Goal: Task Accomplishment & Management: Complete application form

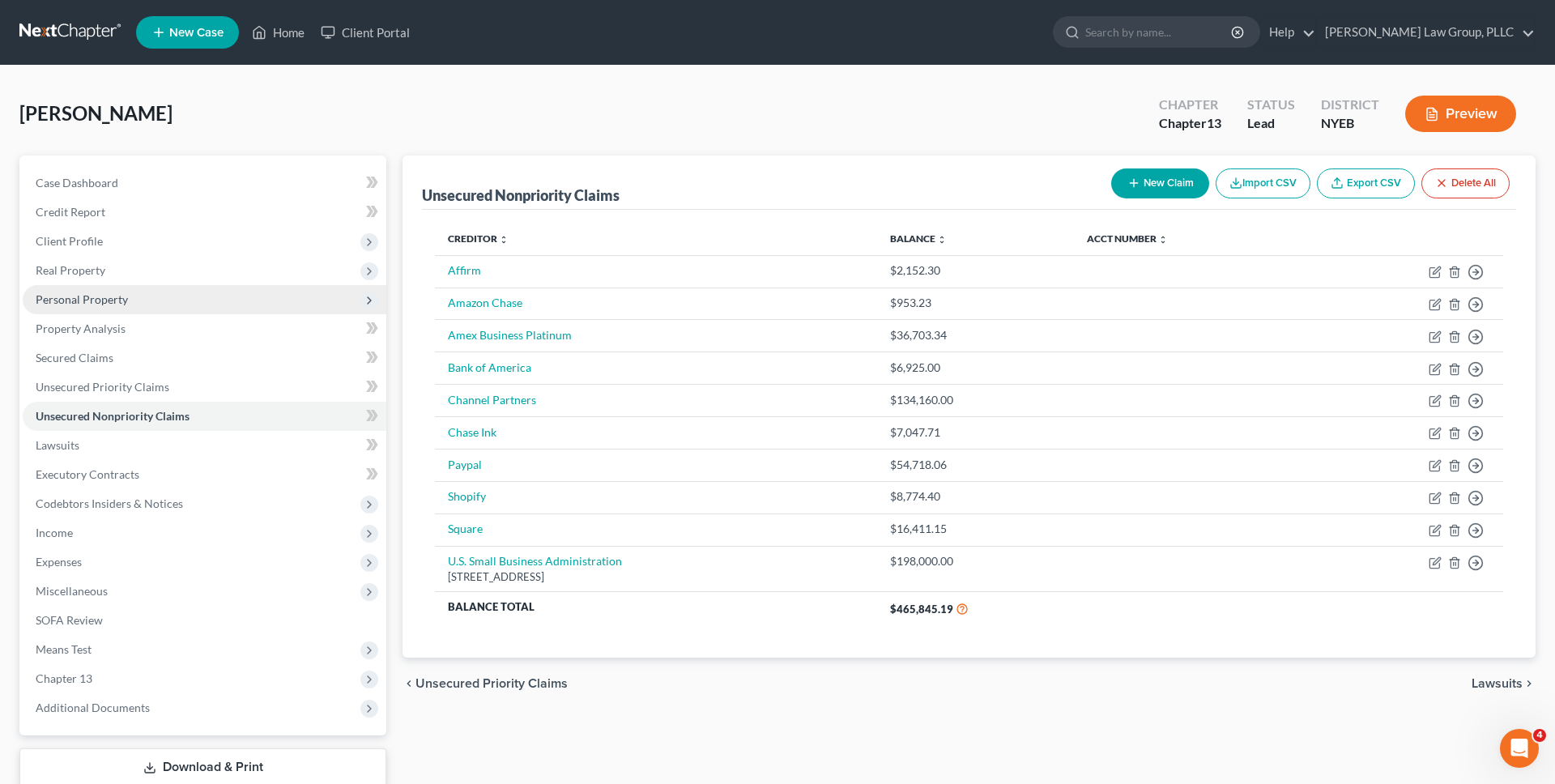
click at [229, 304] on span "Personal Property" at bounding box center [205, 299] width 363 height 29
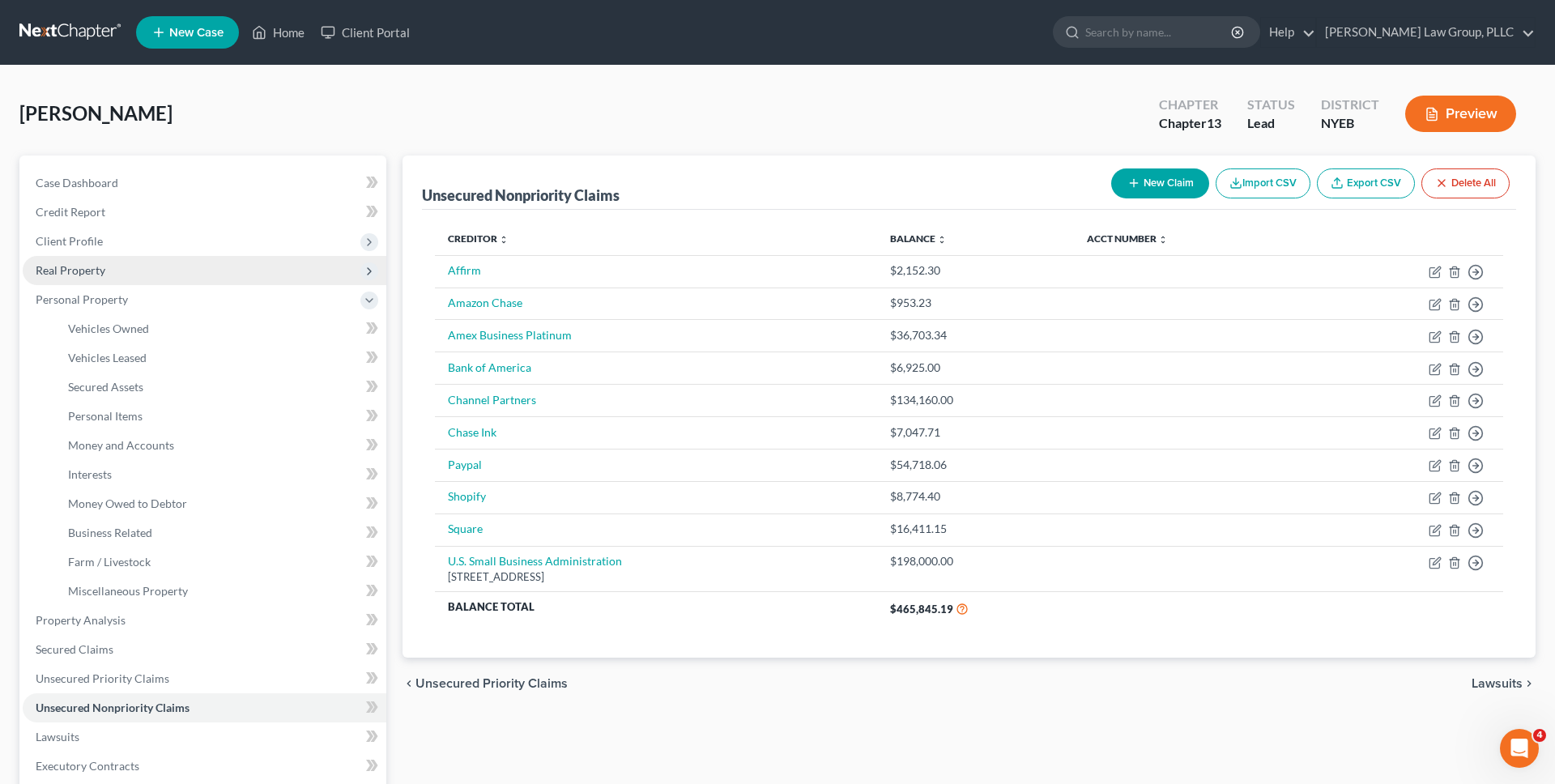
click at [229, 268] on span "Real Property" at bounding box center [205, 270] width 363 height 29
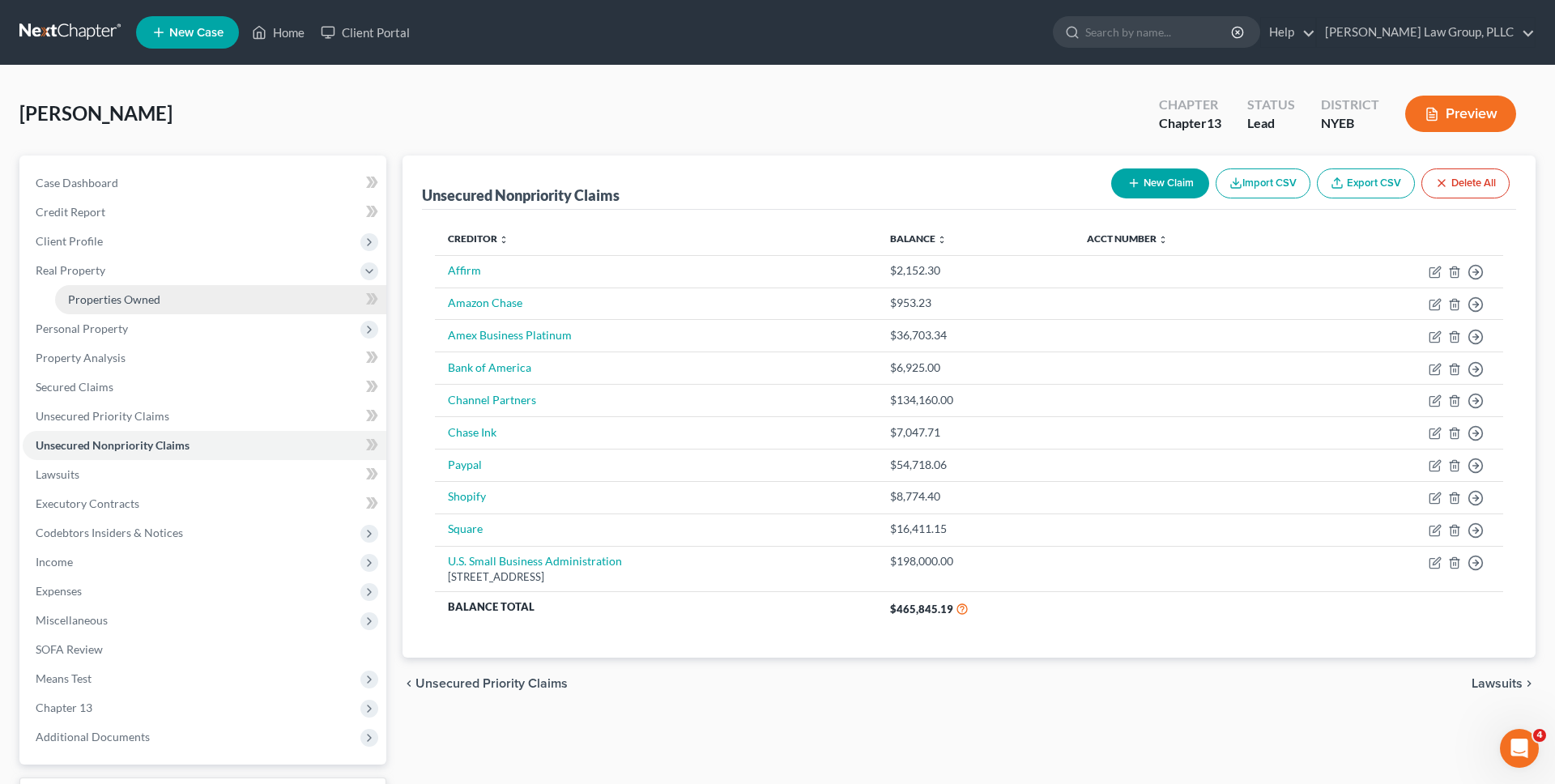
click at [227, 289] on link "Properties Owned" at bounding box center [221, 299] width 331 height 29
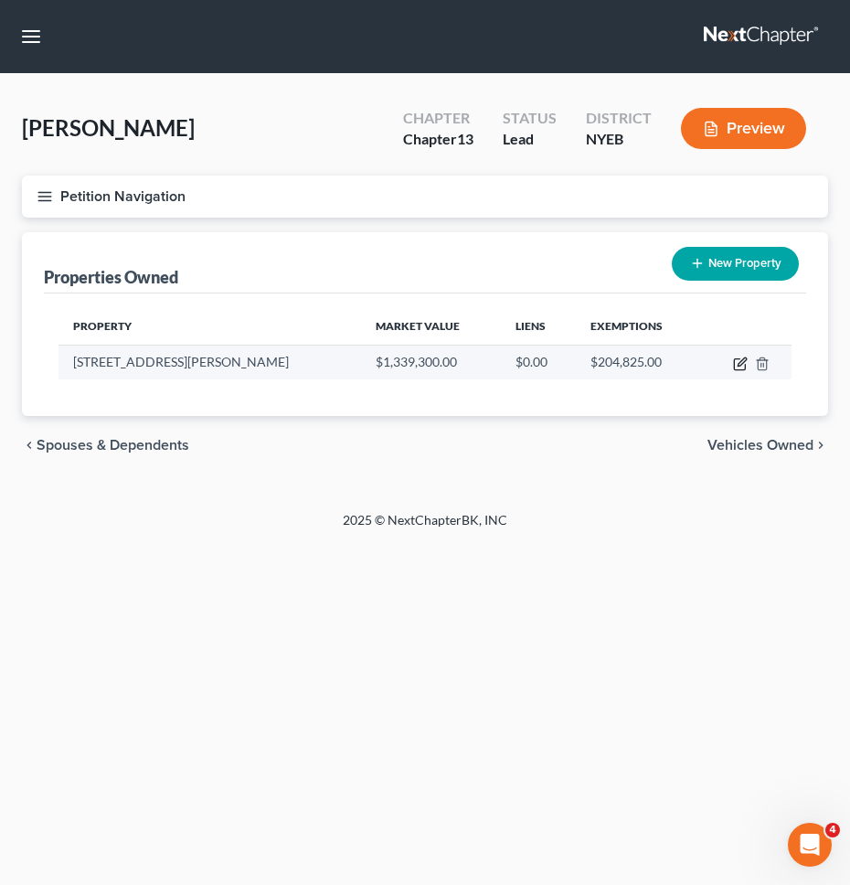
click at [734, 359] on icon "button" at bounding box center [739, 364] width 11 height 11
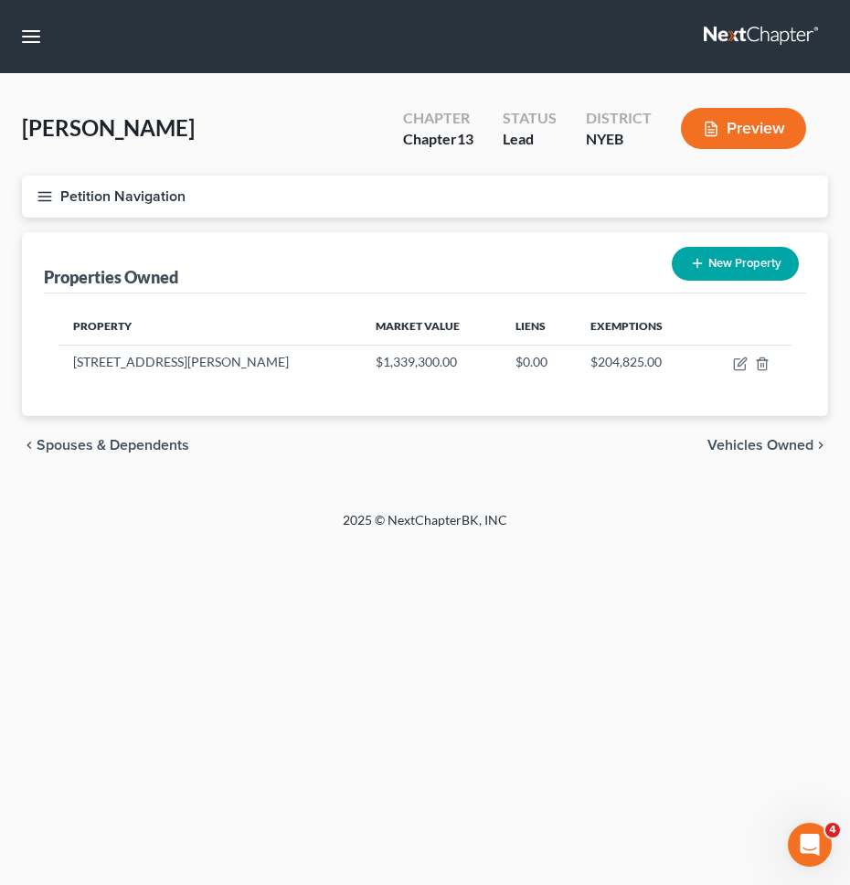
select select "35"
select select "23"
select select "3"
select select "0"
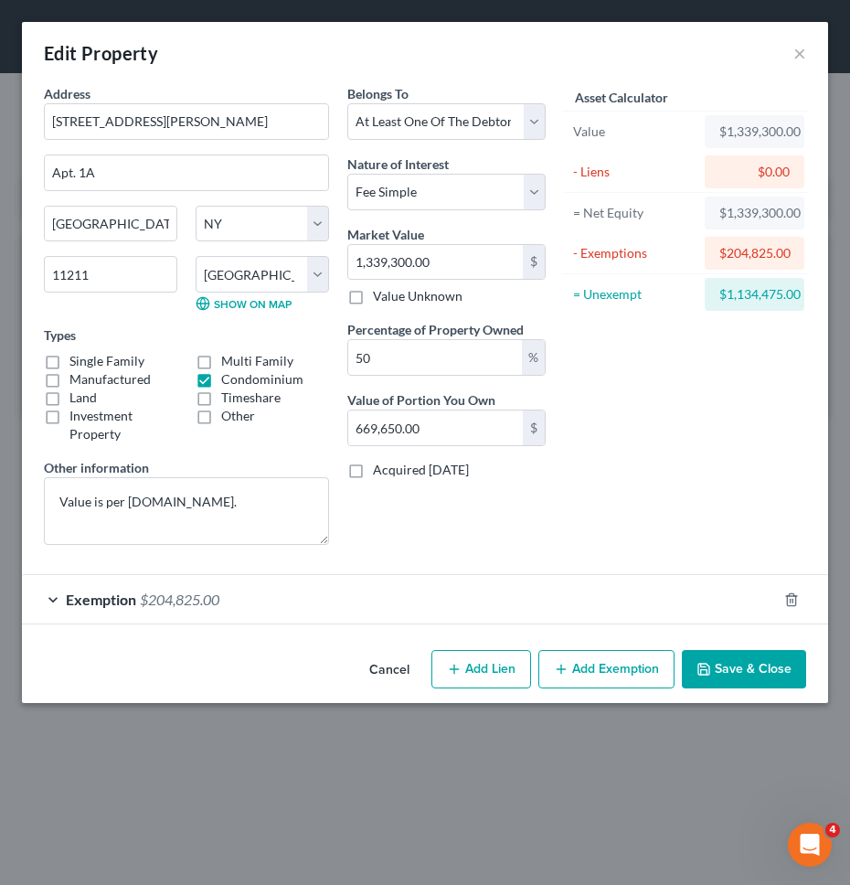
click at [495, 669] on button "Add Lien" at bounding box center [481, 669] width 100 height 38
select select "3"
select select "0"
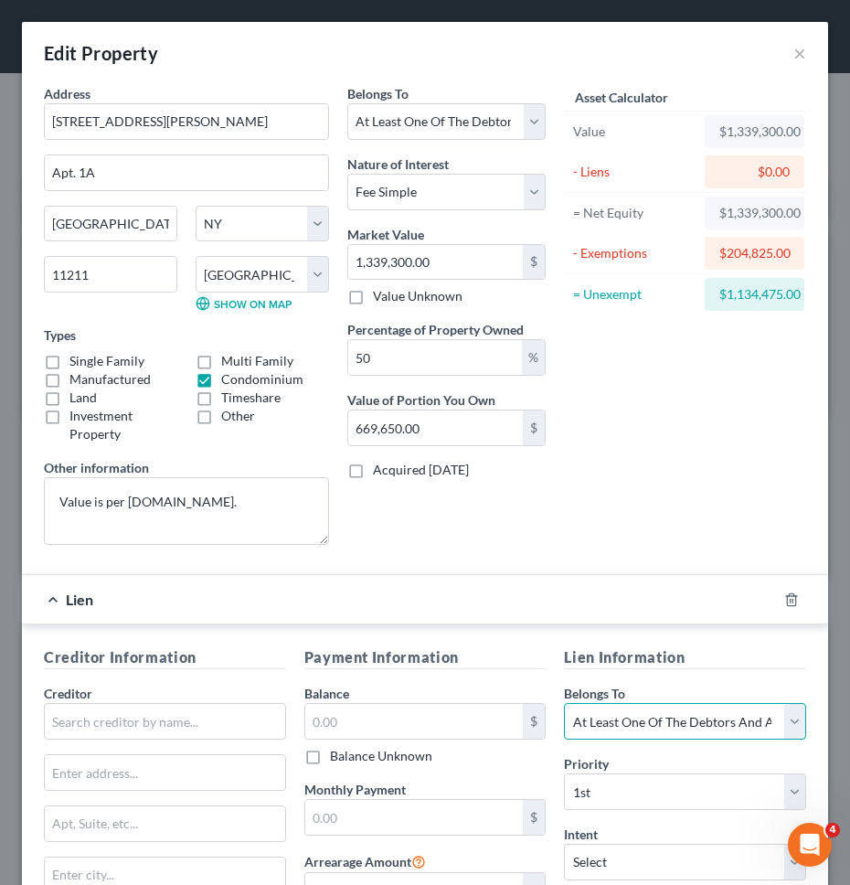
click at [574, 704] on select "Select Debtor 1 Only Debtor 2 Only Debtor 1 And Debtor 2 Only At Least One Of T…" at bounding box center [685, 721] width 242 height 37
select select "1"
click at [564, 703] on select "Select Debtor 1 Only Debtor 2 Only Debtor 1 And Debtor 2 Only At Least One Of T…" at bounding box center [685, 721] width 242 height 37
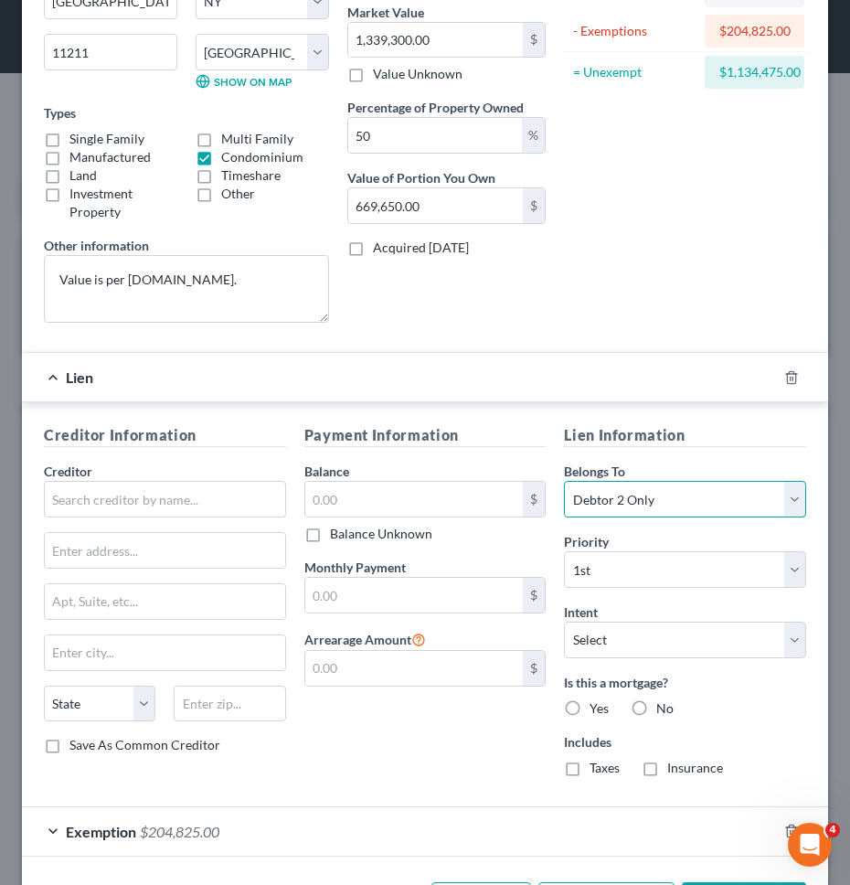
scroll to position [294, 0]
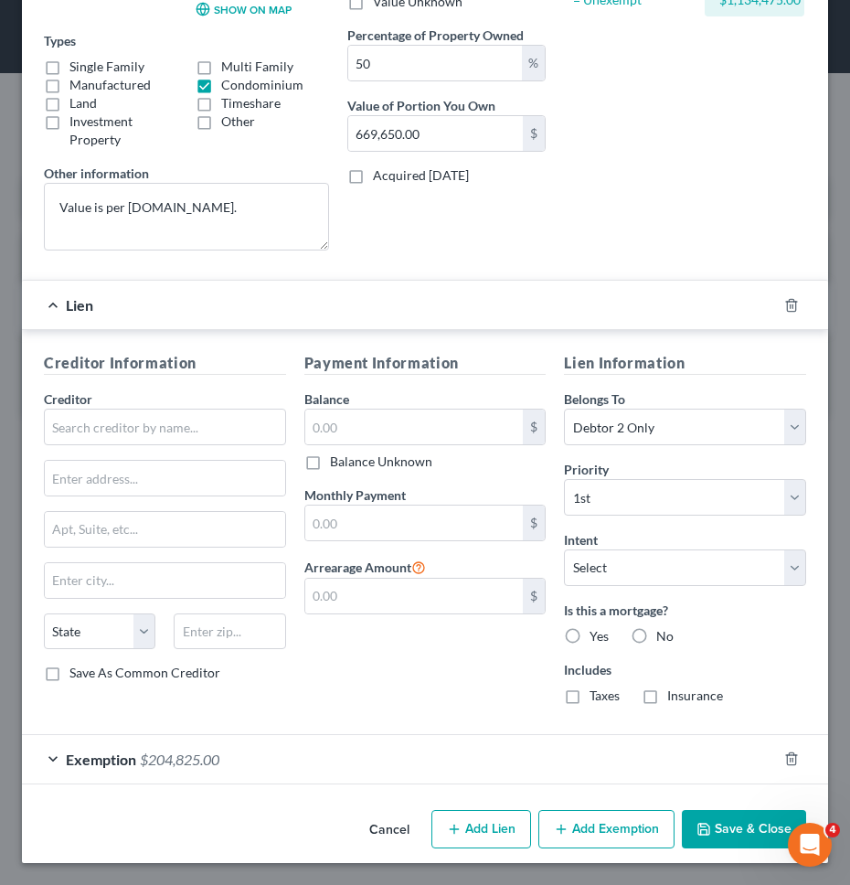
click at [589, 644] on label "Yes" at bounding box center [598, 636] width 19 height 18
click at [597, 639] on input "Yes" at bounding box center [603, 633] width 12 height 12
radio input "true"
click at [589, 702] on label "Taxes" at bounding box center [604, 695] width 30 height 18
click at [597, 698] on input "Taxes" at bounding box center [603, 692] width 12 height 12
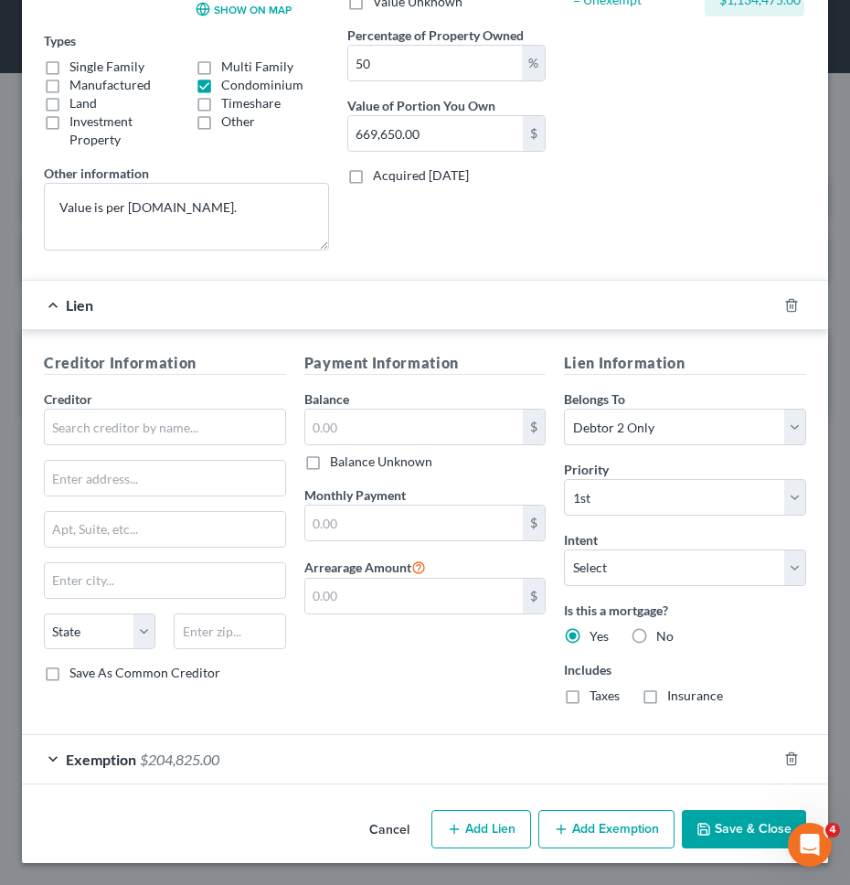
checkbox input "true"
click at [667, 702] on label "Insurance" at bounding box center [695, 695] width 56 height 18
click at [674, 698] on input "Insurance" at bounding box center [680, 692] width 12 height 12
checkbox input "true"
click at [223, 430] on input "text" at bounding box center [165, 426] width 242 height 37
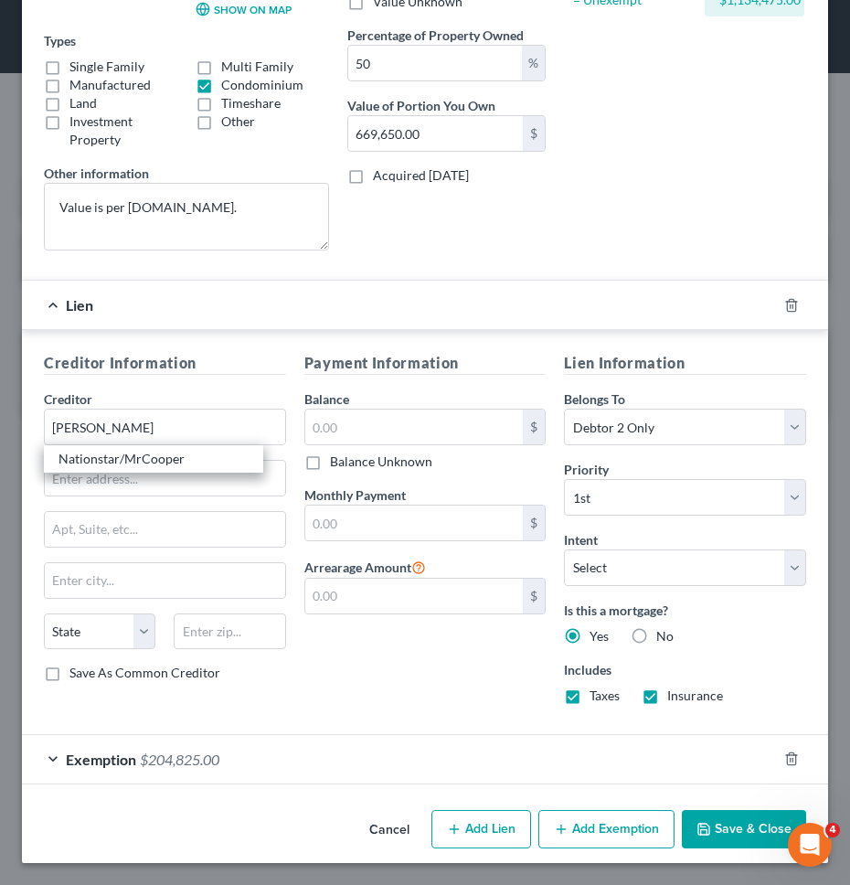
click at [195, 454] on div "Nationstar/MrCooper" at bounding box center [153, 459] width 190 height 18
type input "Nationstar/MrCooper"
type input "[STREET_ADDRESS]"
type input "Coppell"
select select "45"
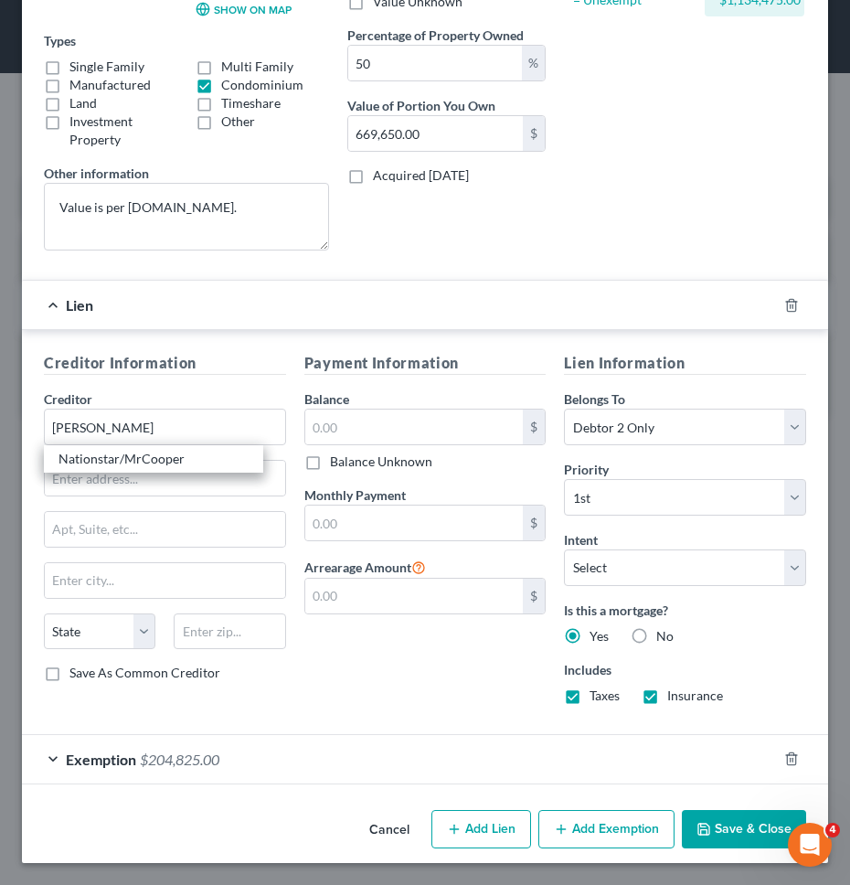
type input "75019"
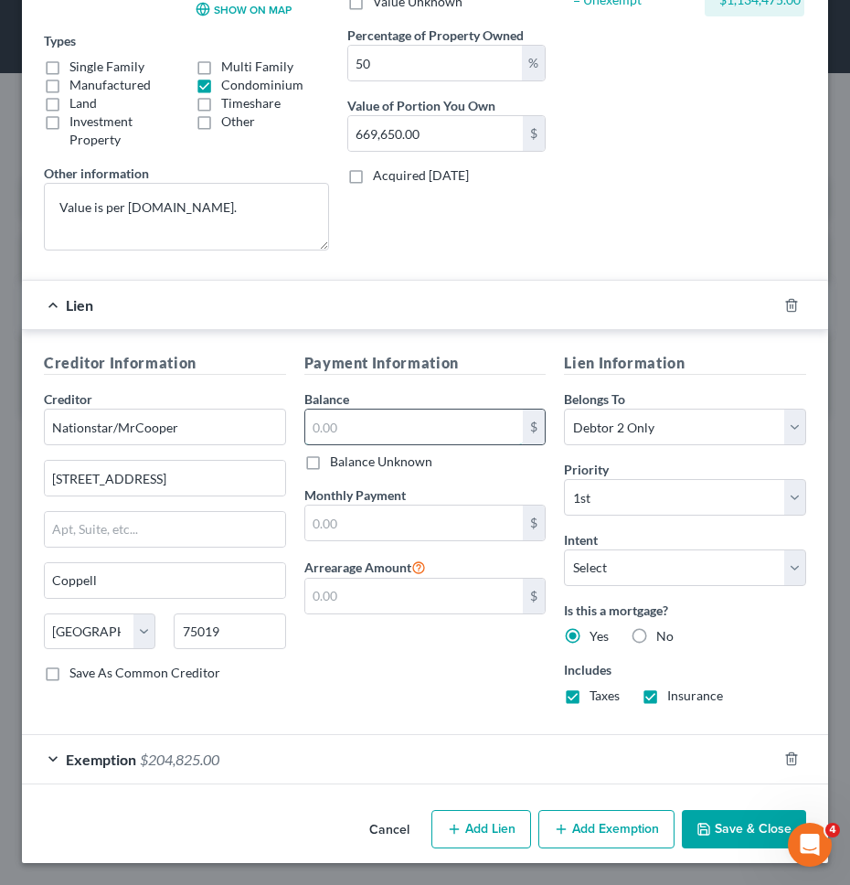
click at [335, 423] on input "text" at bounding box center [414, 426] width 218 height 35
type input "245,032.49"
click at [464, 671] on div "Payment Information Balance 245,032.49 $ Balance Unknown Balance Undetermined 2…" at bounding box center [425, 535] width 260 height 366
click at [709, 811] on button "Save & Close" at bounding box center [744, 829] width 124 height 38
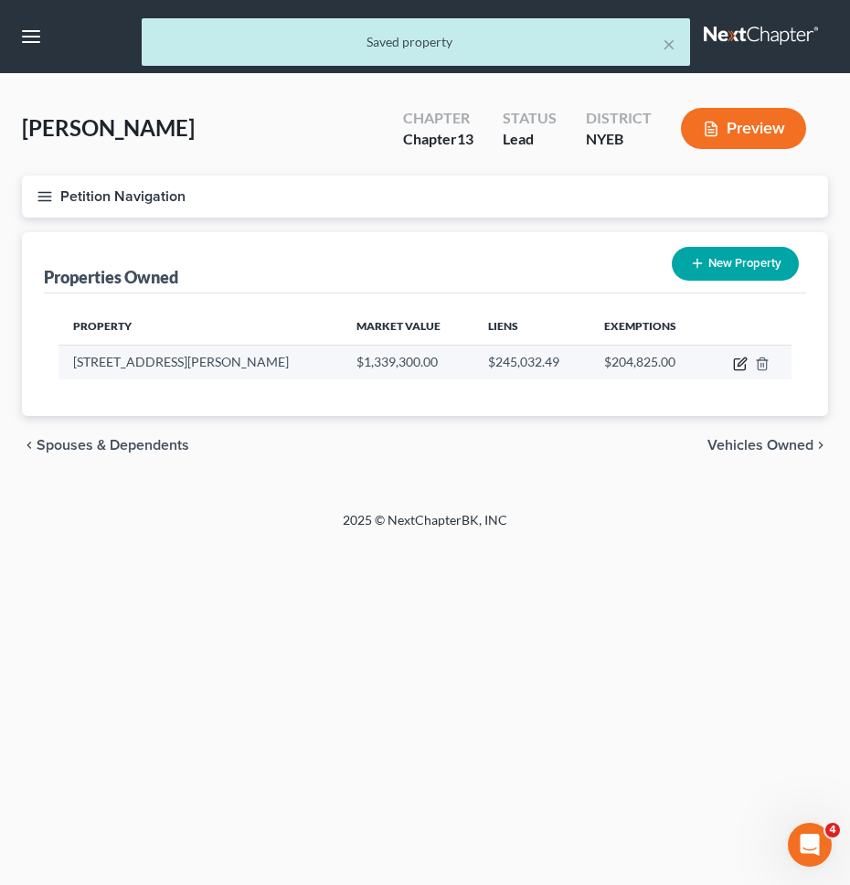
click at [737, 363] on icon "button" at bounding box center [740, 363] width 15 height 15
select select "35"
select select "23"
select select "3"
select select "0"
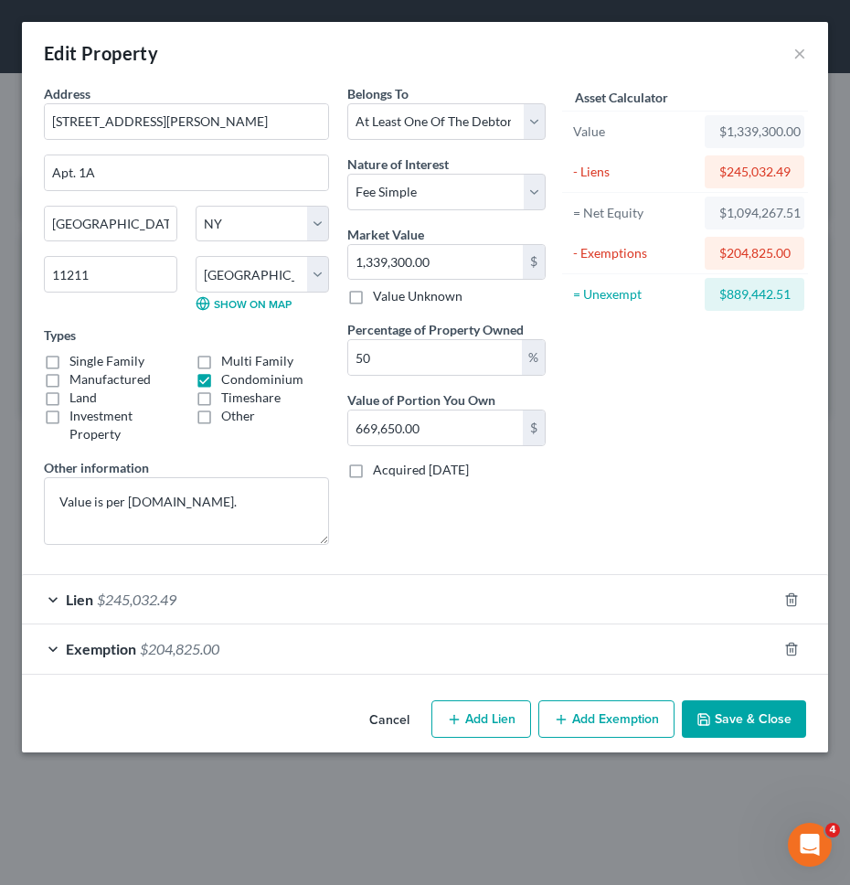
click at [676, 361] on div "Asset Calculator Value $1,339,300.00 - Liens $245,032.49 = Net Equity $1,094,26…" at bounding box center [685, 321] width 260 height 475
click at [403, 724] on button "Cancel" at bounding box center [389, 720] width 69 height 37
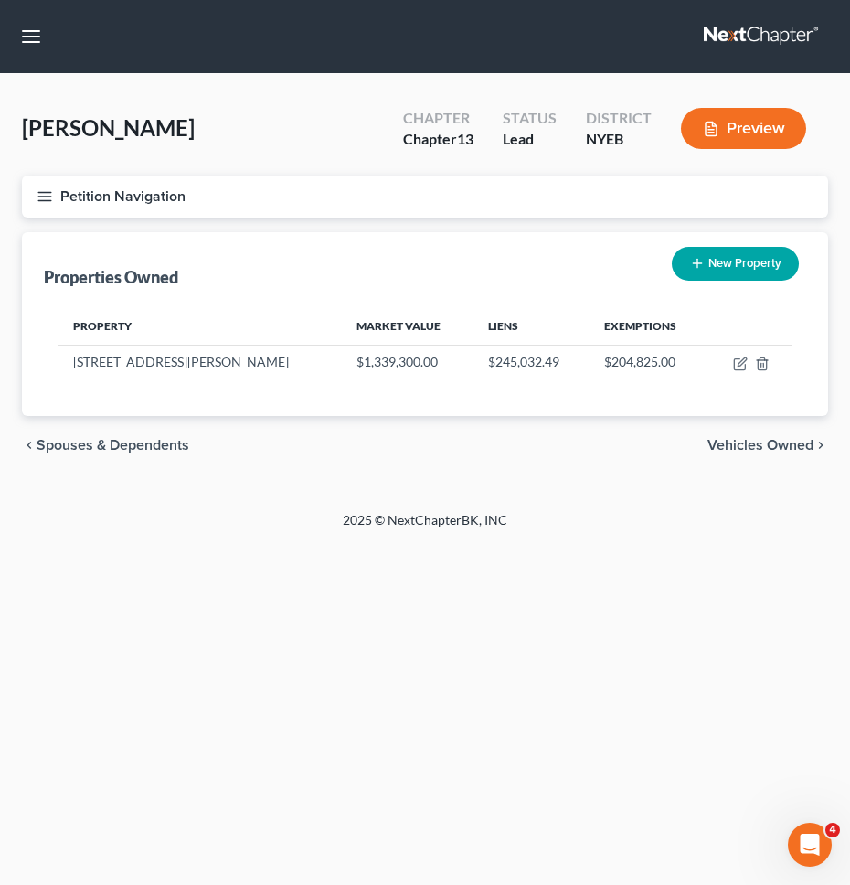
click at [316, 196] on button "Petition Navigation" at bounding box center [425, 196] width 806 height 42
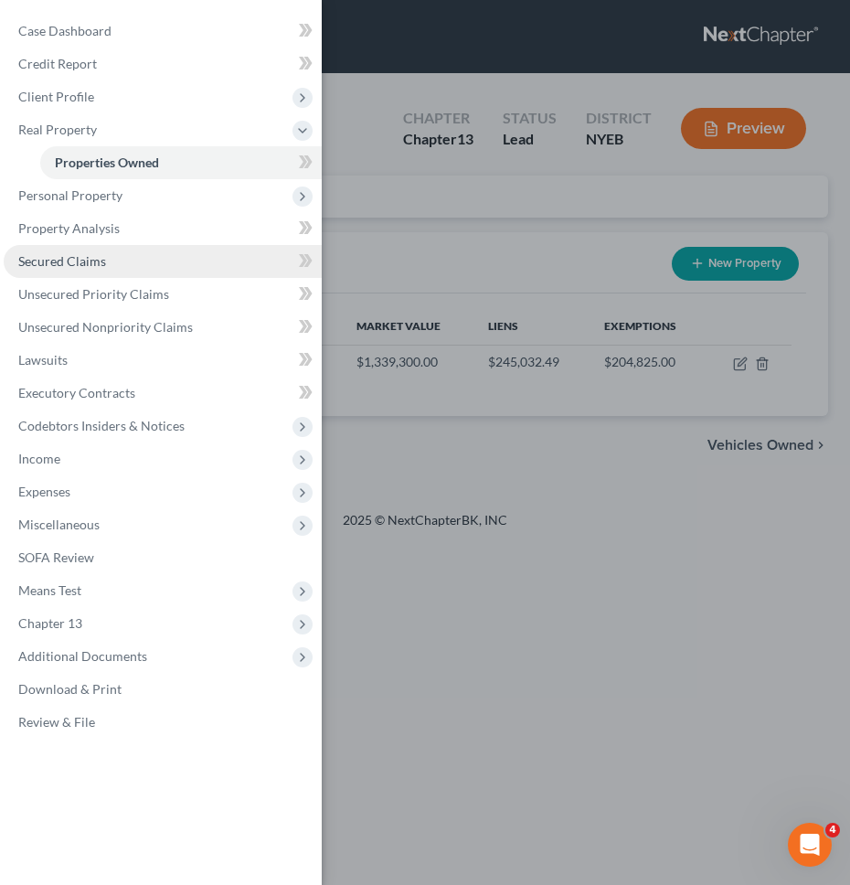
click at [152, 254] on link "Secured Claims" at bounding box center [163, 261] width 318 height 33
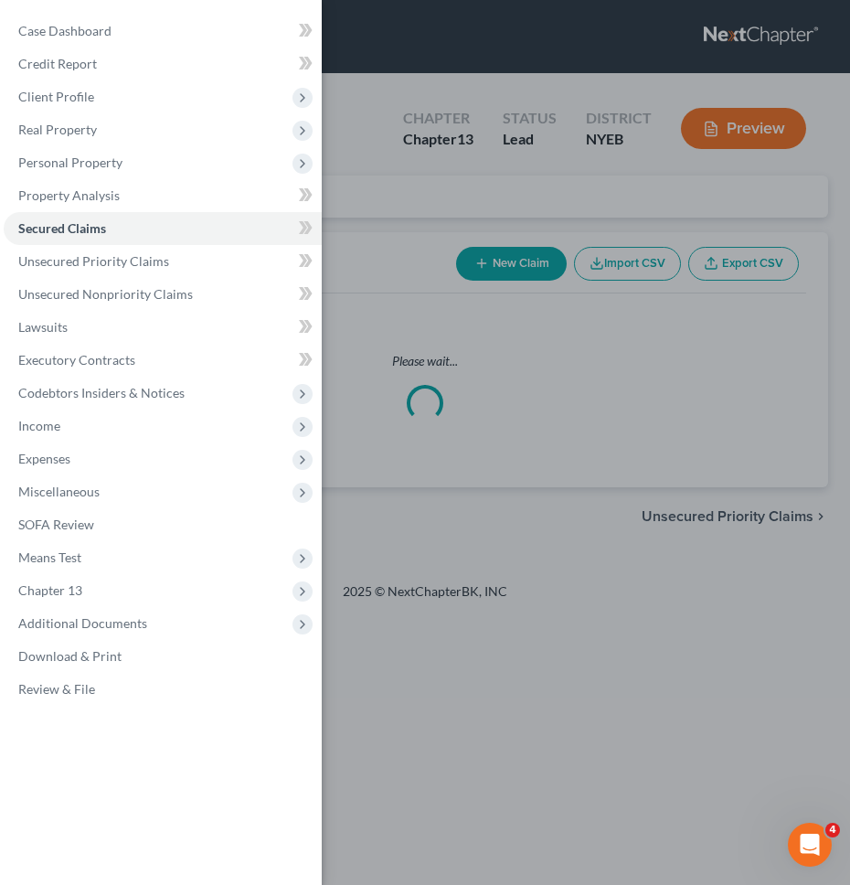
click at [453, 247] on div "Case Dashboard Payments Invoices Payments Payments Credit Report Client Profile" at bounding box center [425, 442] width 850 height 885
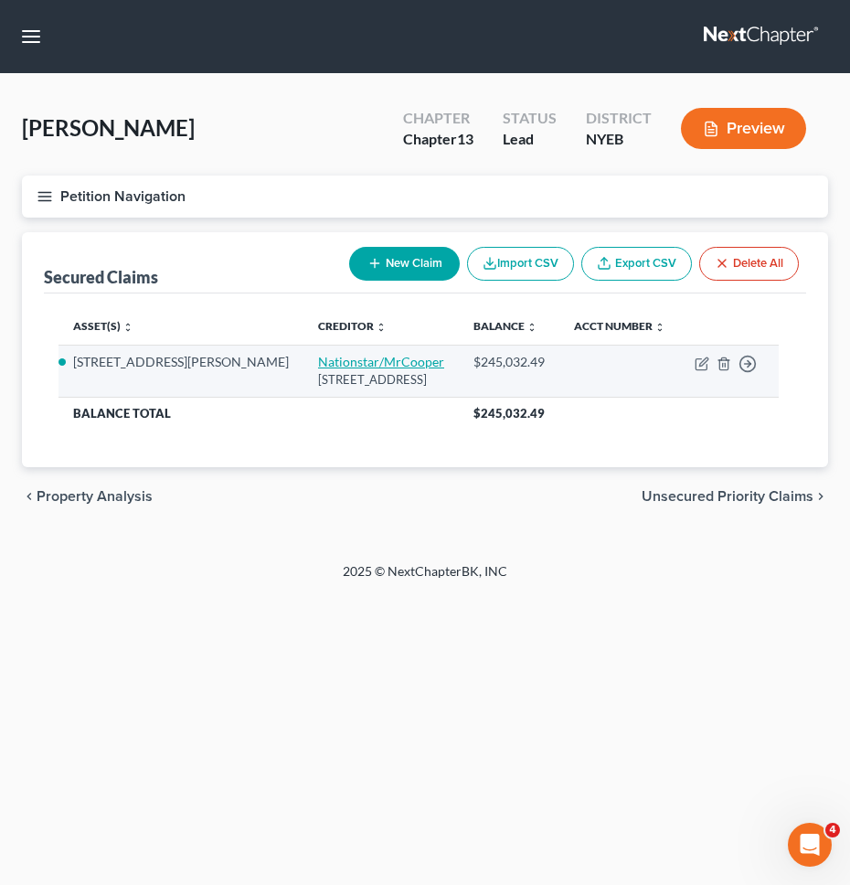
click at [318, 362] on link "Nationstar/MrCooper" at bounding box center [381, 362] width 126 height 16
select select "45"
select select "4"
select select "1"
select select "0"
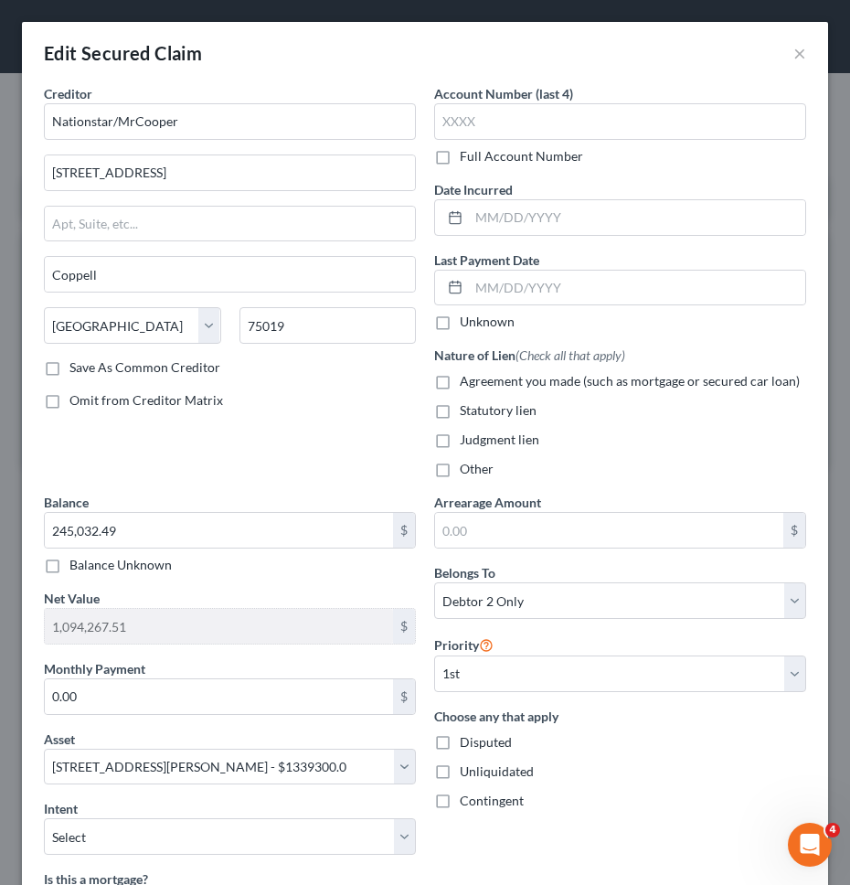
click at [460, 378] on label "Agreement you made (such as mortgage or secured car loan)" at bounding box center [630, 381] width 340 height 18
click at [467, 378] on input "Agreement you made (such as mortgage or secured car loan)" at bounding box center [473, 378] width 12 height 12
checkbox input "true"
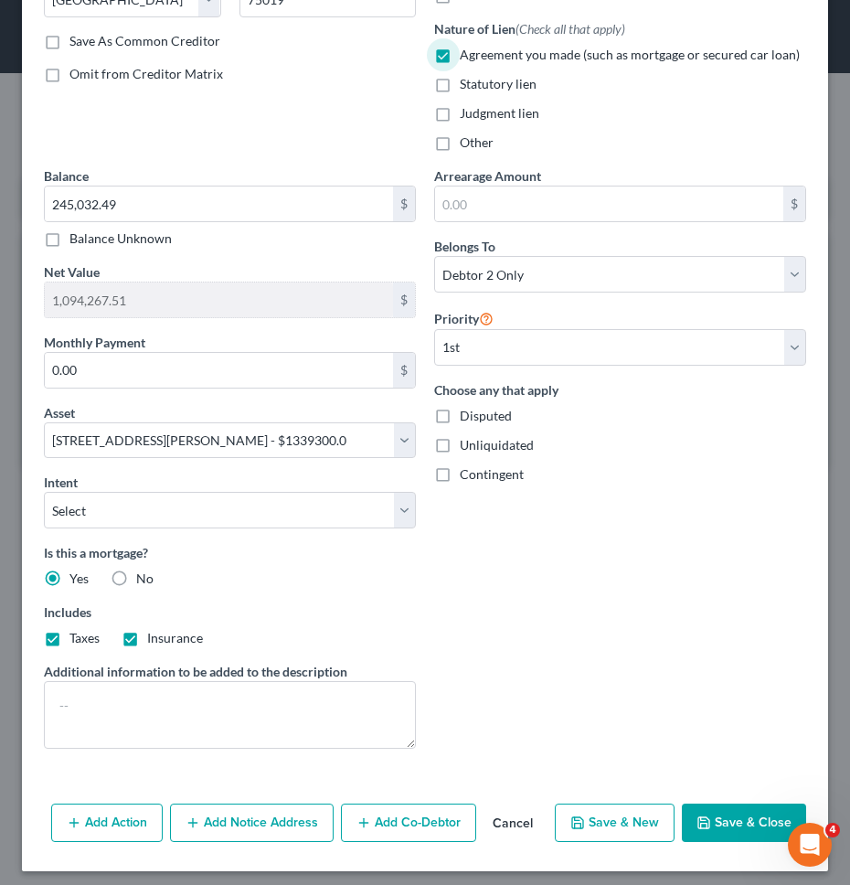
scroll to position [334, 0]
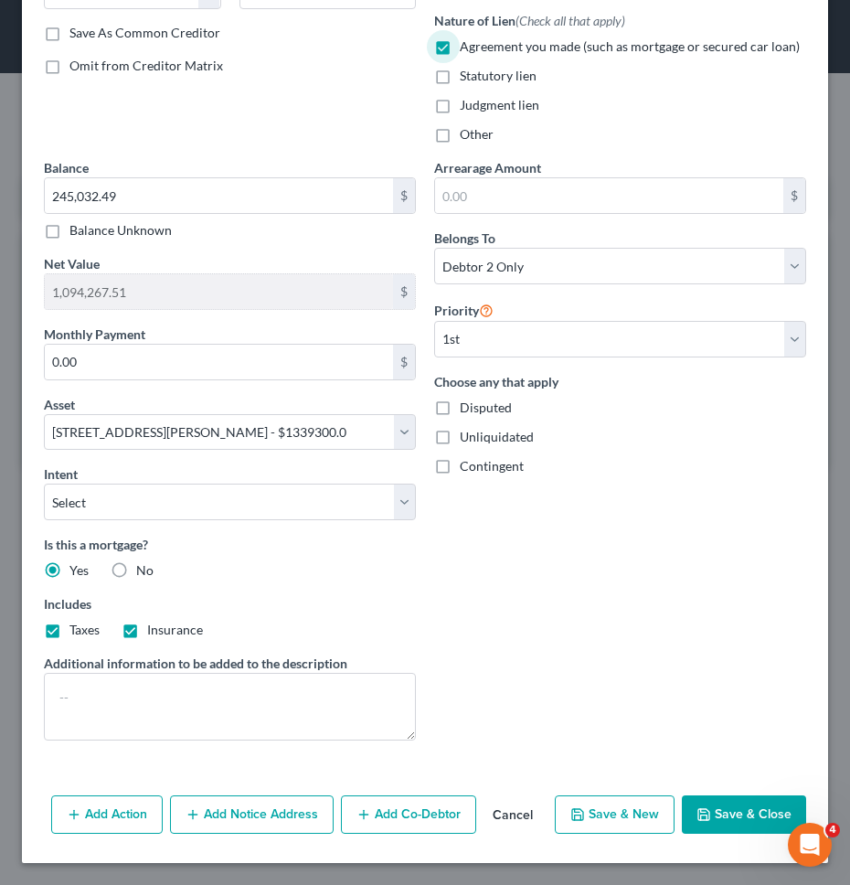
click at [740, 798] on button "Save & Close" at bounding box center [744, 814] width 124 height 38
select select
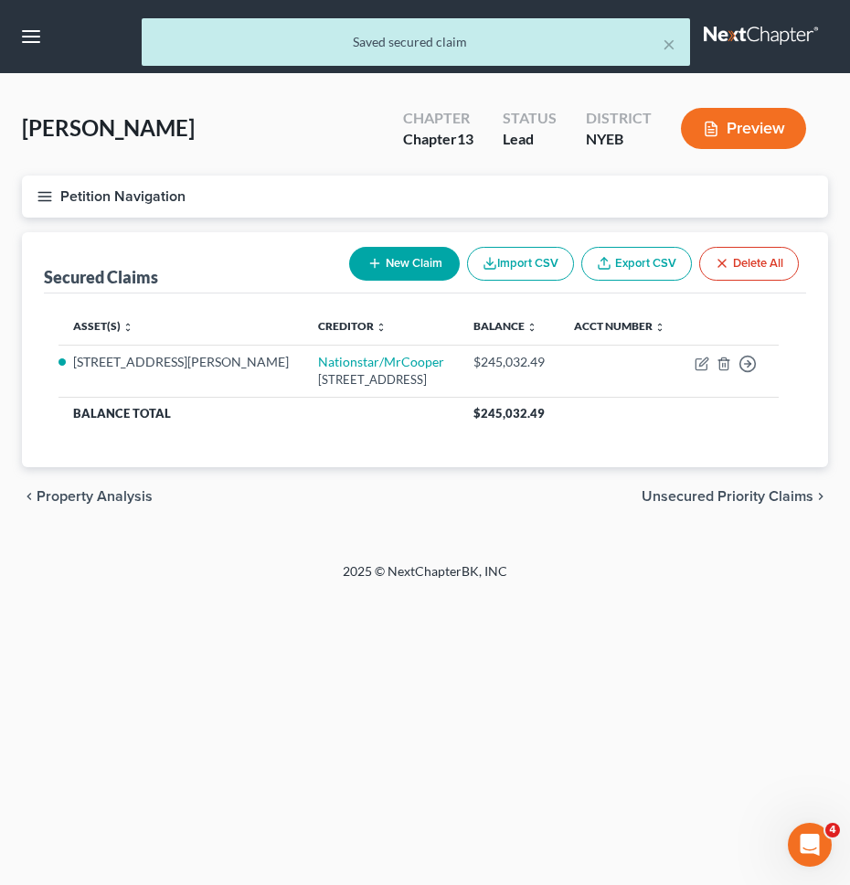
click at [380, 203] on button "Petition Navigation" at bounding box center [425, 196] width 806 height 42
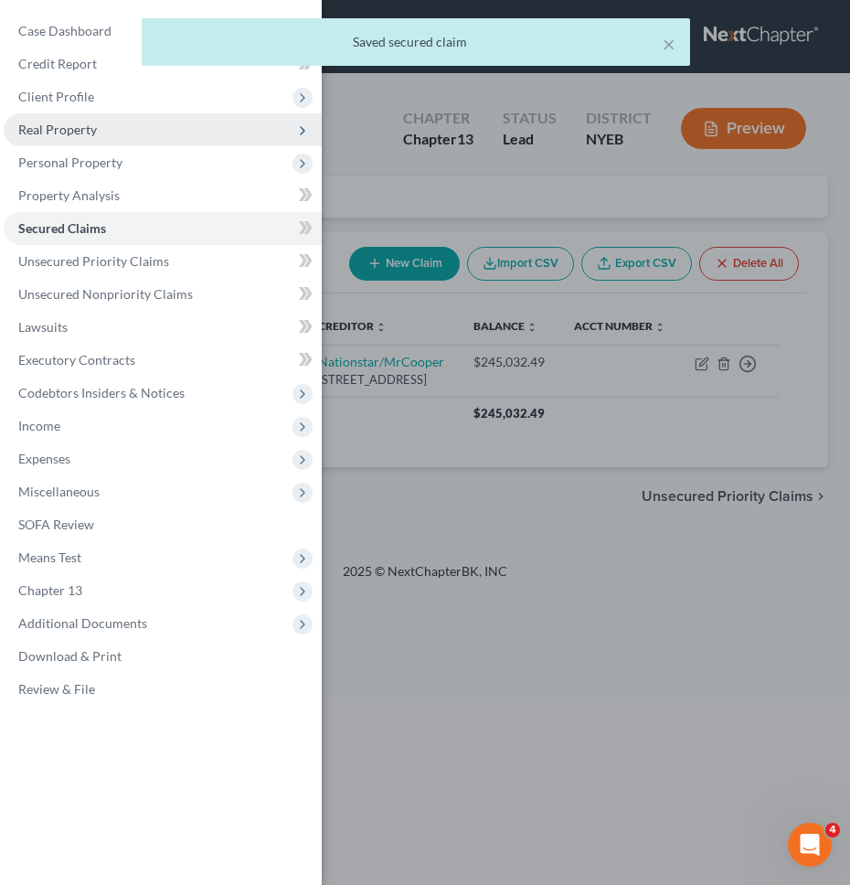
click at [125, 120] on span "Real Property" at bounding box center [163, 129] width 318 height 33
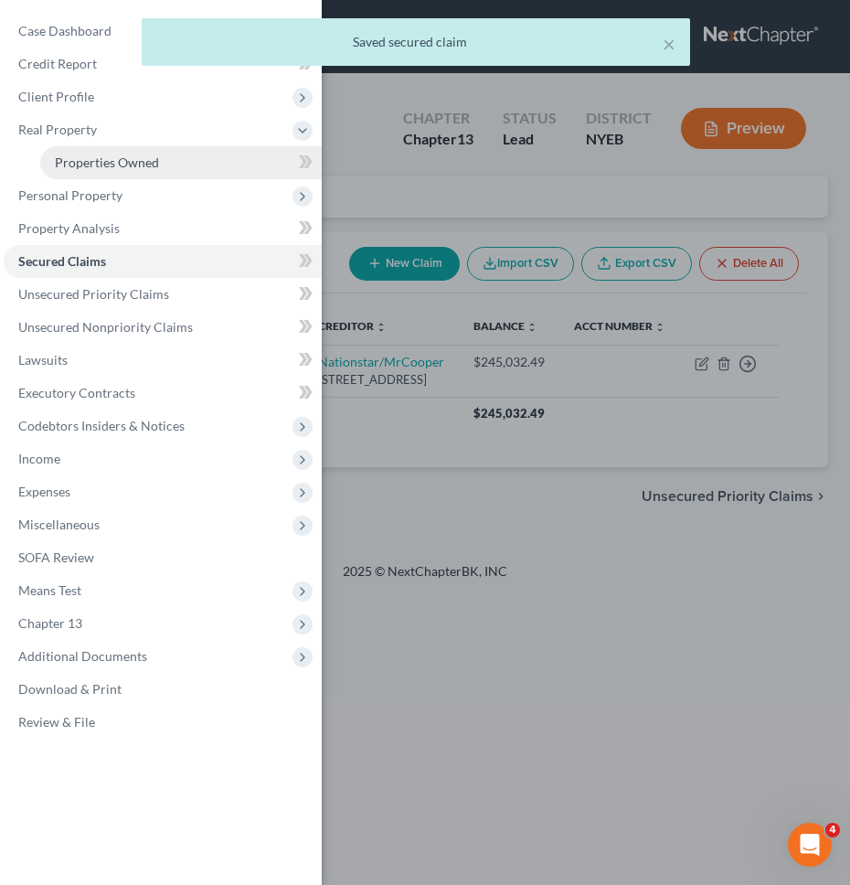
click at [125, 157] on span "Properties Owned" at bounding box center [107, 162] width 104 height 16
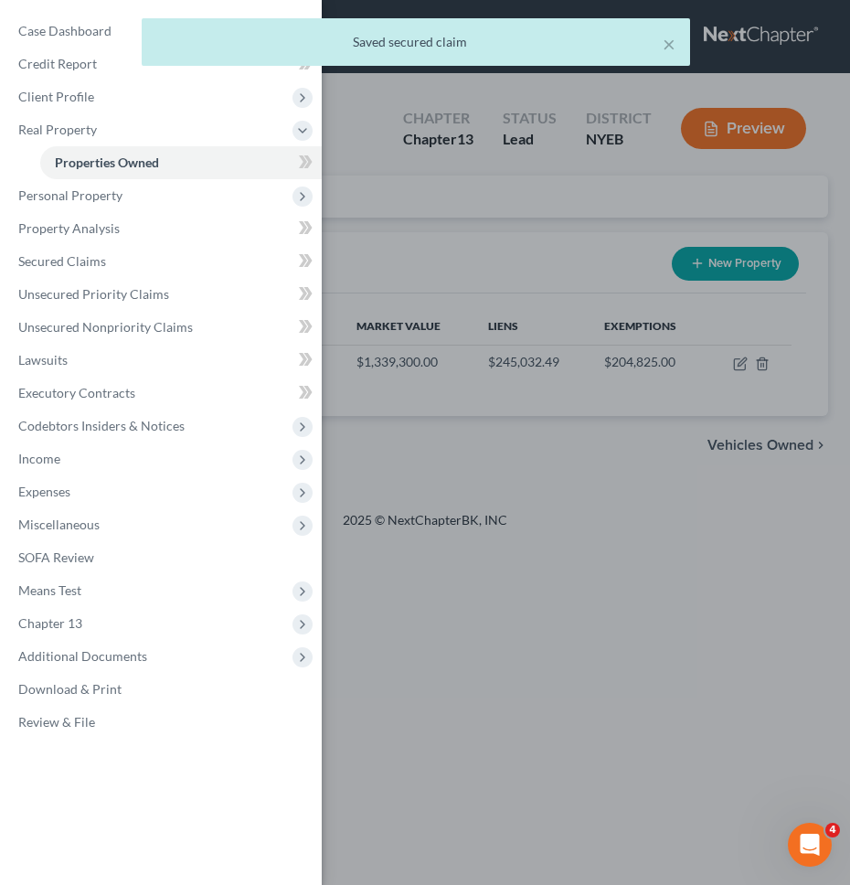
click at [482, 270] on div "Case Dashboard Payments Invoices Payments Payments Credit Report Client Profile" at bounding box center [425, 442] width 850 height 885
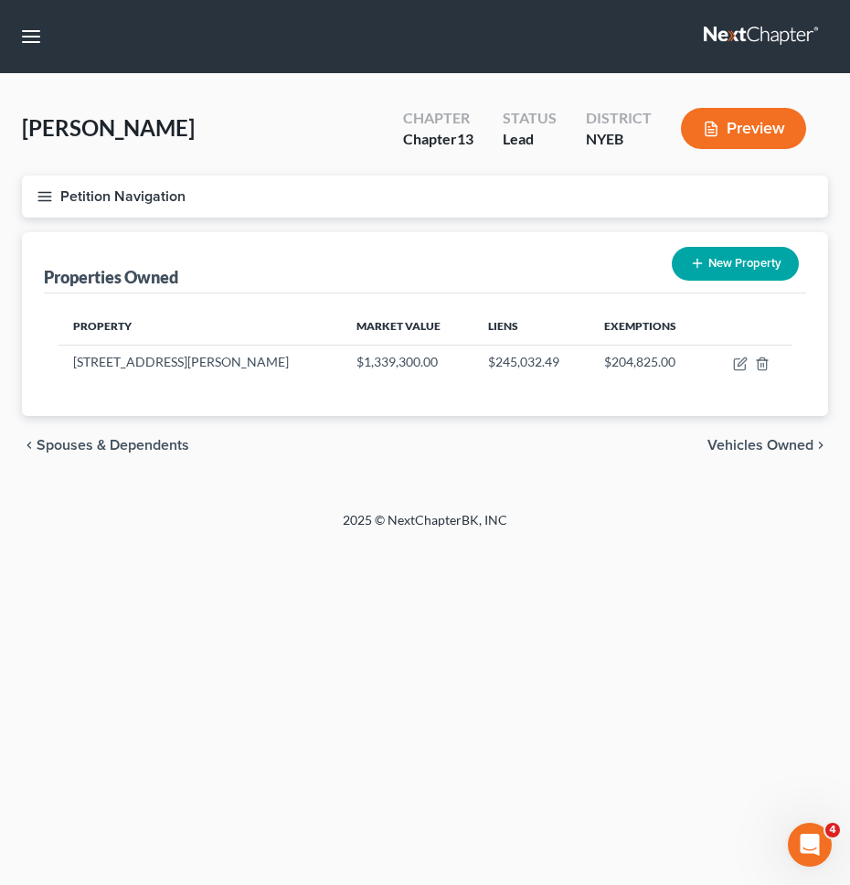
click at [313, 217] on button "Petition Navigation" at bounding box center [425, 196] width 806 height 42
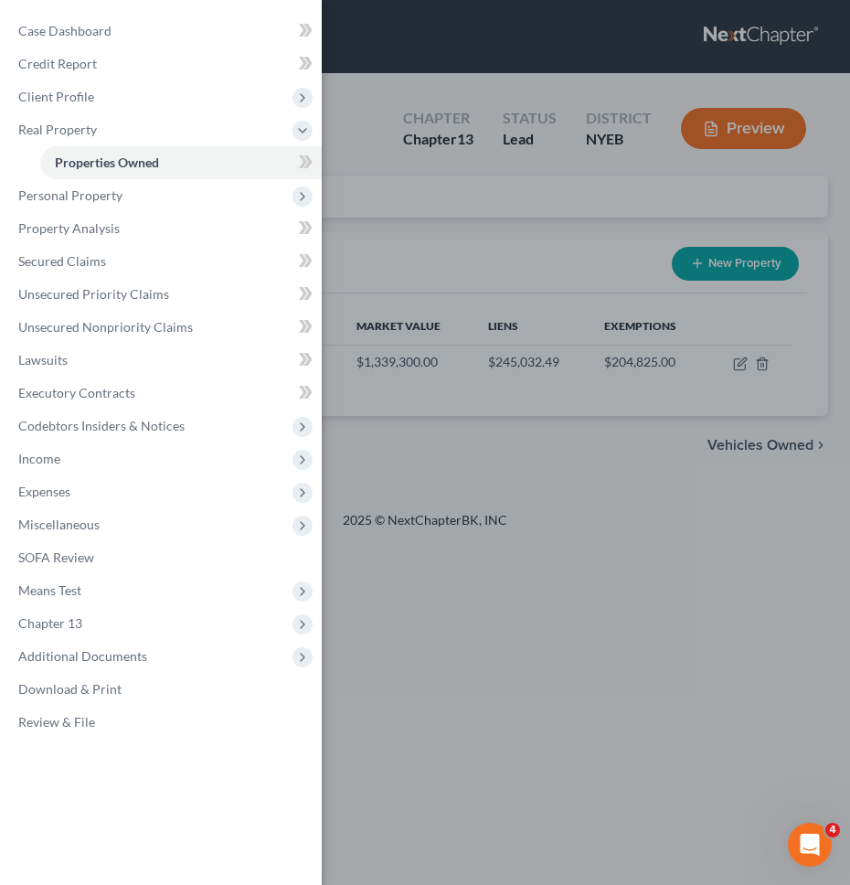
click at [653, 471] on div "Case Dashboard Payments Invoices Payments Payments Credit Report Client Profile" at bounding box center [425, 442] width 850 height 885
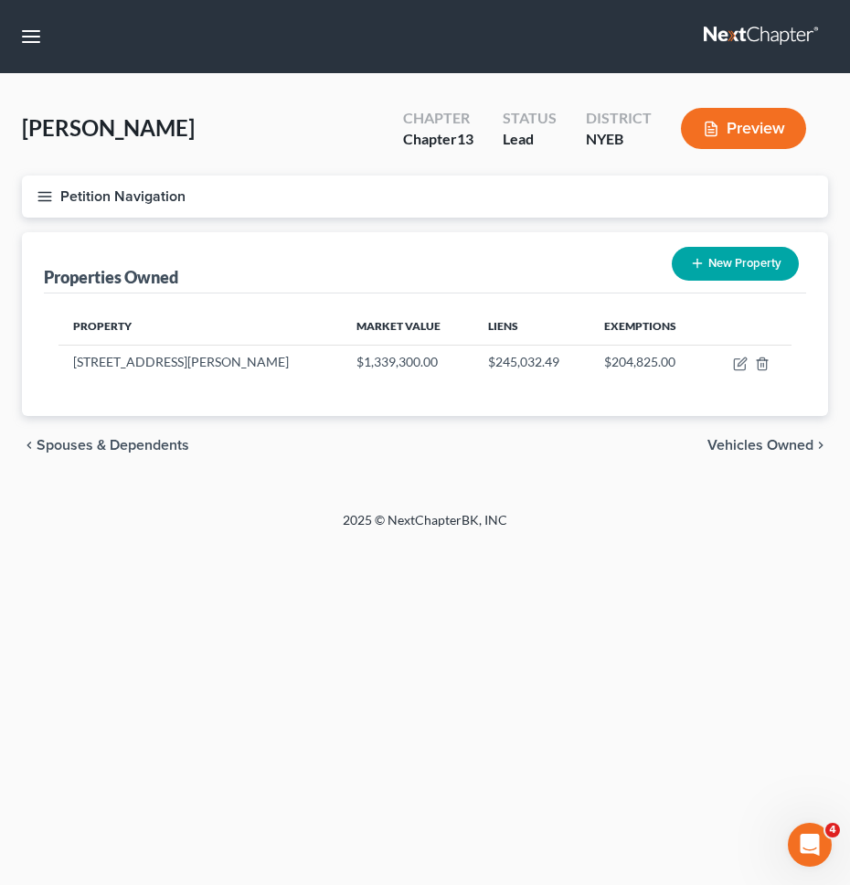
click at [500, 215] on button "Petition Navigation" at bounding box center [425, 196] width 806 height 42
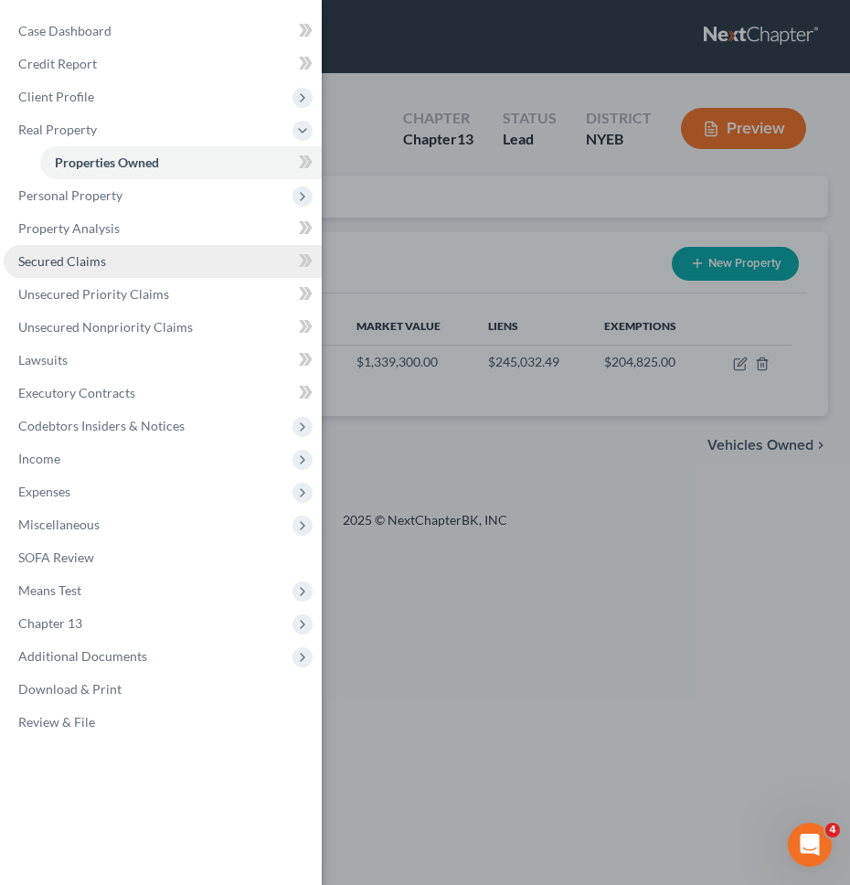
click at [173, 246] on link "Secured Claims" at bounding box center [163, 261] width 318 height 33
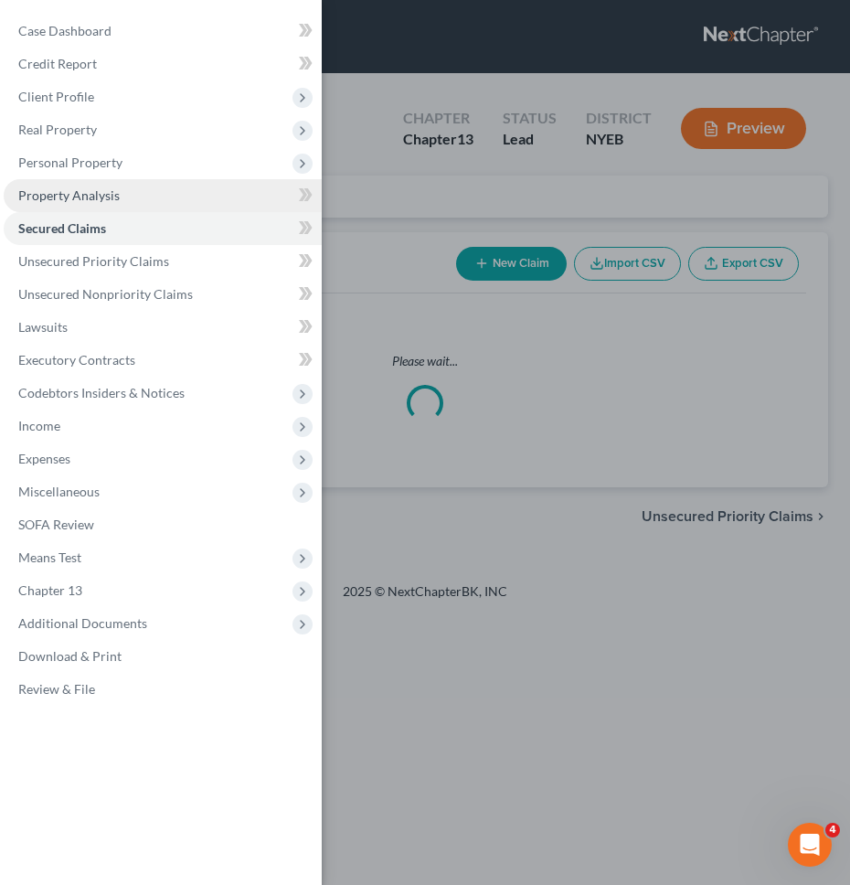
click at [178, 212] on link "Property Analysis" at bounding box center [163, 195] width 318 height 33
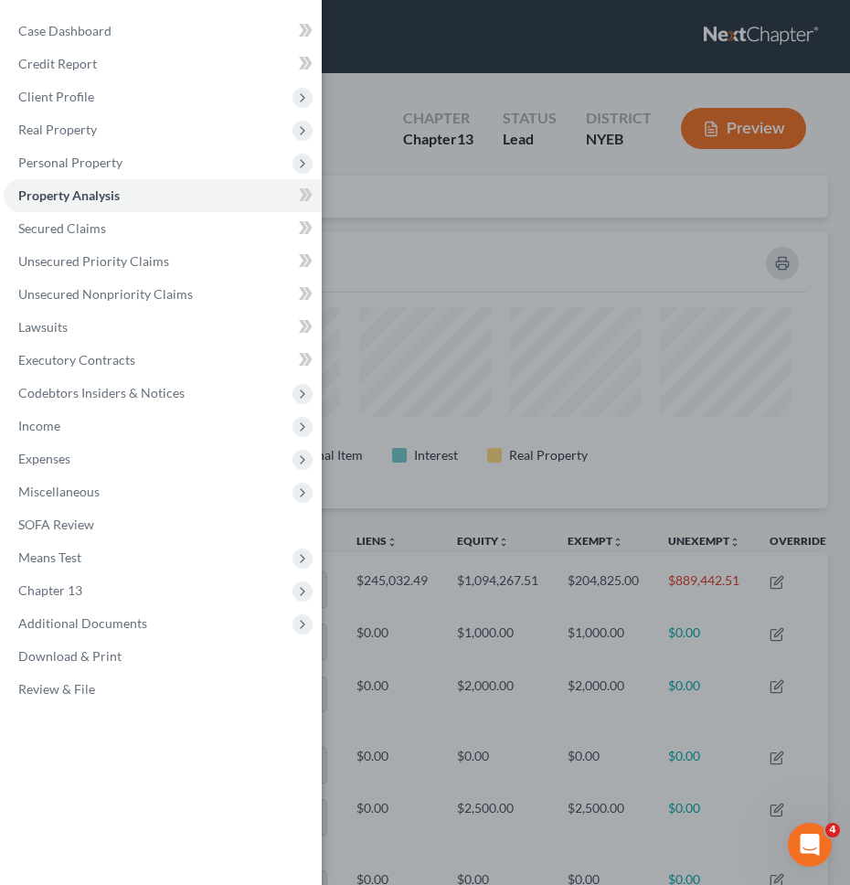
click at [346, 207] on div "Case Dashboard Payments Invoices Payments Payments Credit Report Client Profile" at bounding box center [425, 442] width 850 height 885
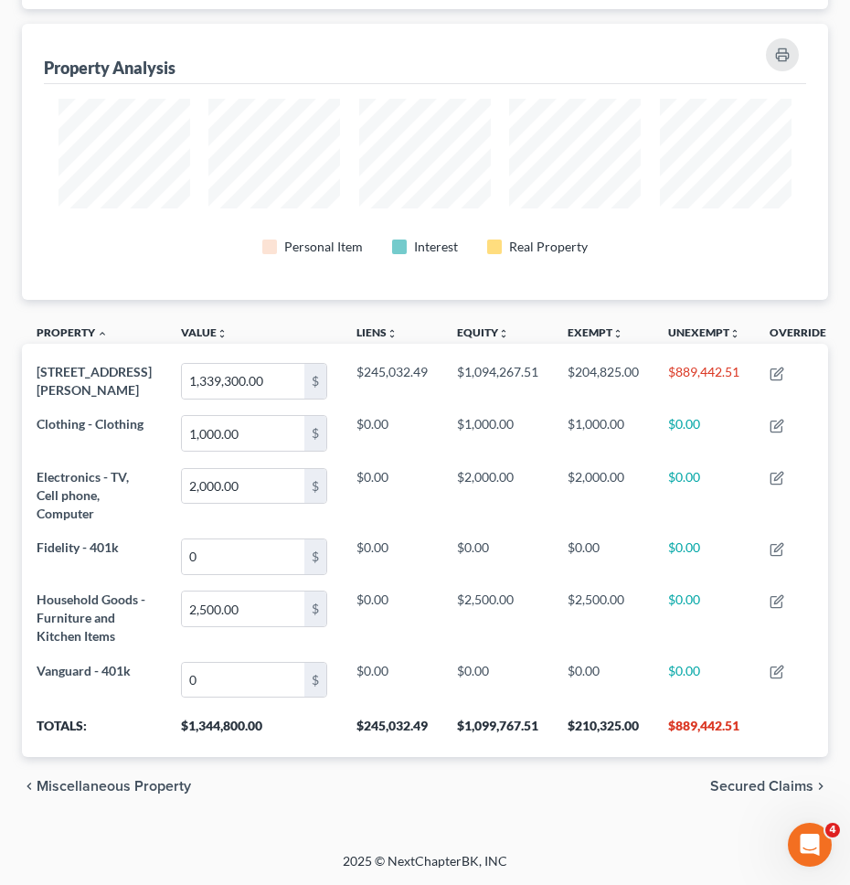
scroll to position [227, 0]
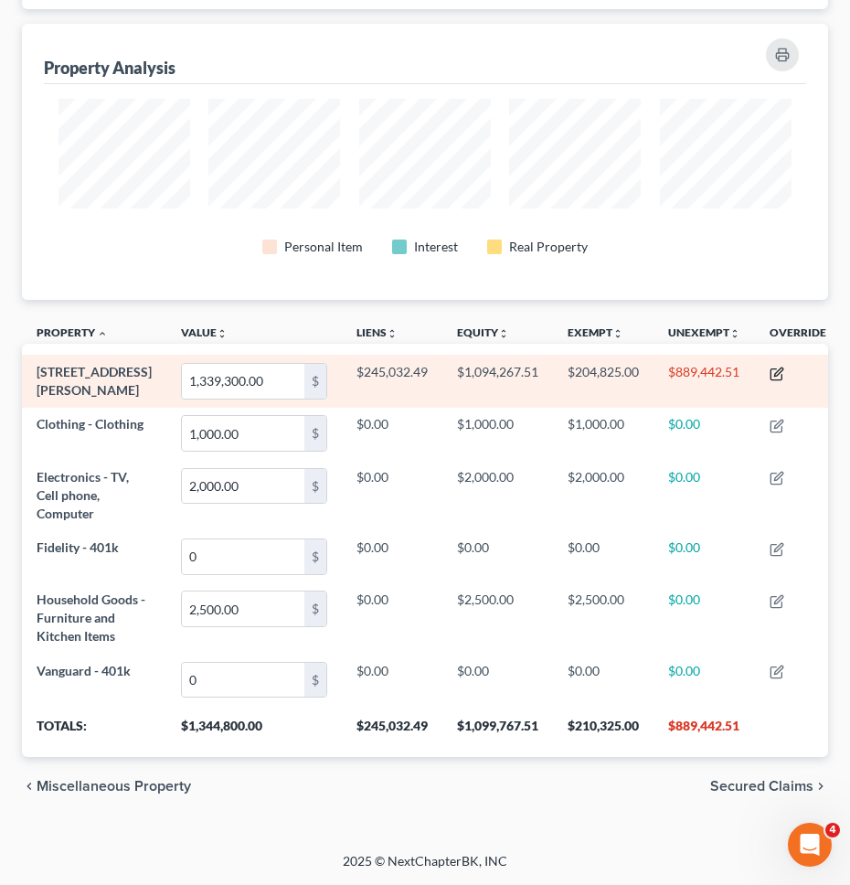
click at [771, 366] on icon "button" at bounding box center [776, 373] width 15 height 15
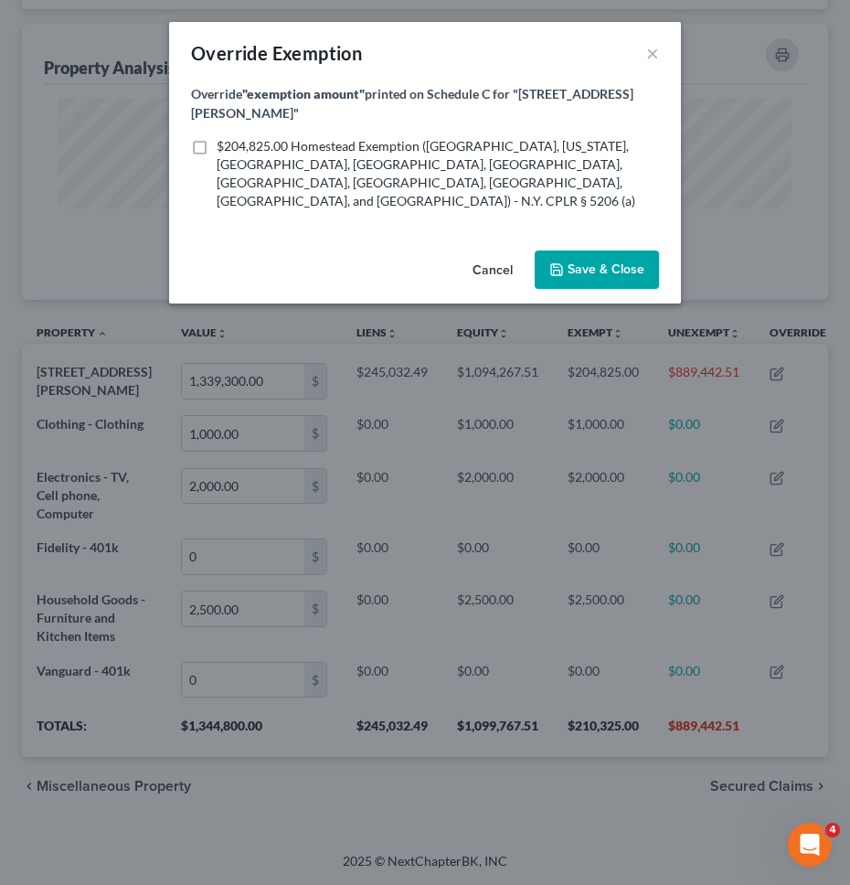
click at [514, 252] on button "Cancel" at bounding box center [492, 270] width 69 height 37
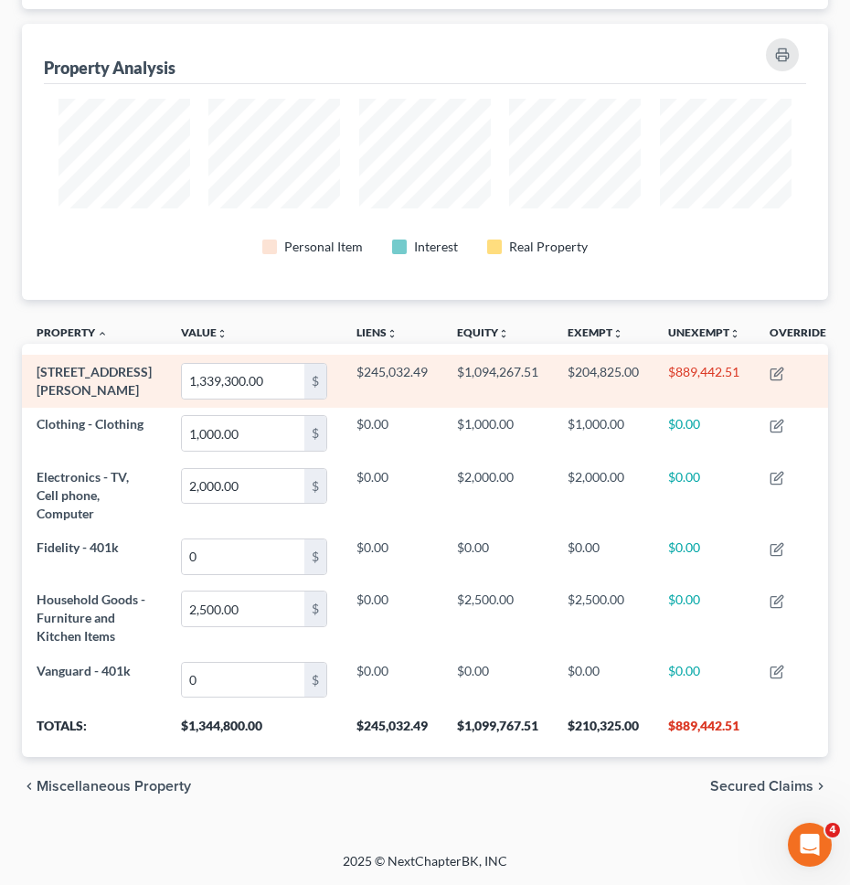
click at [698, 355] on td "$889,442.51" at bounding box center [703, 381] width 101 height 52
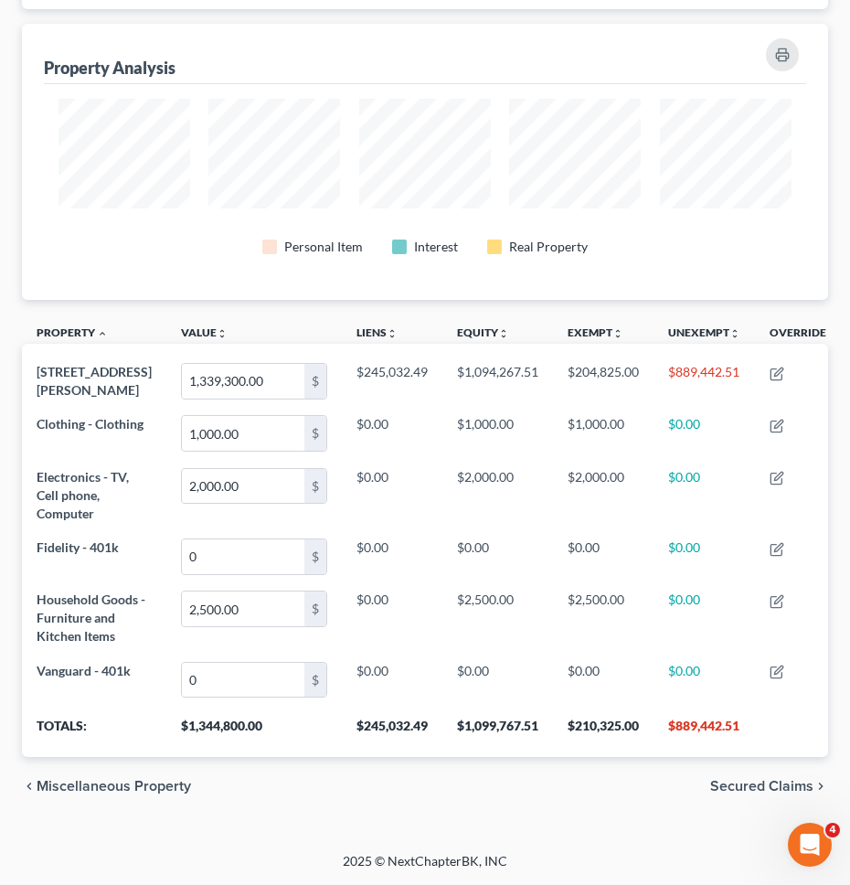
click at [742, 785] on span "Secured Claims" at bounding box center [761, 786] width 103 height 15
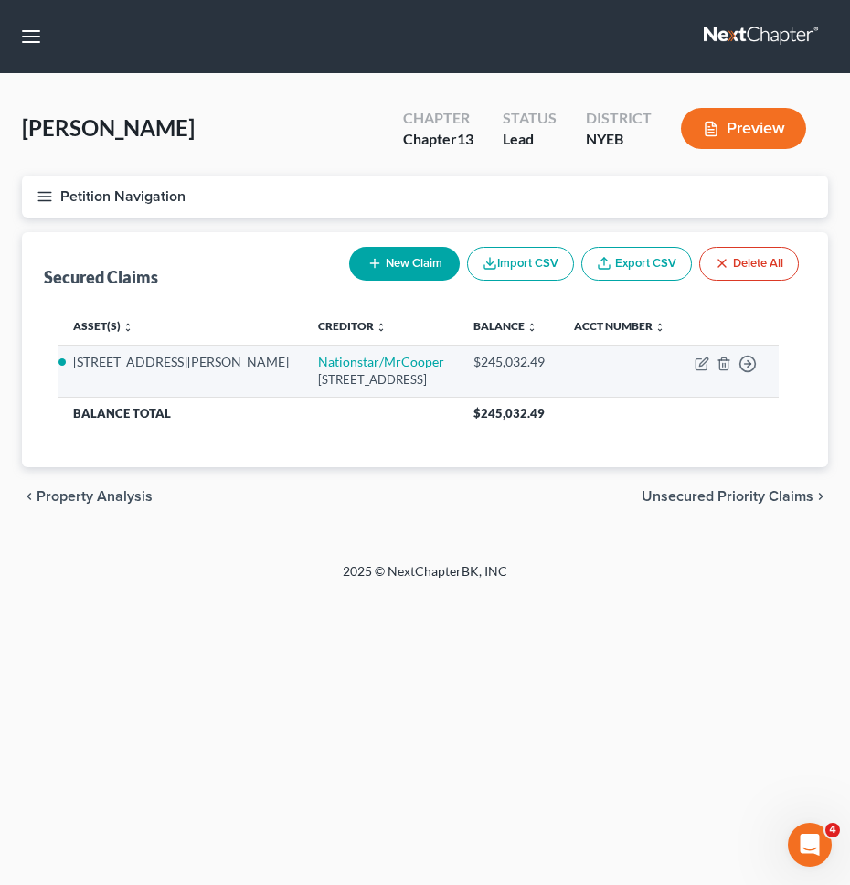
click at [318, 365] on link "Nationstar/MrCooper" at bounding box center [381, 362] width 126 height 16
select select "45"
select select "4"
select select "1"
select select "0"
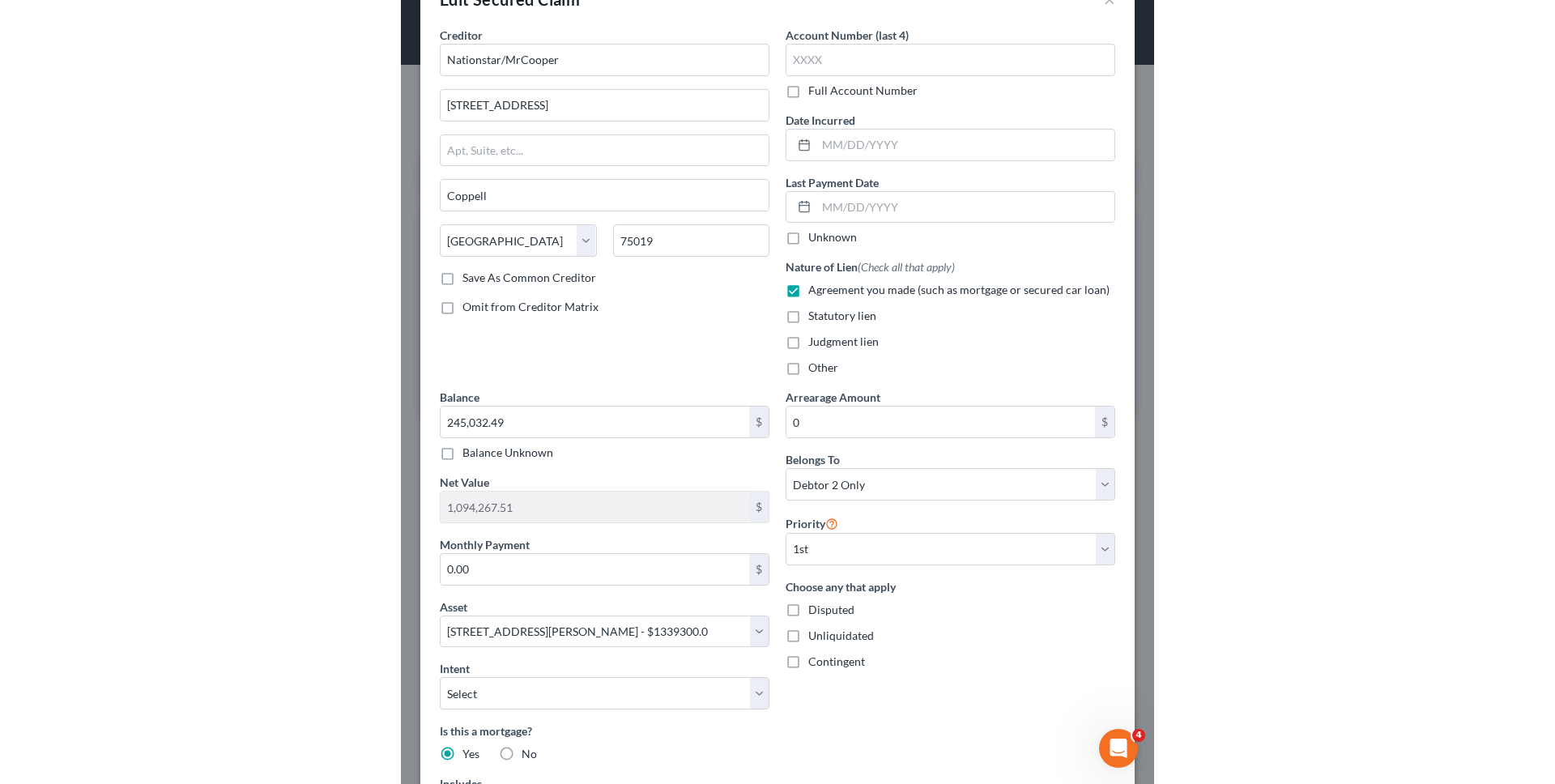
scroll to position [296, 0]
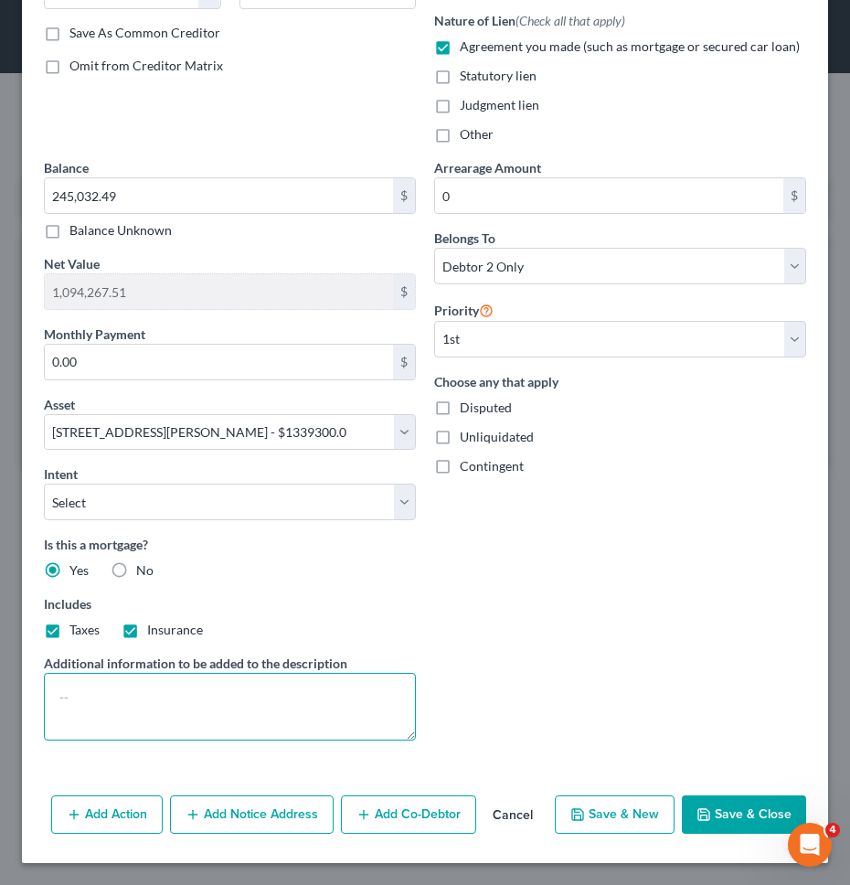
click at [210, 692] on textarea at bounding box center [230, 707] width 372 height 68
type textarea "Debtor is not on the mortgage. Only her non-filing husband is on the mortage."
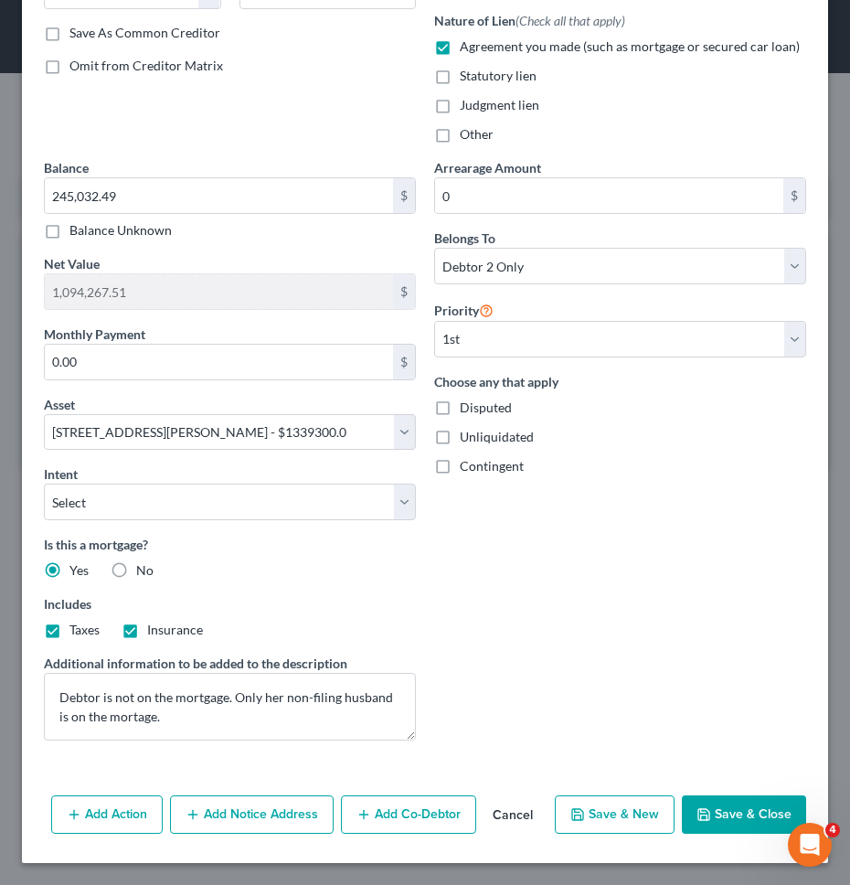
click at [710, 804] on button "Save & Close" at bounding box center [744, 814] width 124 height 38
select select
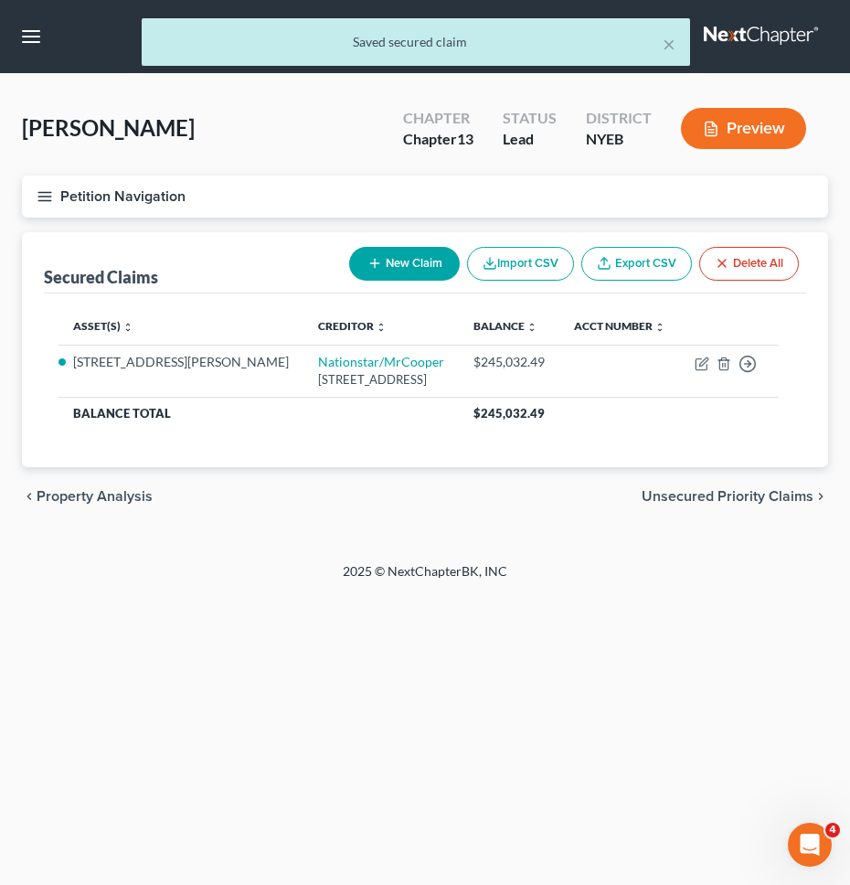
click at [304, 207] on button "Petition Navigation" at bounding box center [425, 196] width 806 height 42
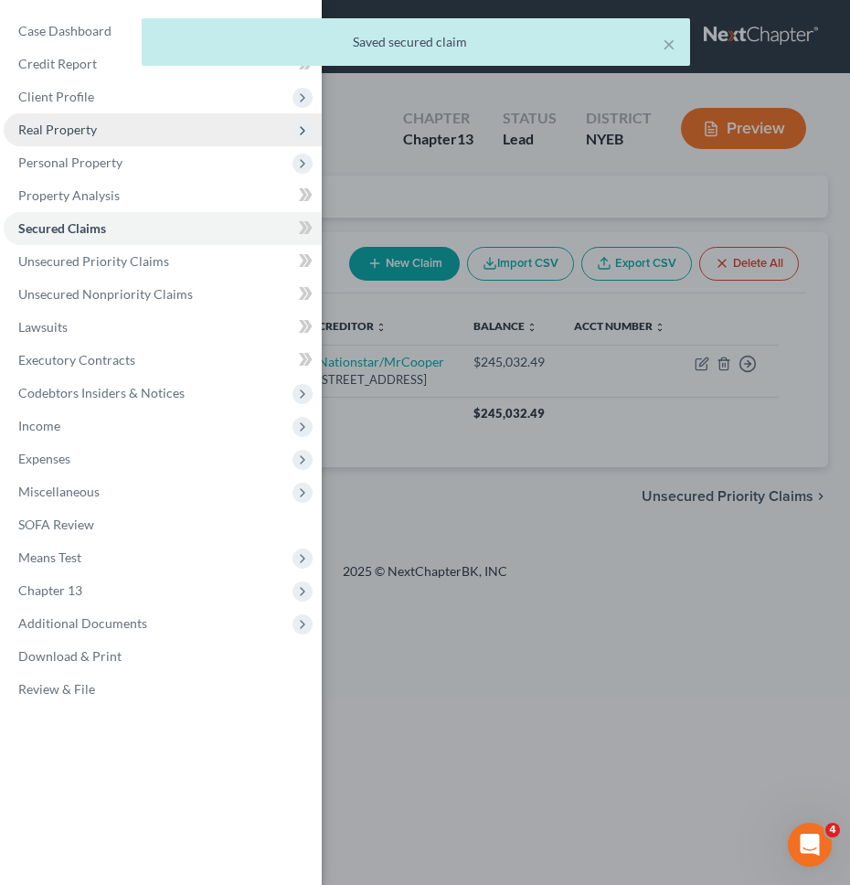
click at [233, 129] on span "Real Property" at bounding box center [163, 129] width 318 height 33
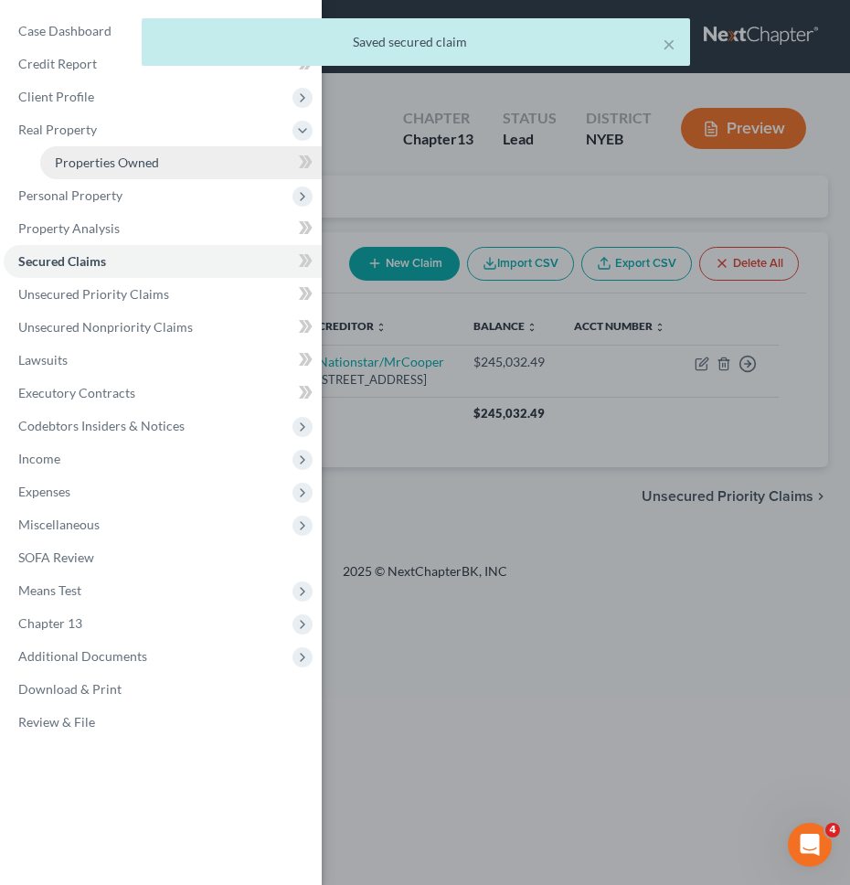
click at [229, 152] on link "Properties Owned" at bounding box center [180, 162] width 281 height 33
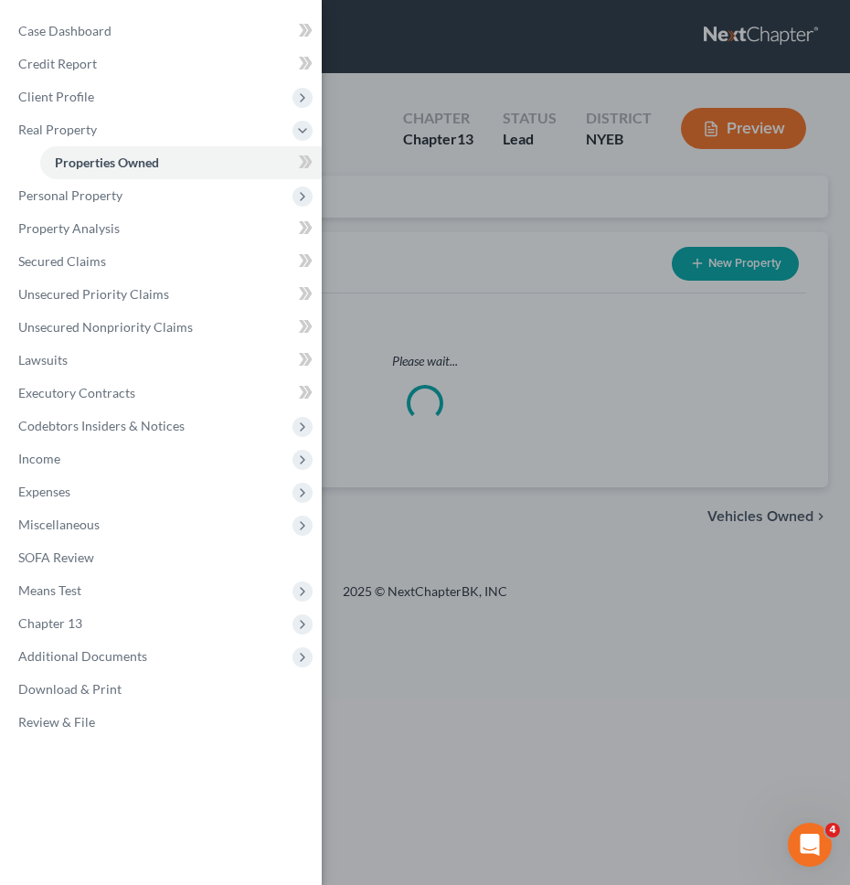
click at [460, 199] on div "Case Dashboard Payments Invoices Payments Payments Credit Report Client Profile" at bounding box center [425, 442] width 850 height 885
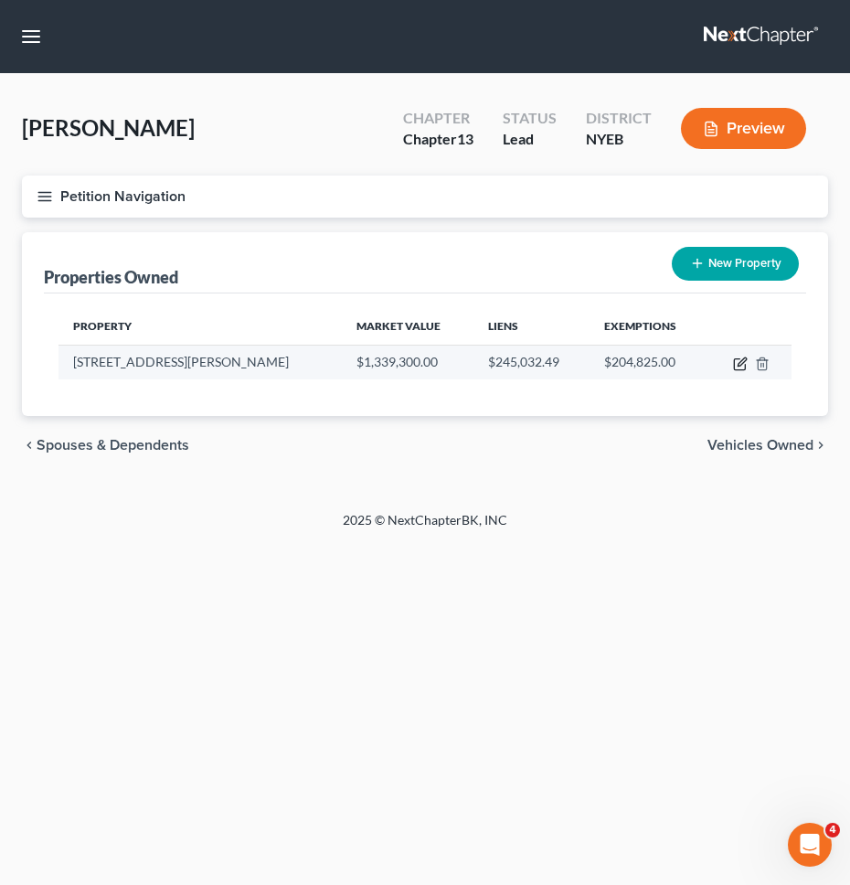
click at [735, 359] on icon "button" at bounding box center [740, 363] width 15 height 15
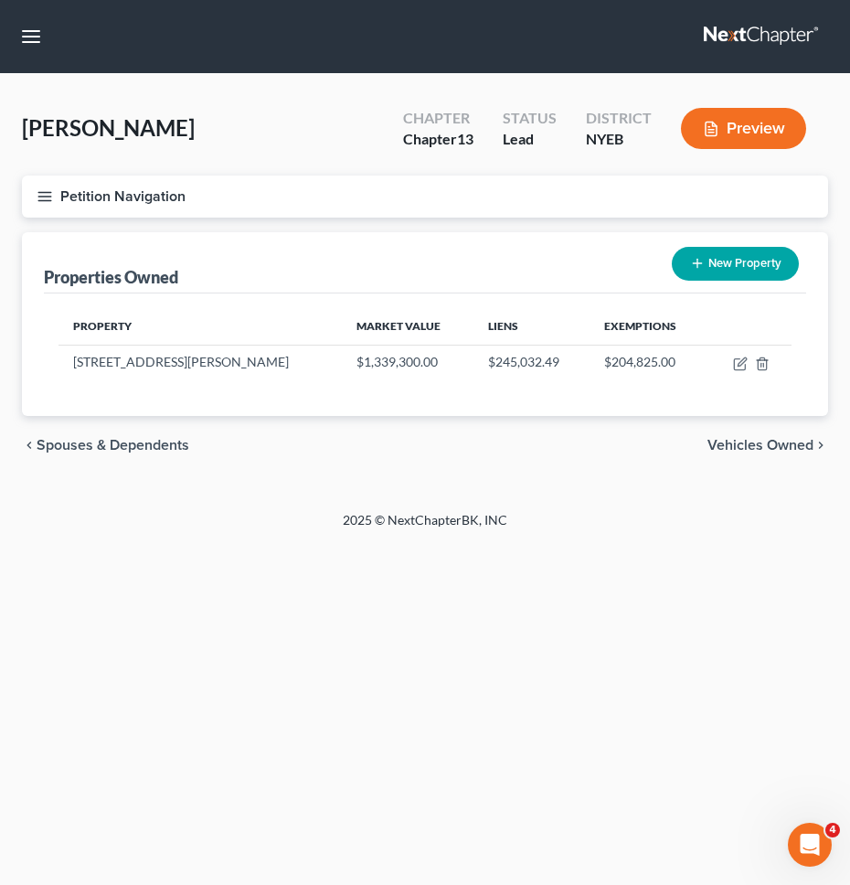
select select "35"
select select "23"
select select "3"
select select "0"
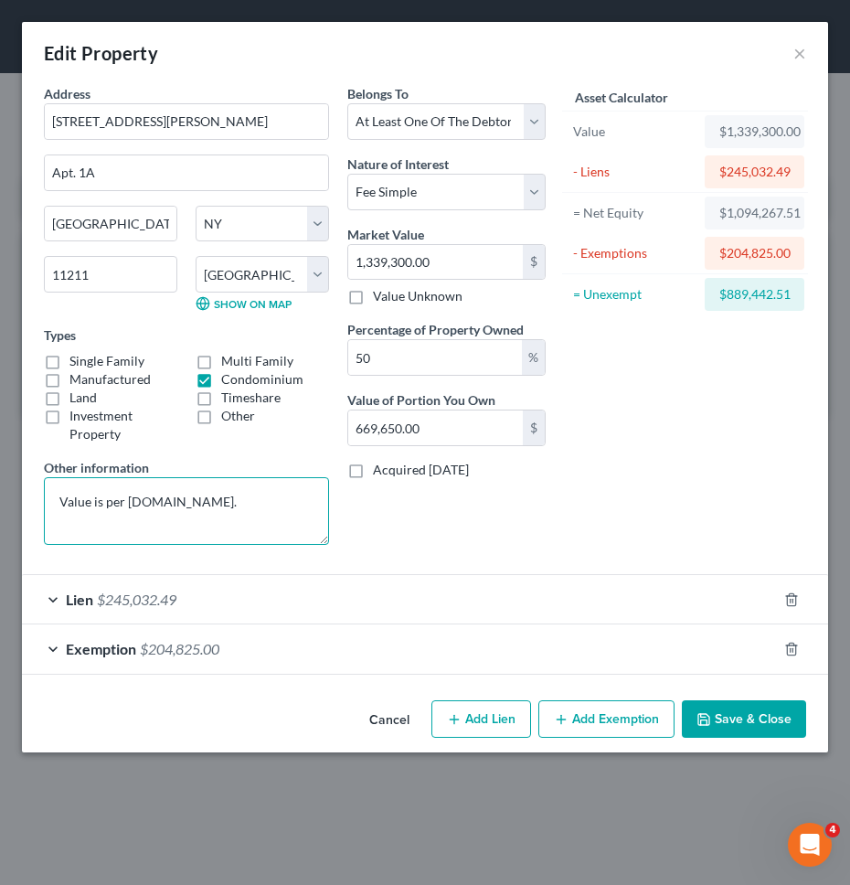
click at [269, 522] on textarea "Value is per [DOMAIN_NAME]." at bounding box center [186, 511] width 285 height 68
type textarea "Value is per [DOMAIN_NAME]."
click at [385, 720] on button "Cancel" at bounding box center [389, 720] width 69 height 37
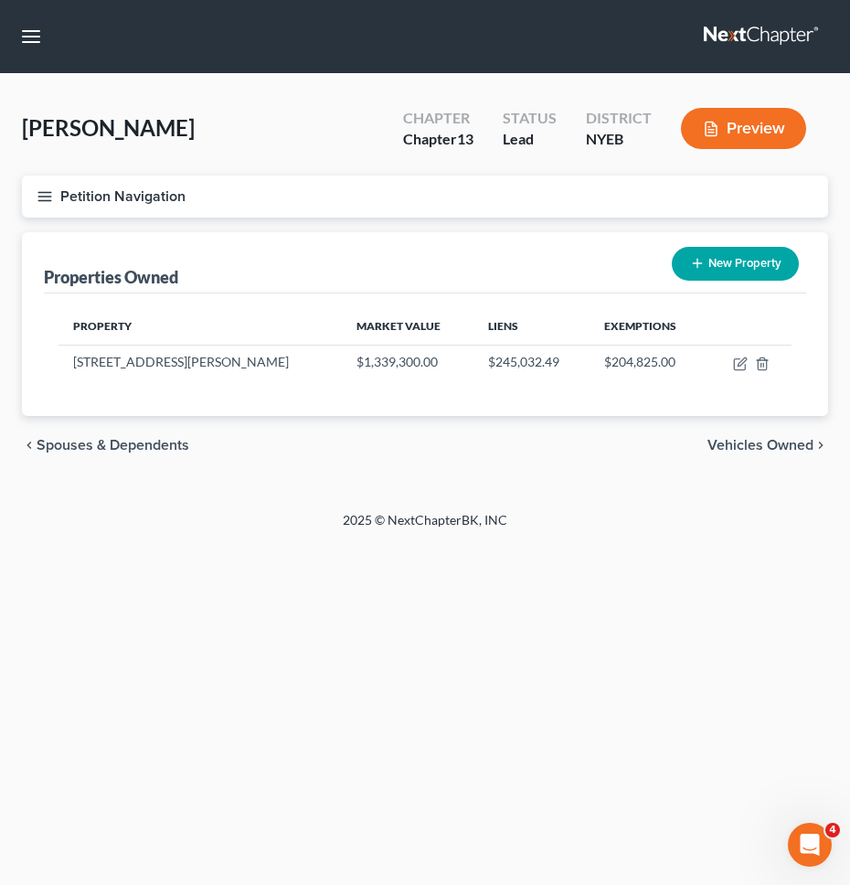
click at [269, 217] on div "Petition Navigation Case Dashboard Payments Invoices Payments Payments Credit R…" at bounding box center [425, 203] width 824 height 57
click at [260, 199] on button "Petition Navigation" at bounding box center [425, 196] width 806 height 42
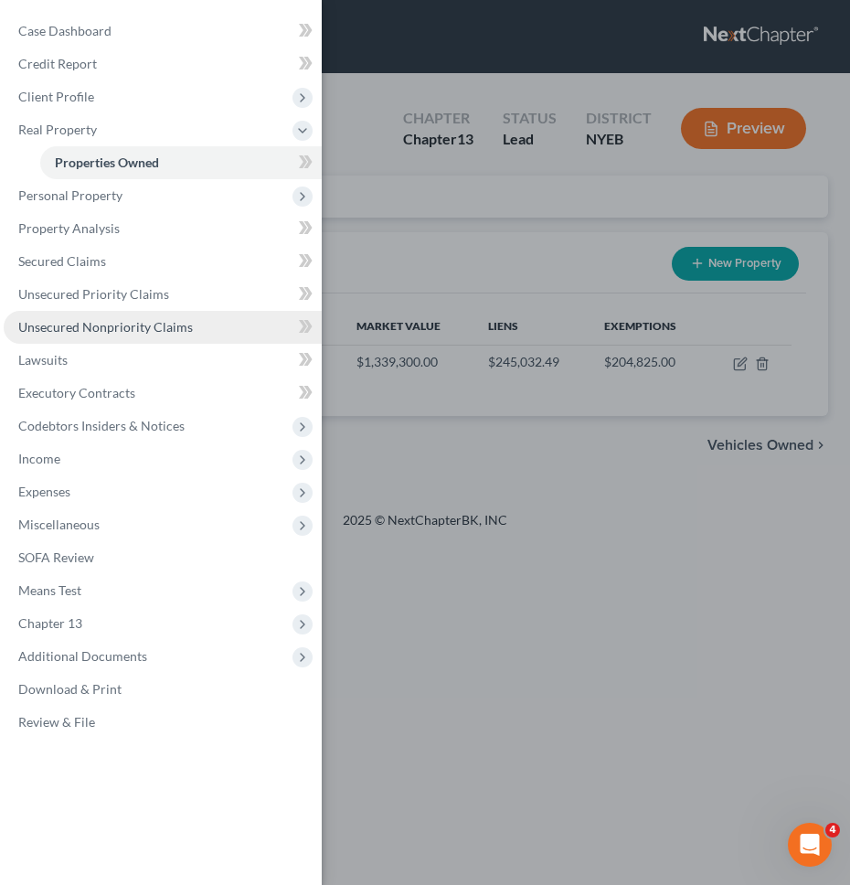
click at [135, 336] on link "Unsecured Nonpriority Claims" at bounding box center [163, 327] width 318 height 33
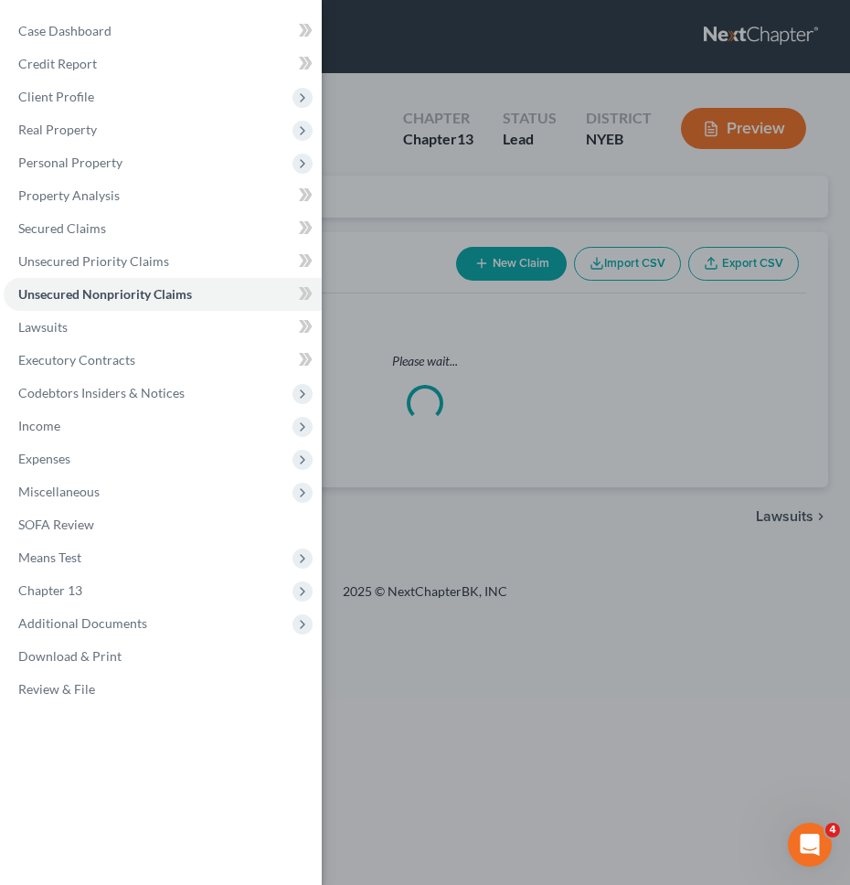
click at [458, 262] on div "Case Dashboard Payments Invoices Payments Payments Credit Report Client Profile" at bounding box center [425, 442] width 850 height 885
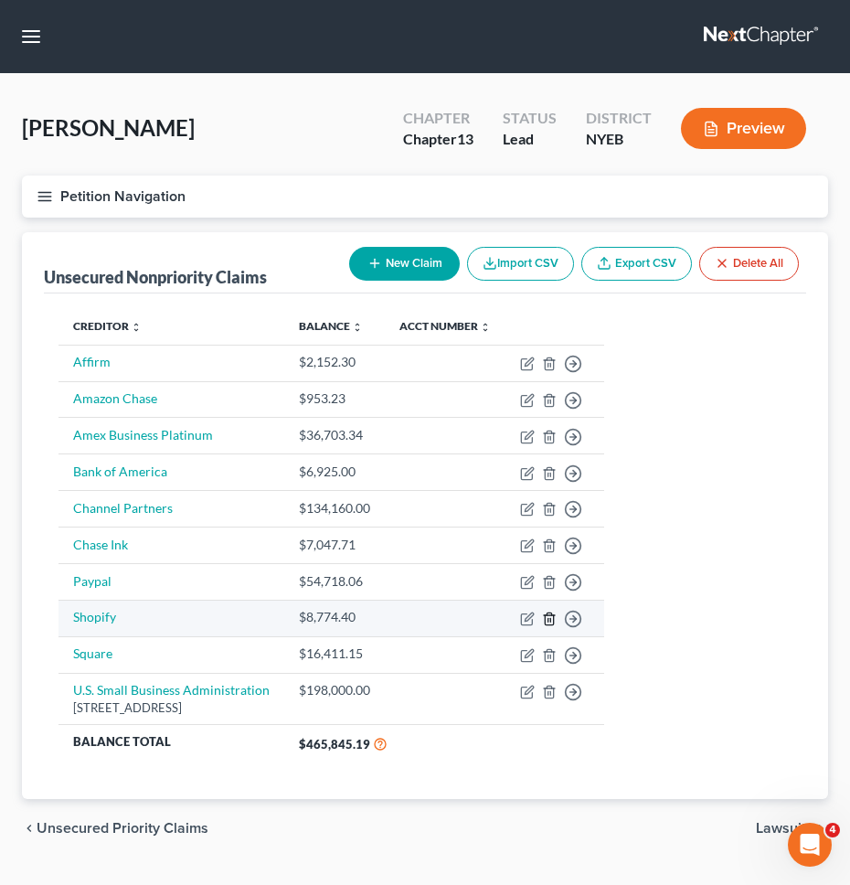
click at [553, 624] on icon "button" at bounding box center [549, 618] width 8 height 12
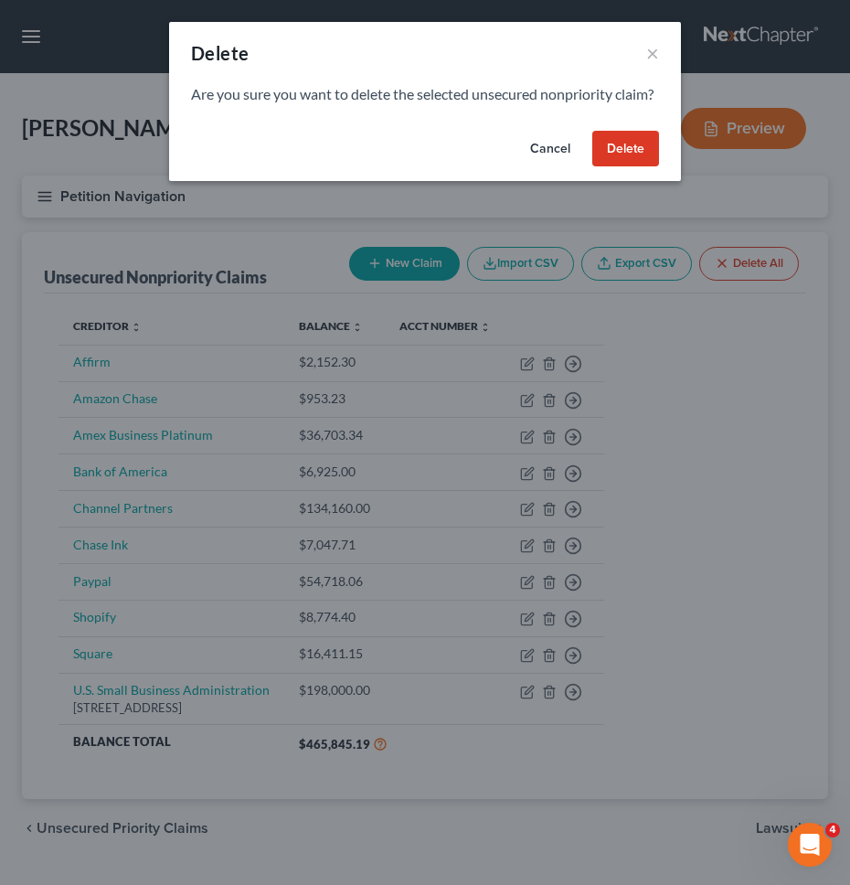
click at [605, 166] on button "Delete" at bounding box center [625, 149] width 67 height 37
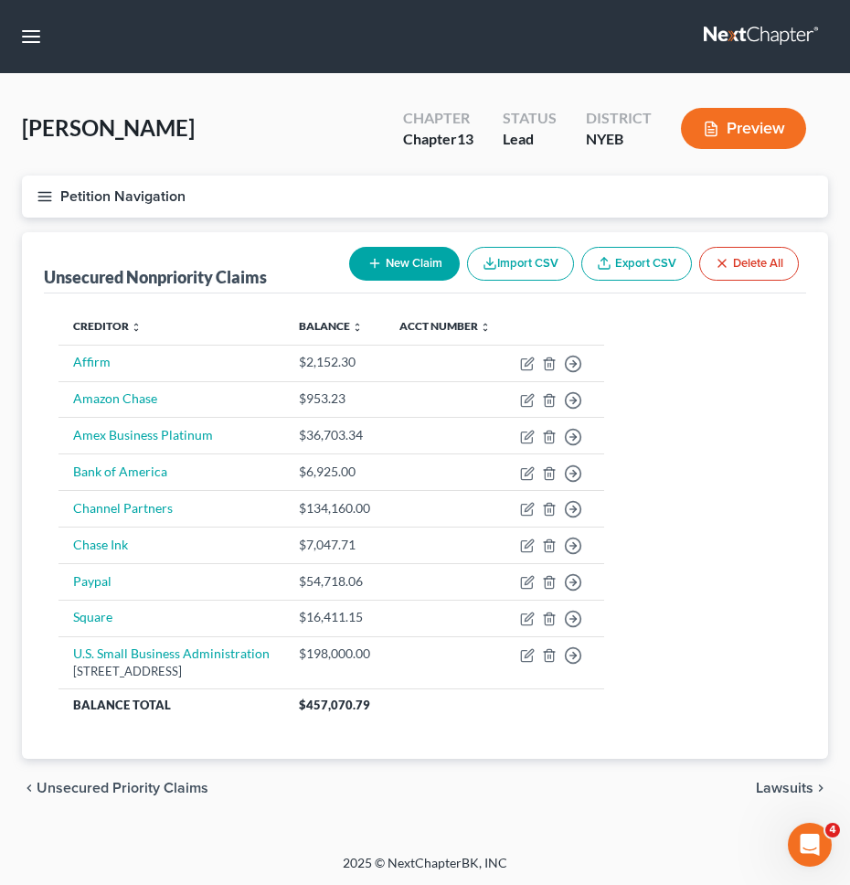
click at [435, 258] on button "New Claim" at bounding box center [404, 264] width 111 height 34
select select "0"
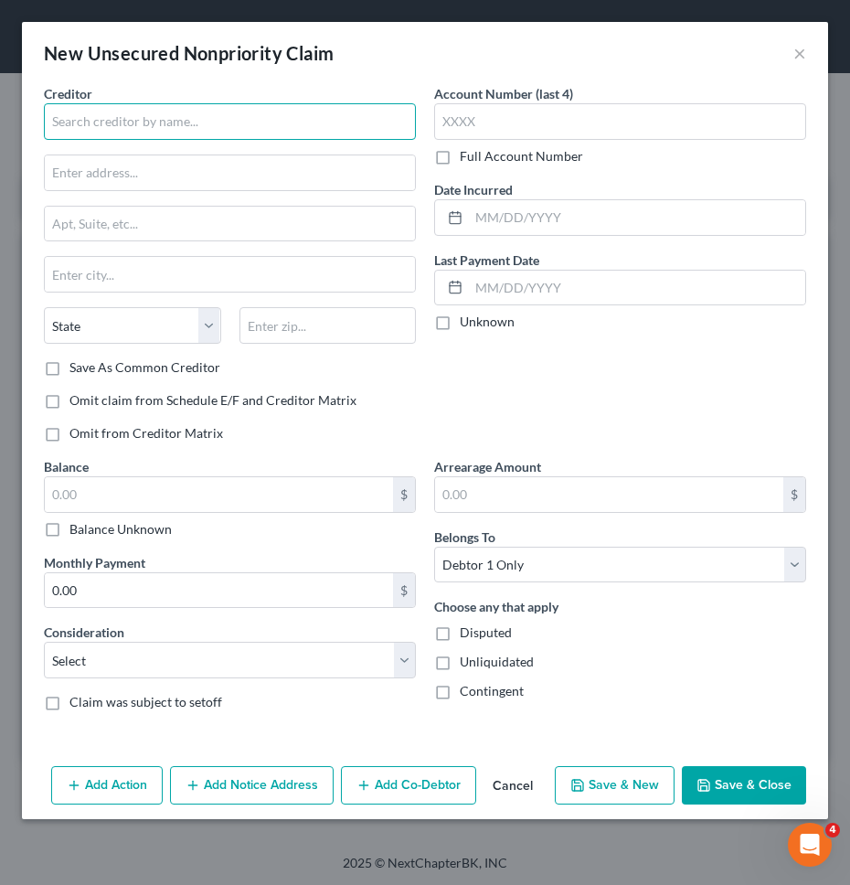
click at [221, 120] on input "text" at bounding box center [230, 121] width 372 height 37
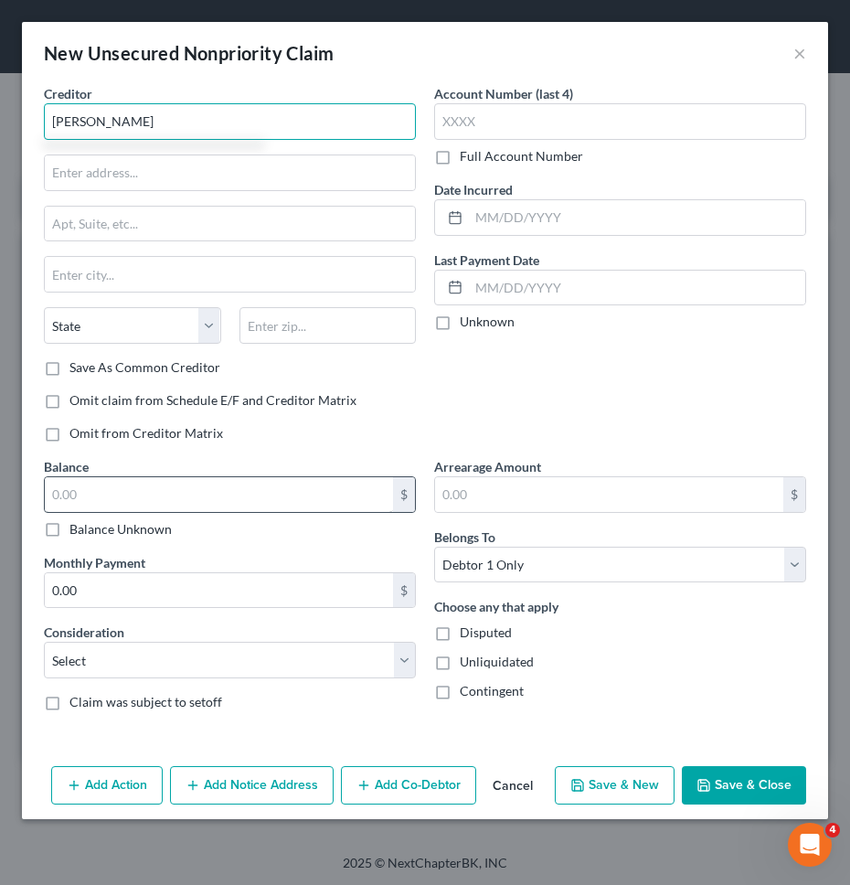
type input "[PERSON_NAME]"
click at [236, 494] on input "text" at bounding box center [219, 494] width 348 height 35
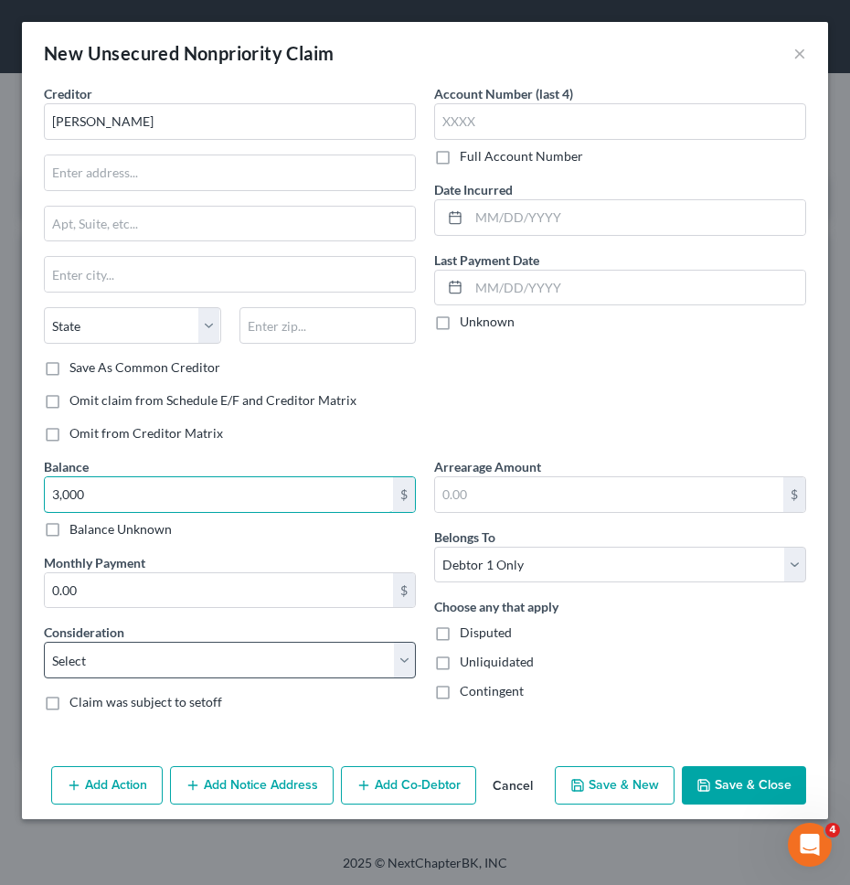
type input "3,000"
click at [219, 652] on select "Select Cable / Satellite Services Collection Agency Credit Card Debt Debt Couns…" at bounding box center [230, 660] width 372 height 37
select select "18"
click at [44, 642] on select "Select Cable / Satellite Services Collection Agency Credit Card Debt Debt Couns…" at bounding box center [230, 660] width 372 height 37
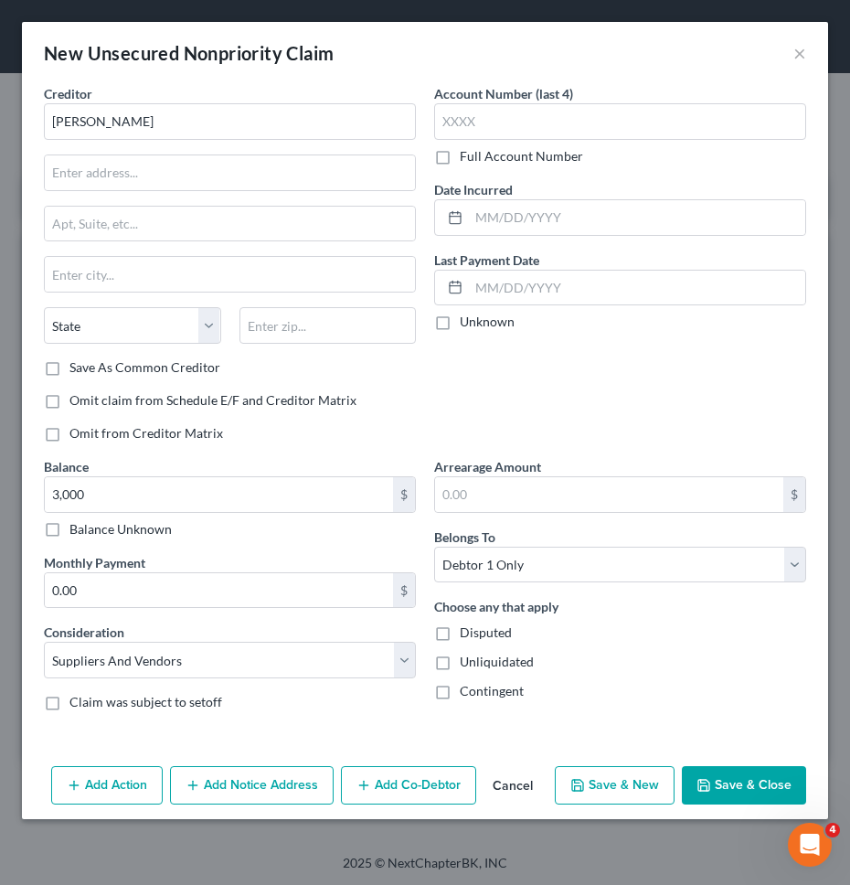
click at [737, 782] on button "Save & Close" at bounding box center [744, 785] width 124 height 38
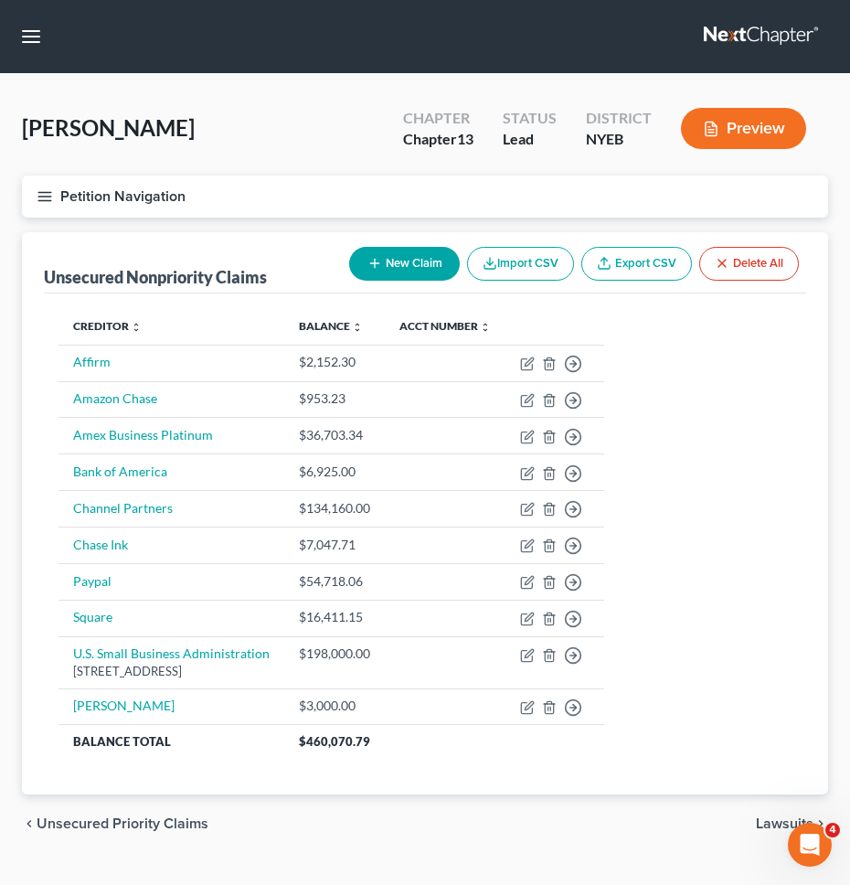
click at [339, 208] on button "Petition Navigation" at bounding box center [425, 196] width 806 height 42
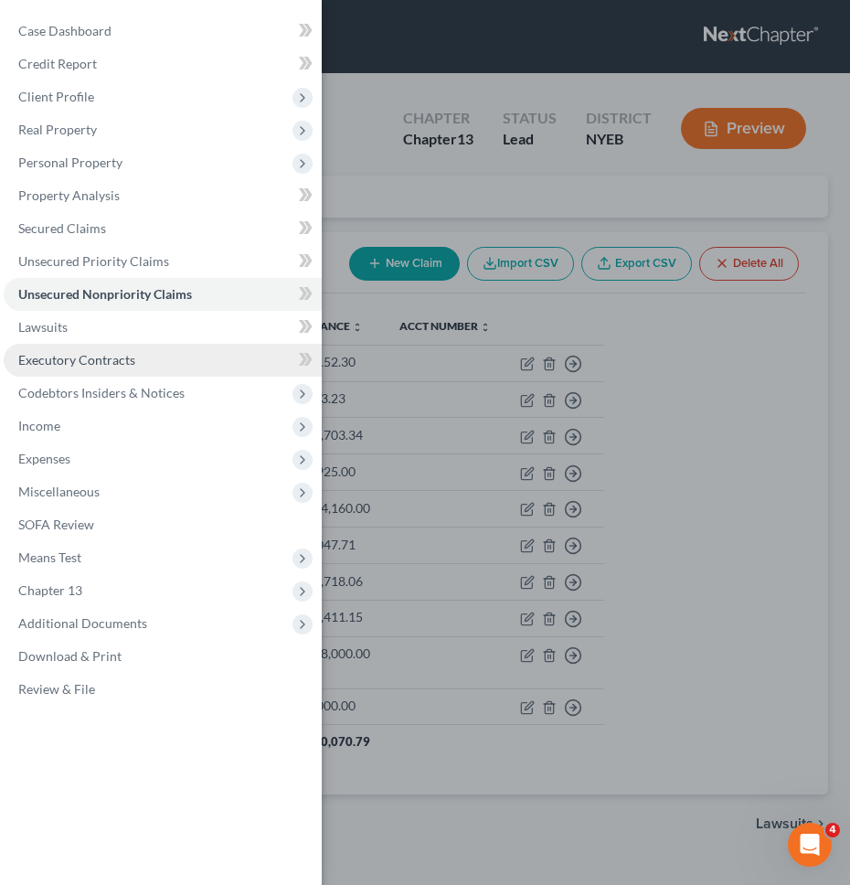
click at [200, 363] on link "Executory Contracts" at bounding box center [163, 360] width 318 height 33
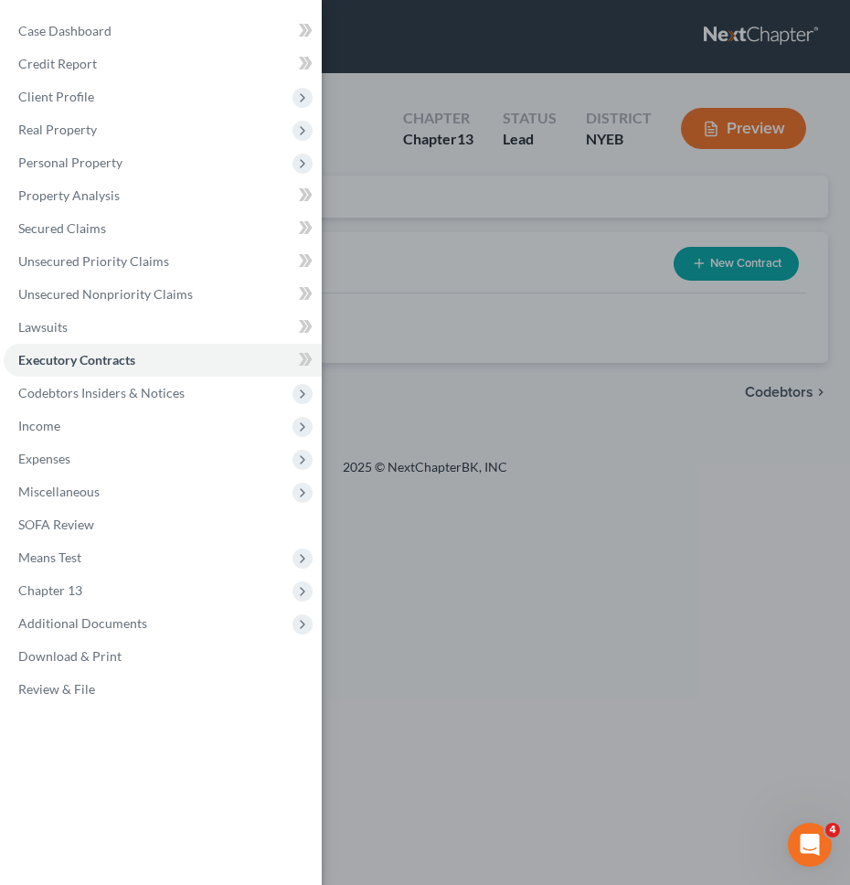
click at [418, 303] on div "Case Dashboard Payments Invoices Payments Payments Credit Report Client Profile" at bounding box center [425, 442] width 850 height 885
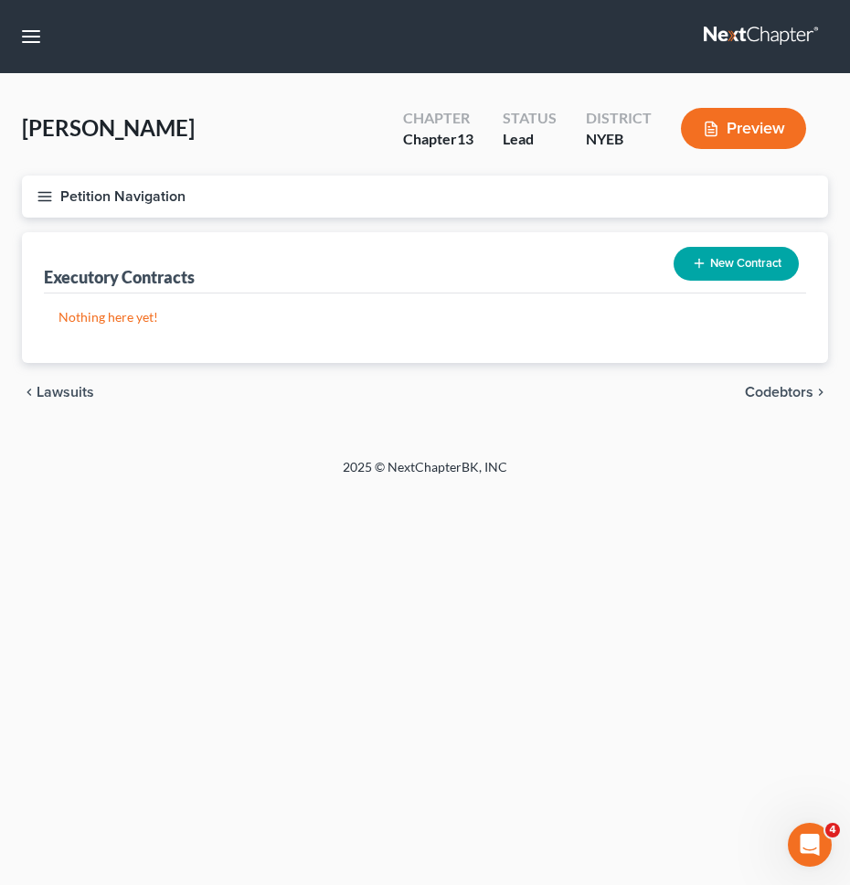
click at [734, 270] on button "New Contract" at bounding box center [735, 264] width 125 height 34
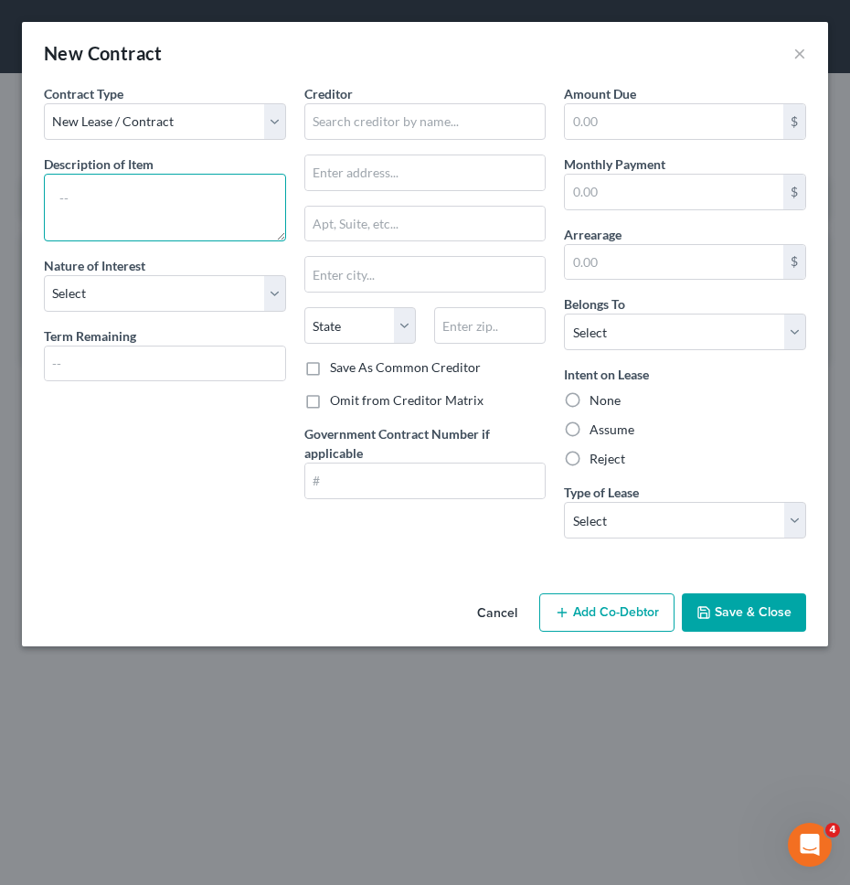
click at [166, 187] on textarea at bounding box center [165, 208] width 242 height 68
type textarea "Rental lease for business"
click at [164, 599] on div "Cancel Add Co-Debtor Save & Close" at bounding box center [425, 616] width 806 height 60
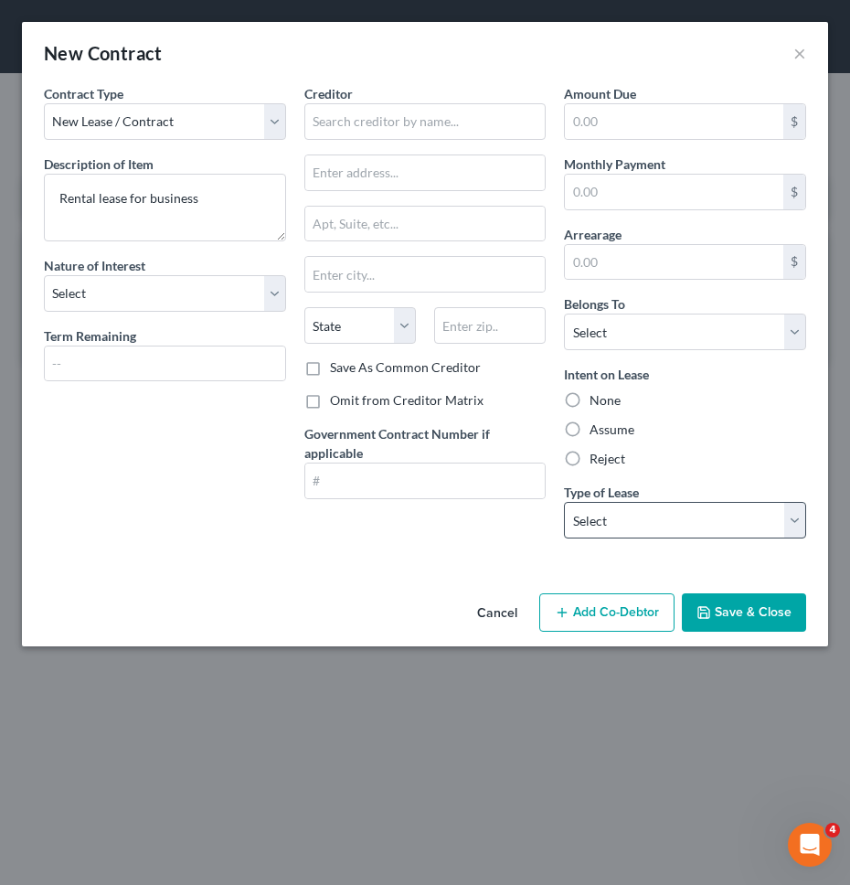
drag, startPoint x: 600, startPoint y: 459, endPoint x: 599, endPoint y: 506, distance: 47.5
click at [600, 459] on label "Reject" at bounding box center [607, 459] width 36 height 18
click at [600, 459] on input "Reject" at bounding box center [603, 456] width 12 height 12
radio input "true"
click at [599, 506] on select "Select Real Estate Car Other" at bounding box center [685, 520] width 242 height 37
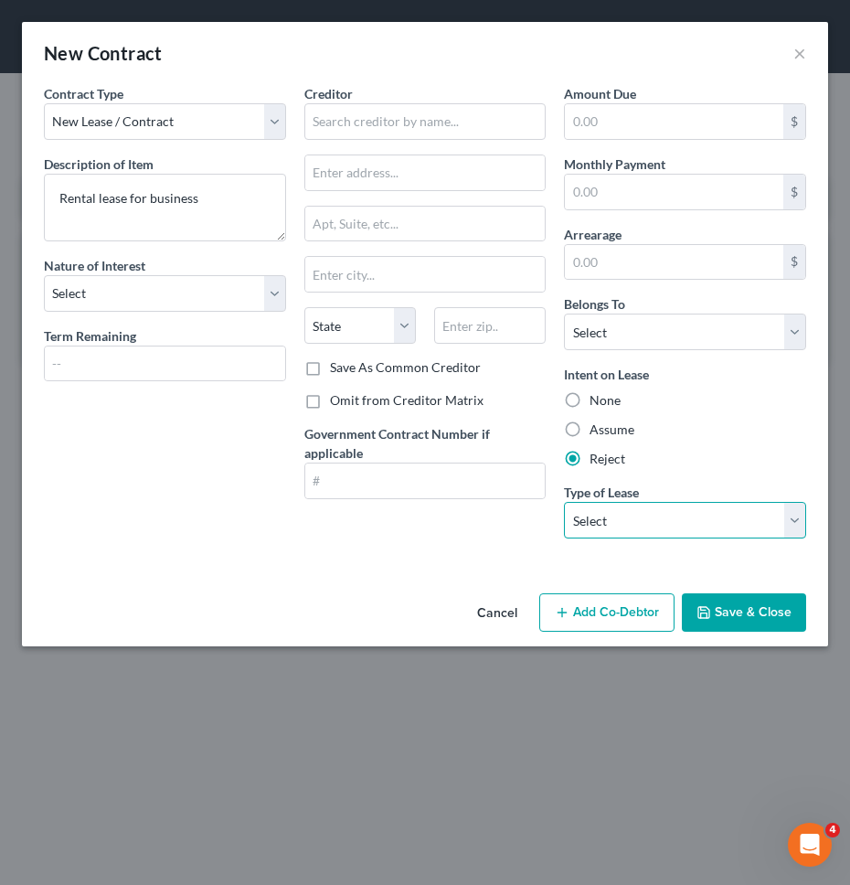
select select "0"
click at [564, 502] on select "Select Real Estate Car Other" at bounding box center [685, 520] width 242 height 37
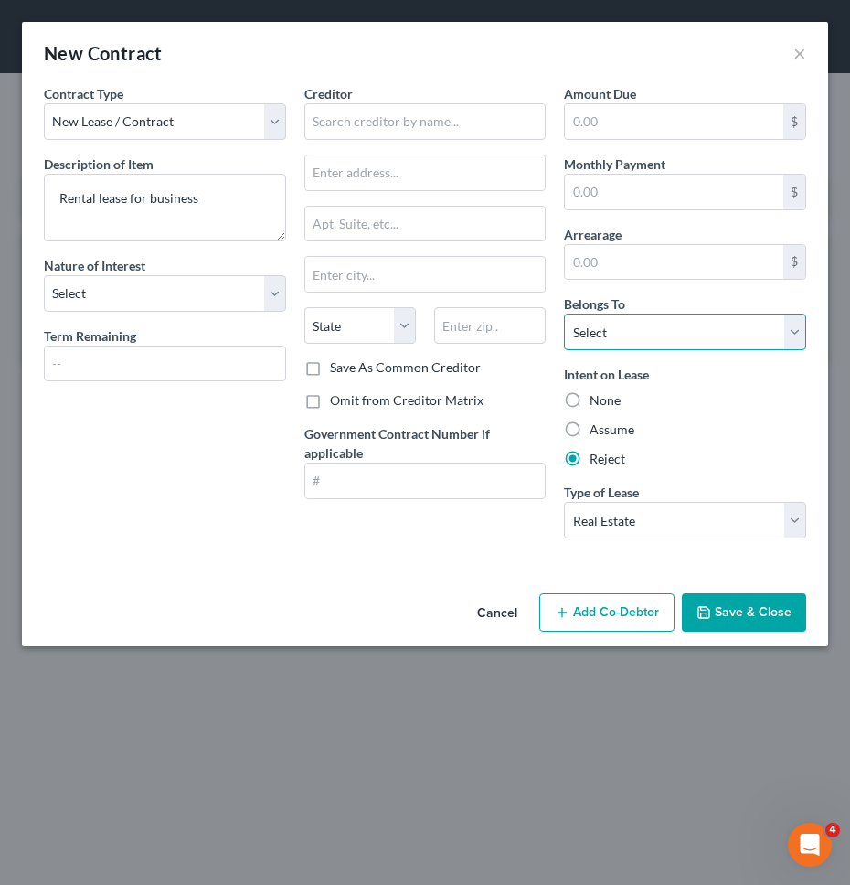
click at [610, 334] on select "Select Debtor 1 Only Debtor 2 Only Debtor 1 And Debtor 2 Only At Least One Of T…" at bounding box center [685, 331] width 242 height 37
select select "0"
click at [564, 313] on select "Select Debtor 1 Only Debtor 2 Only Debtor 1 And Debtor 2 Only At Least One Of T…" at bounding box center [685, 331] width 242 height 37
click at [252, 420] on div "Contract Type New Lease / Contract New Timeshare Description of non-residential…" at bounding box center [165, 318] width 260 height 469
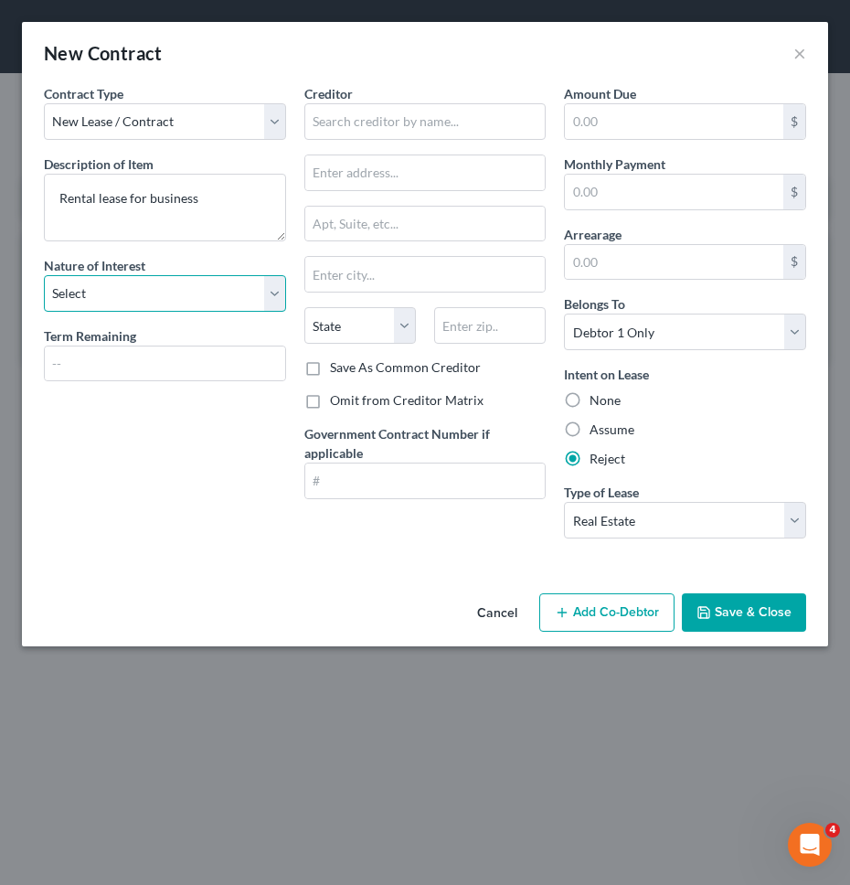
click at [253, 302] on select "Select Purchaser Agent Lessor Lessee" at bounding box center [165, 293] width 242 height 37
select select "3"
click at [44, 275] on select "Select Purchaser Agent Lessor Lessee" at bounding box center [165, 293] width 242 height 37
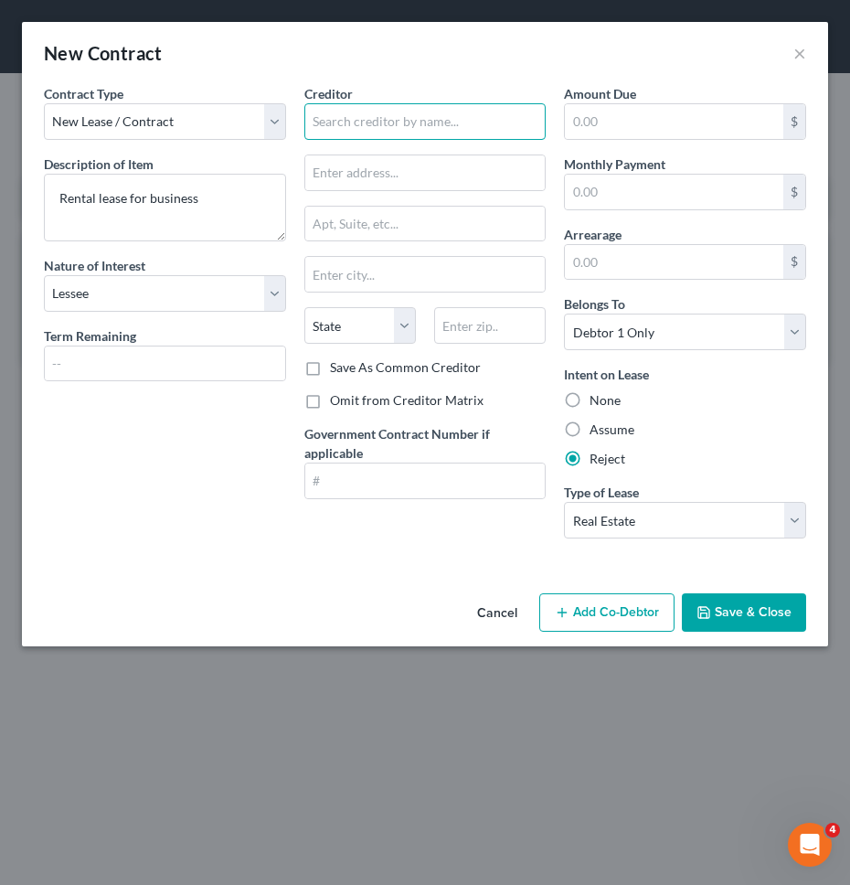
click at [429, 126] on input "text" at bounding box center [425, 121] width 242 height 37
type input "[STREET_ADDRESS][PERSON_NAME] LLC"
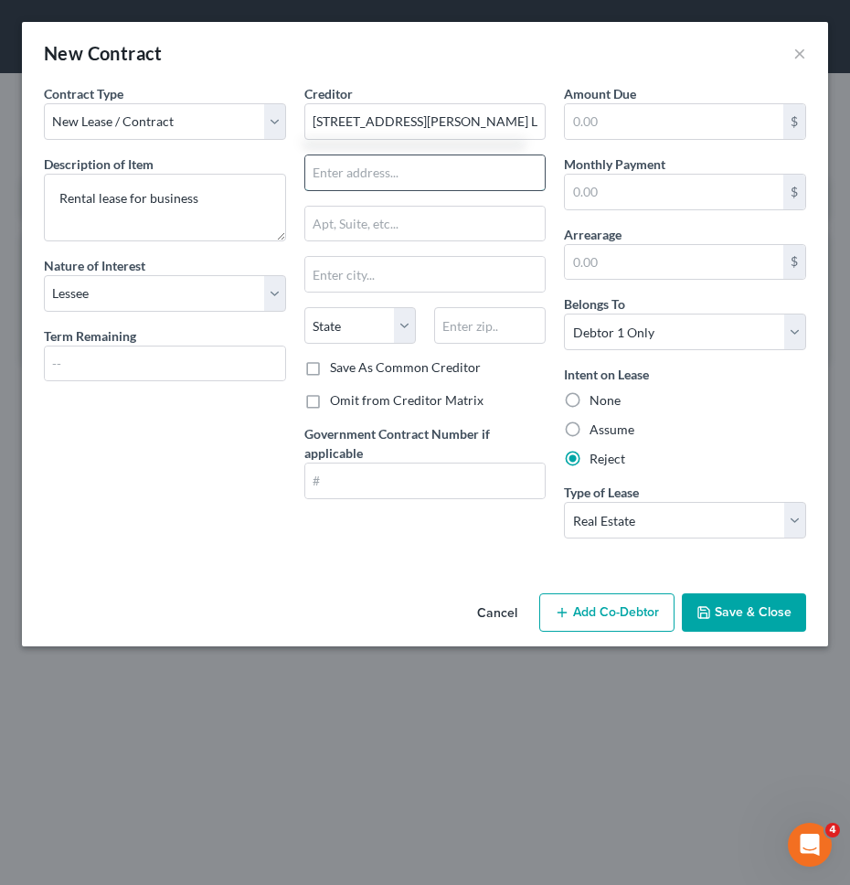
click at [449, 165] on input "text" at bounding box center [425, 172] width 240 height 35
type input "[STREET_ADDRESS]"
click at [445, 208] on input "text" at bounding box center [425, 224] width 240 height 35
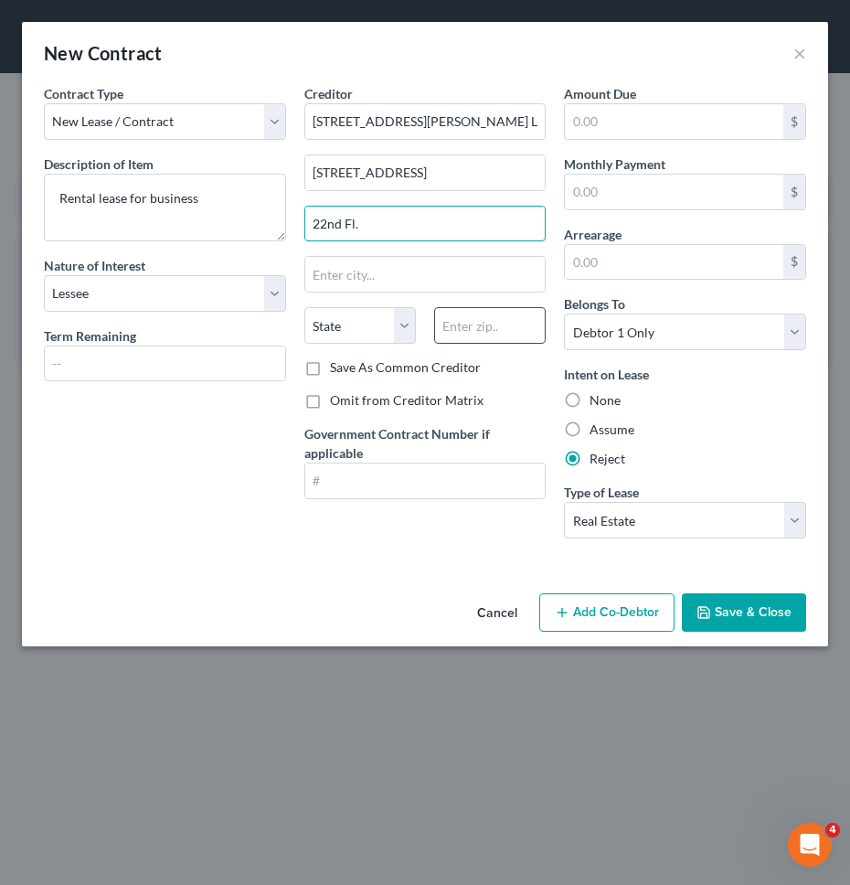
type input "22nd Fl."
click at [502, 326] on input "text" at bounding box center [489, 325] width 111 height 37
type input "10022"
type input "[US_STATE]"
select select "35"
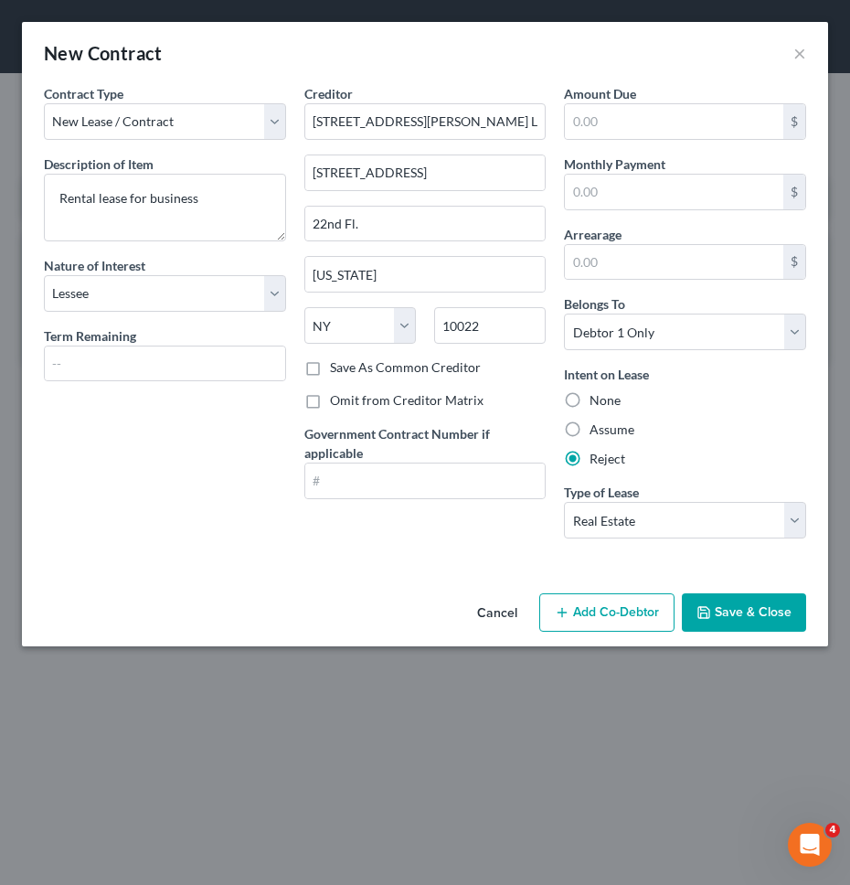
click at [141, 554] on div "Contract Type New Lease / Contract New Timeshare Description of non-residential…" at bounding box center [425, 335] width 806 height 502
click at [330, 364] on label "Save As Common Creditor" at bounding box center [405, 367] width 151 height 18
click at [337, 364] on input "Save As Common Creditor" at bounding box center [343, 364] width 12 height 12
checkbox input "true"
click at [586, 186] on input "text" at bounding box center [674, 192] width 218 height 35
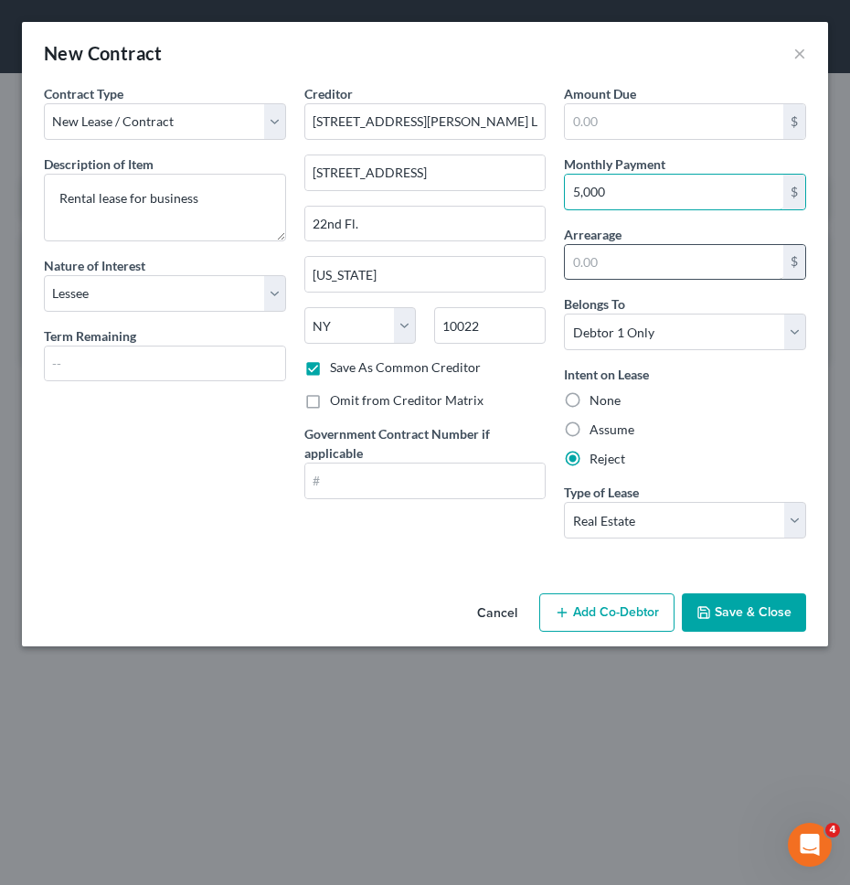
type input "5,000"
click at [624, 270] on input "text" at bounding box center [674, 262] width 218 height 35
type input "0"
click at [450, 577] on div "Contract Type New Lease / Contract New Timeshare Description of non-residential…" at bounding box center [425, 335] width 806 height 502
click at [735, 616] on button "Save & Close" at bounding box center [744, 612] width 124 height 38
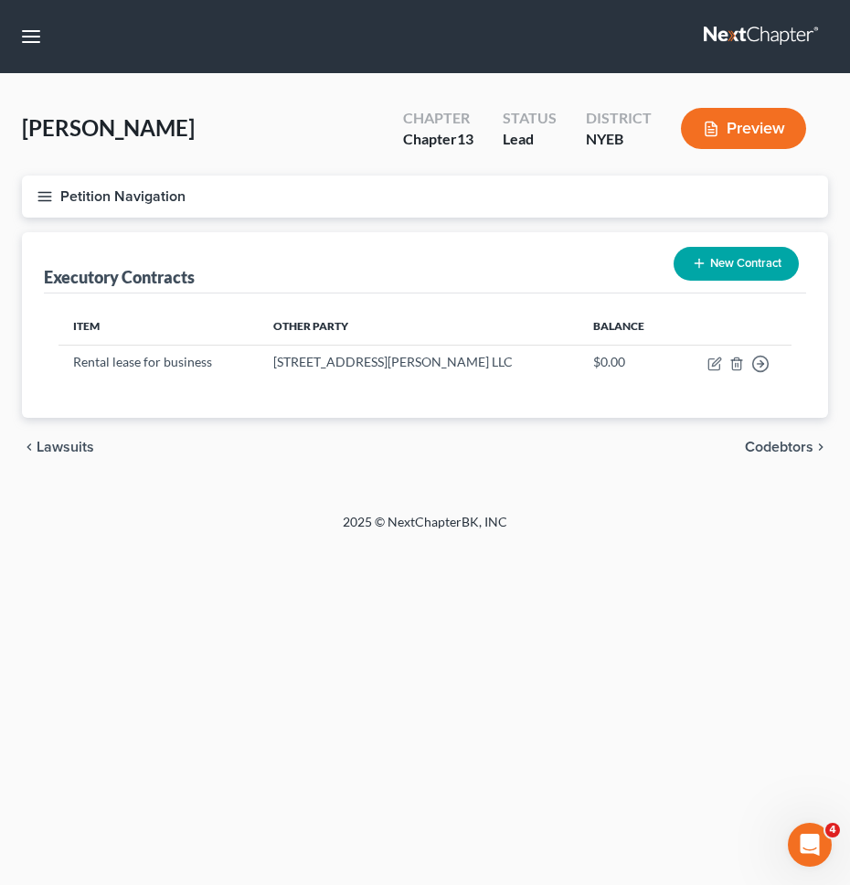
click at [493, 206] on button "Petition Navigation" at bounding box center [425, 196] width 806 height 42
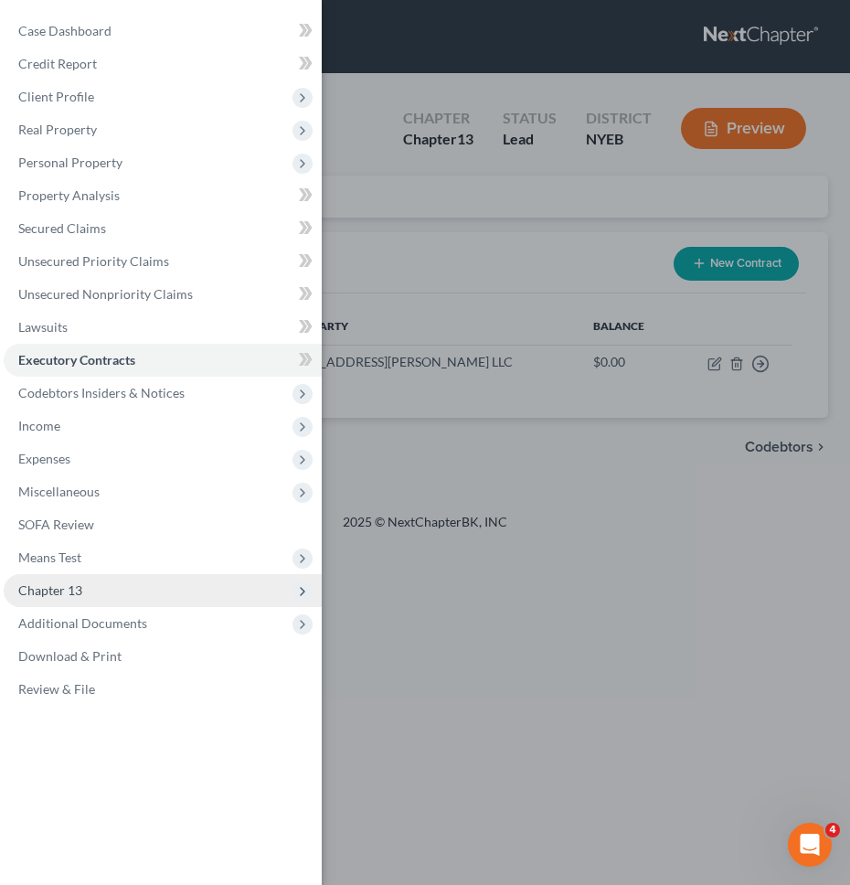
click at [119, 577] on span "Chapter 13" at bounding box center [163, 590] width 318 height 33
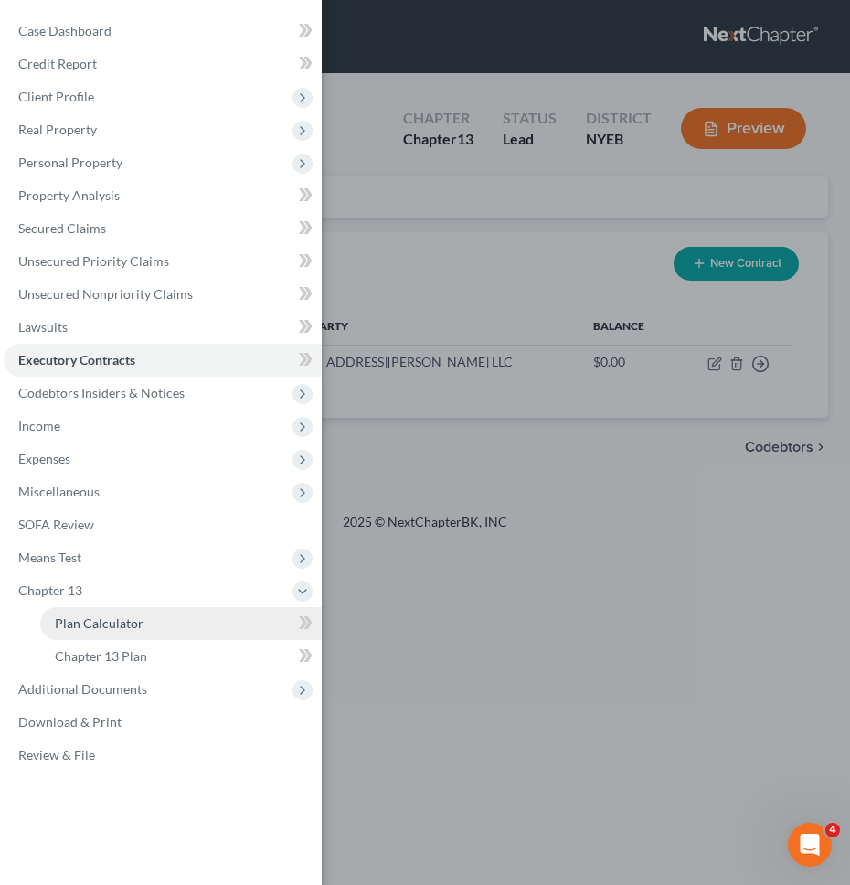
click at [131, 619] on span "Plan Calculator" at bounding box center [99, 623] width 89 height 16
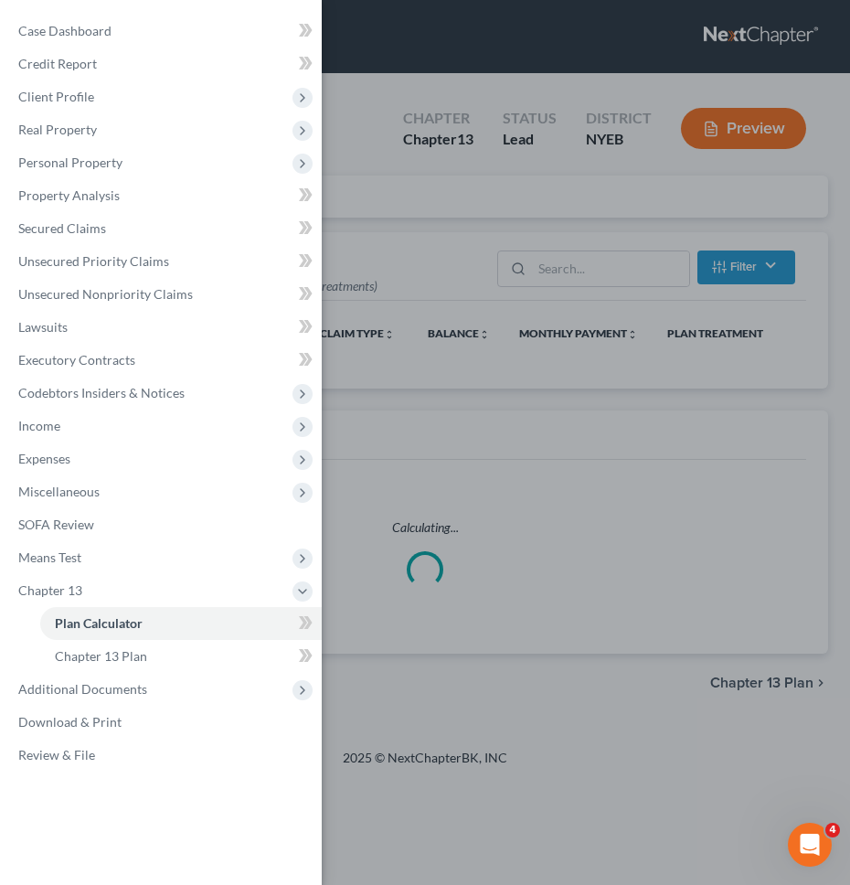
click at [589, 363] on div "Case Dashboard Payments Invoices Payments Payments Credit Report Client Profile" at bounding box center [425, 442] width 850 height 885
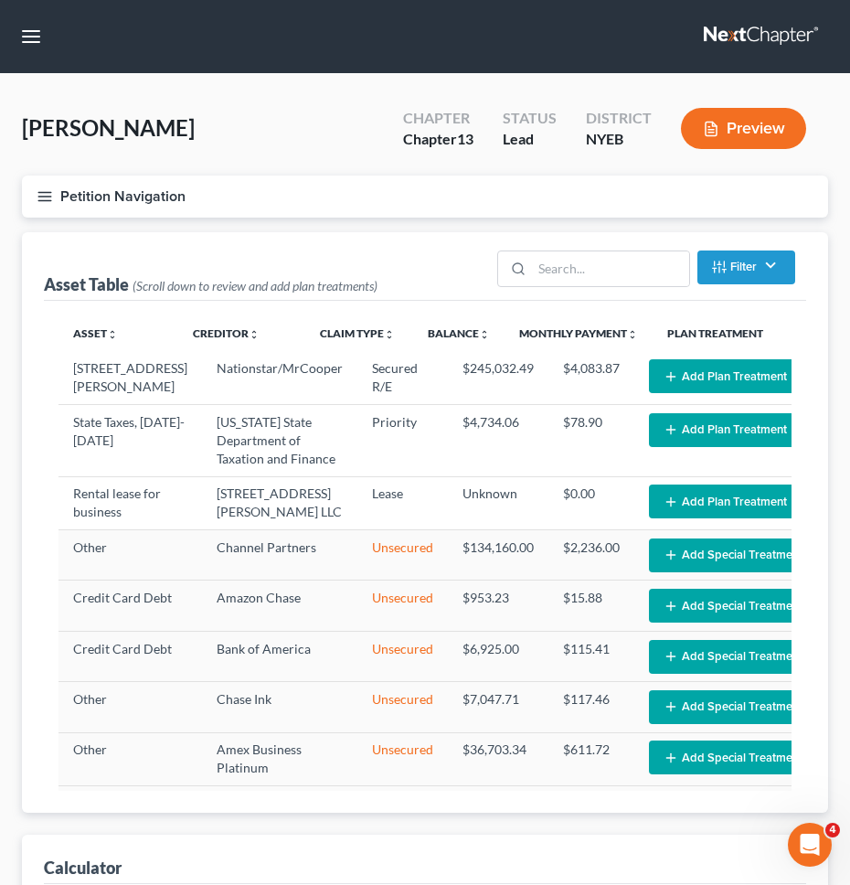
select select "59"
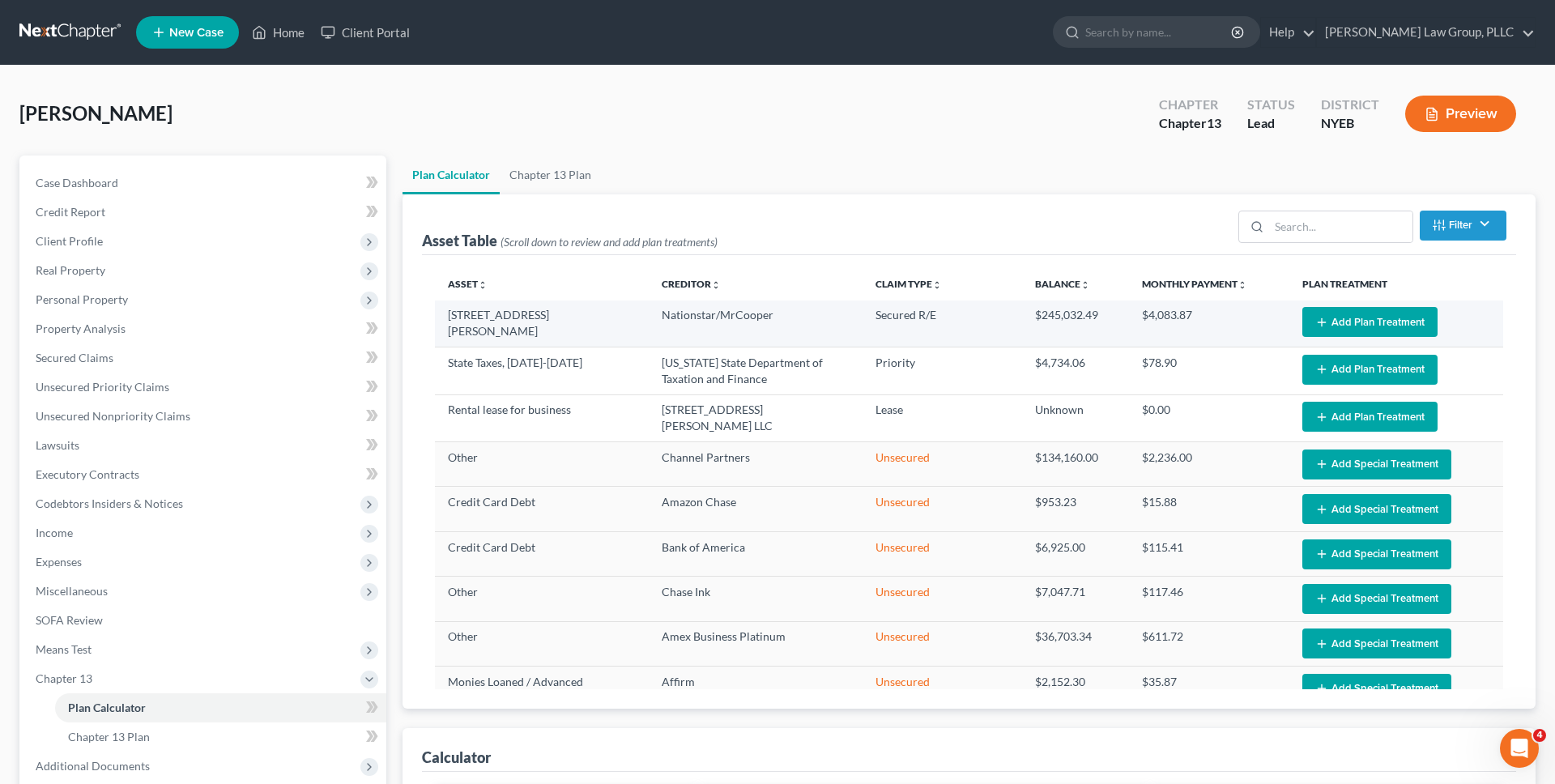
click at [1339, 326] on button "Add Plan Treatment" at bounding box center [1369, 322] width 136 height 30
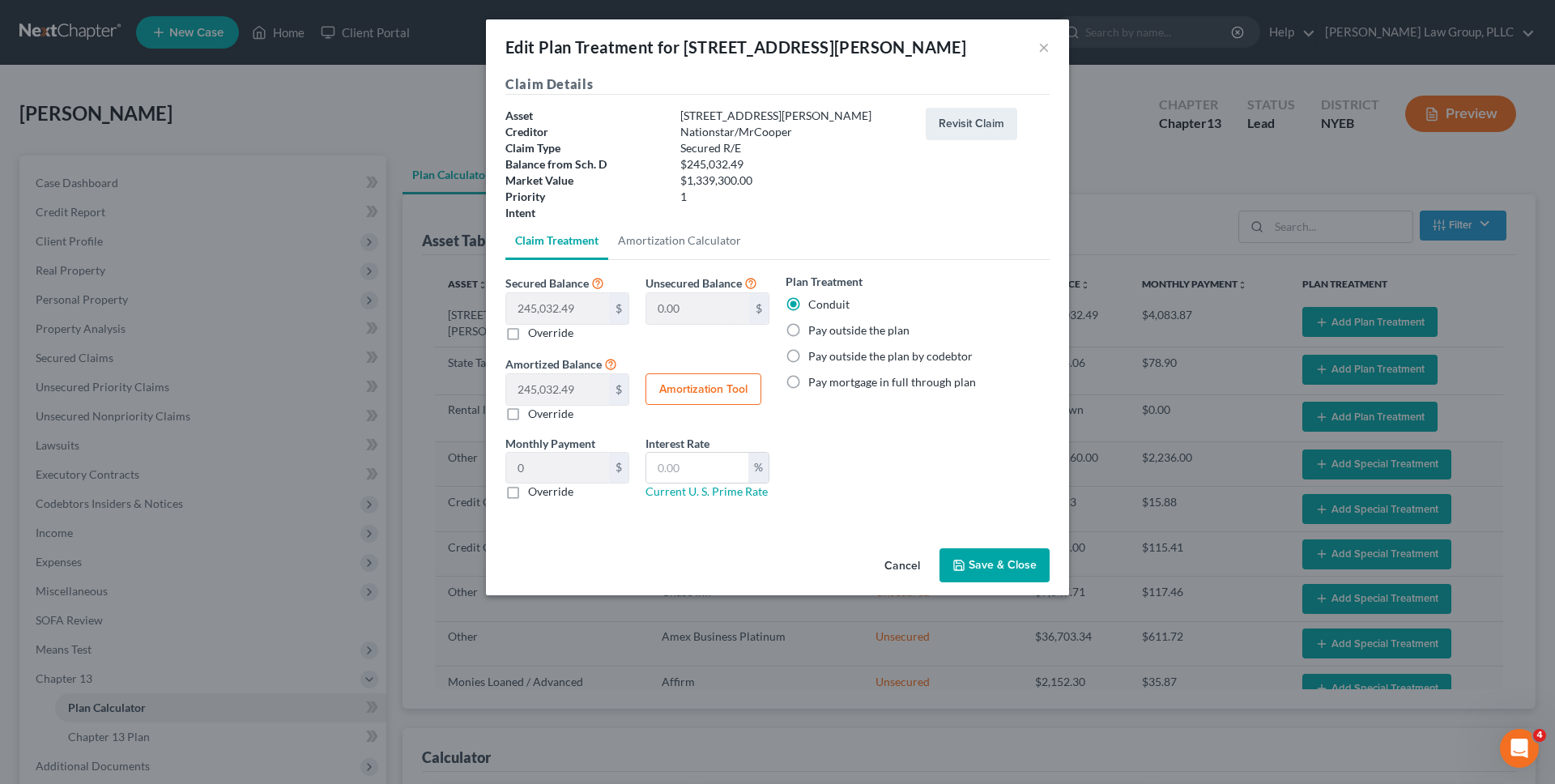
click at [869, 332] on label "Pay outside the plan" at bounding box center [859, 330] width 101 height 16
click at [825, 332] on input "Pay outside the plan" at bounding box center [820, 328] width 11 height 11
radio input "true"
click at [936, 359] on label "Pay outside the plan by codebtor" at bounding box center [890, 356] width 165 height 16
click at [825, 359] on input "Pay outside the plan by codebtor" at bounding box center [820, 353] width 11 height 11
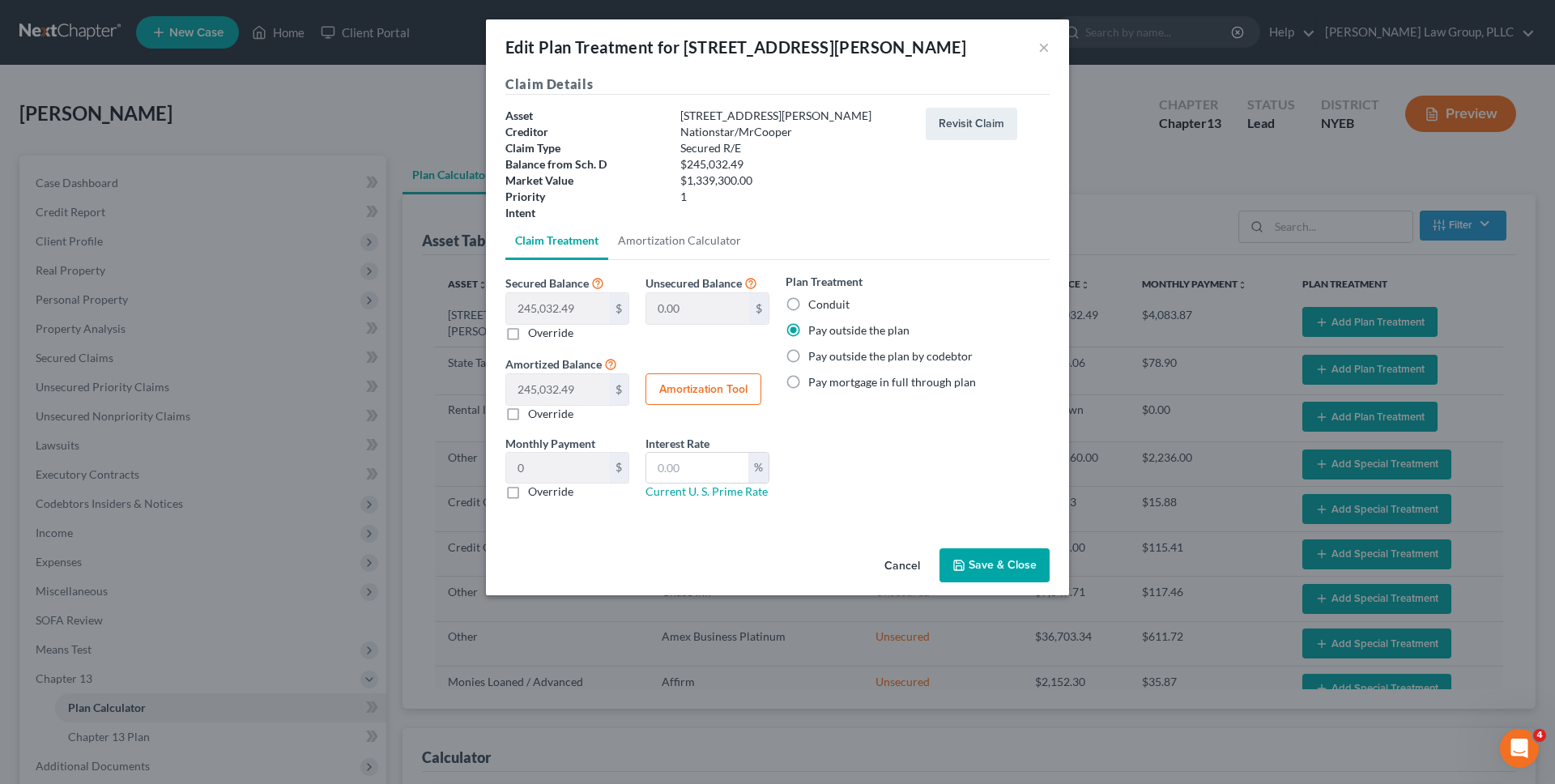
radio input "true"
click at [997, 559] on button "Save & Close" at bounding box center [994, 565] width 110 height 34
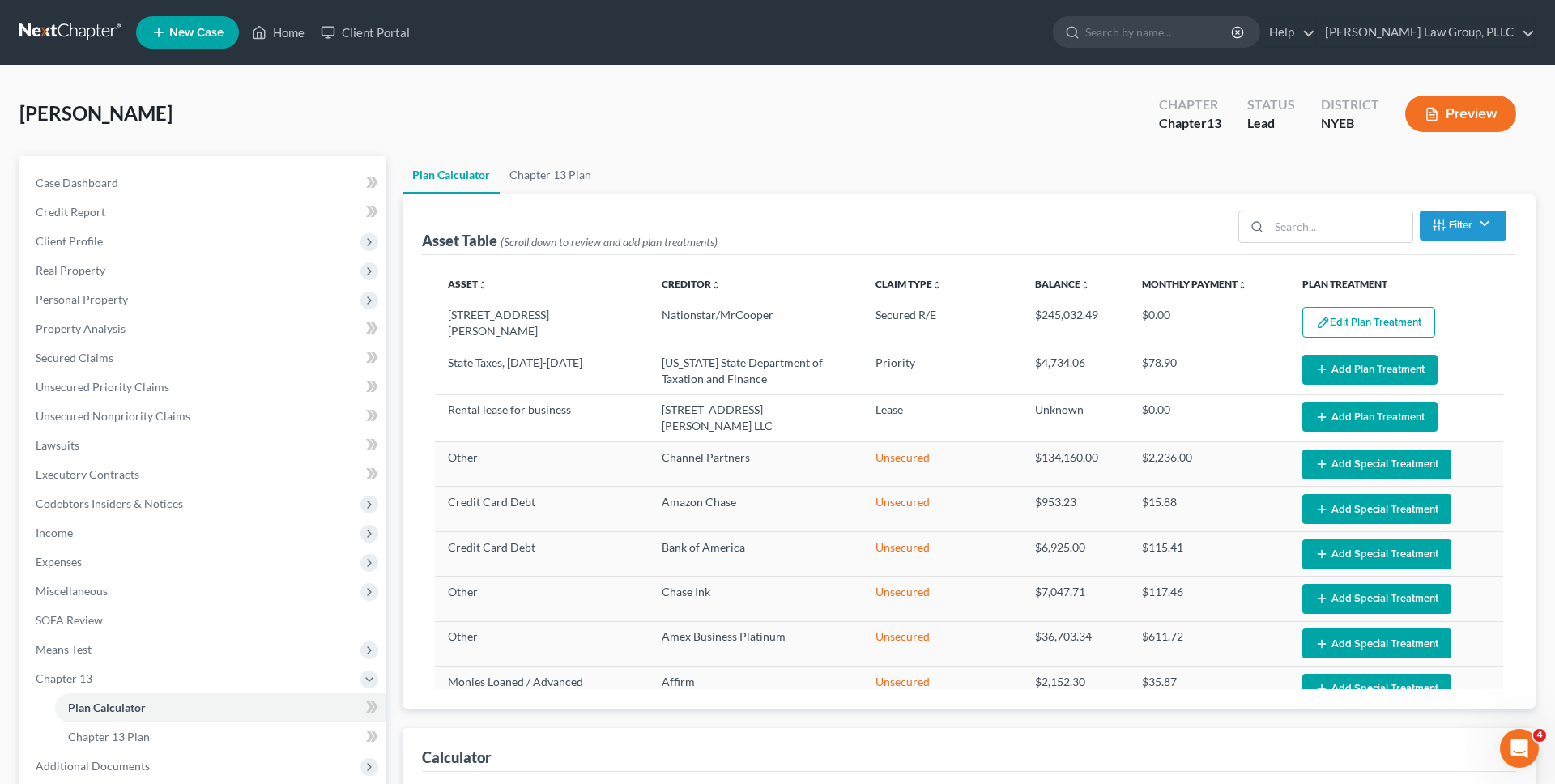
select select "59"
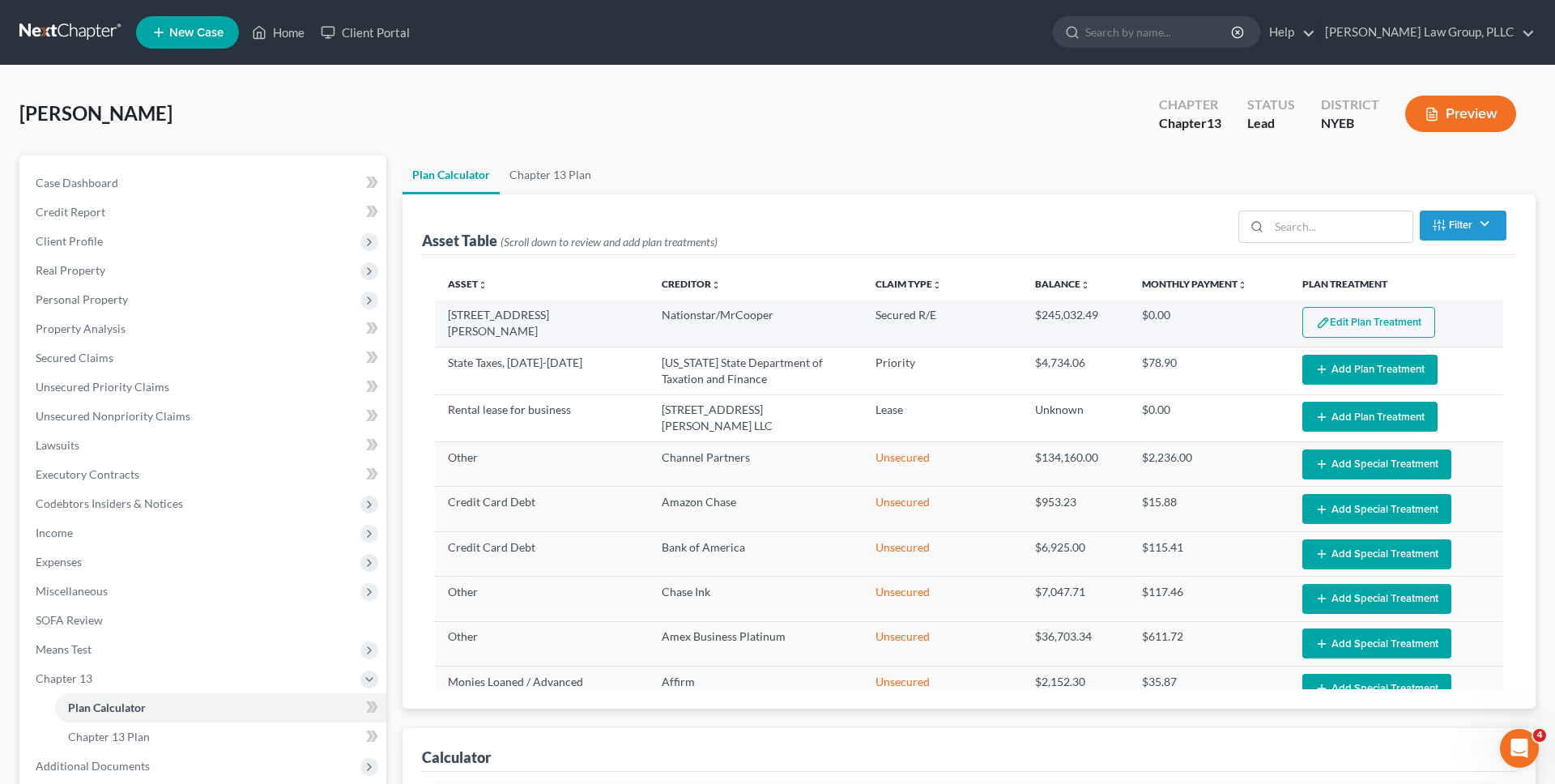
click at [1318, 322] on img "button" at bounding box center [1323, 322] width 14 height 14
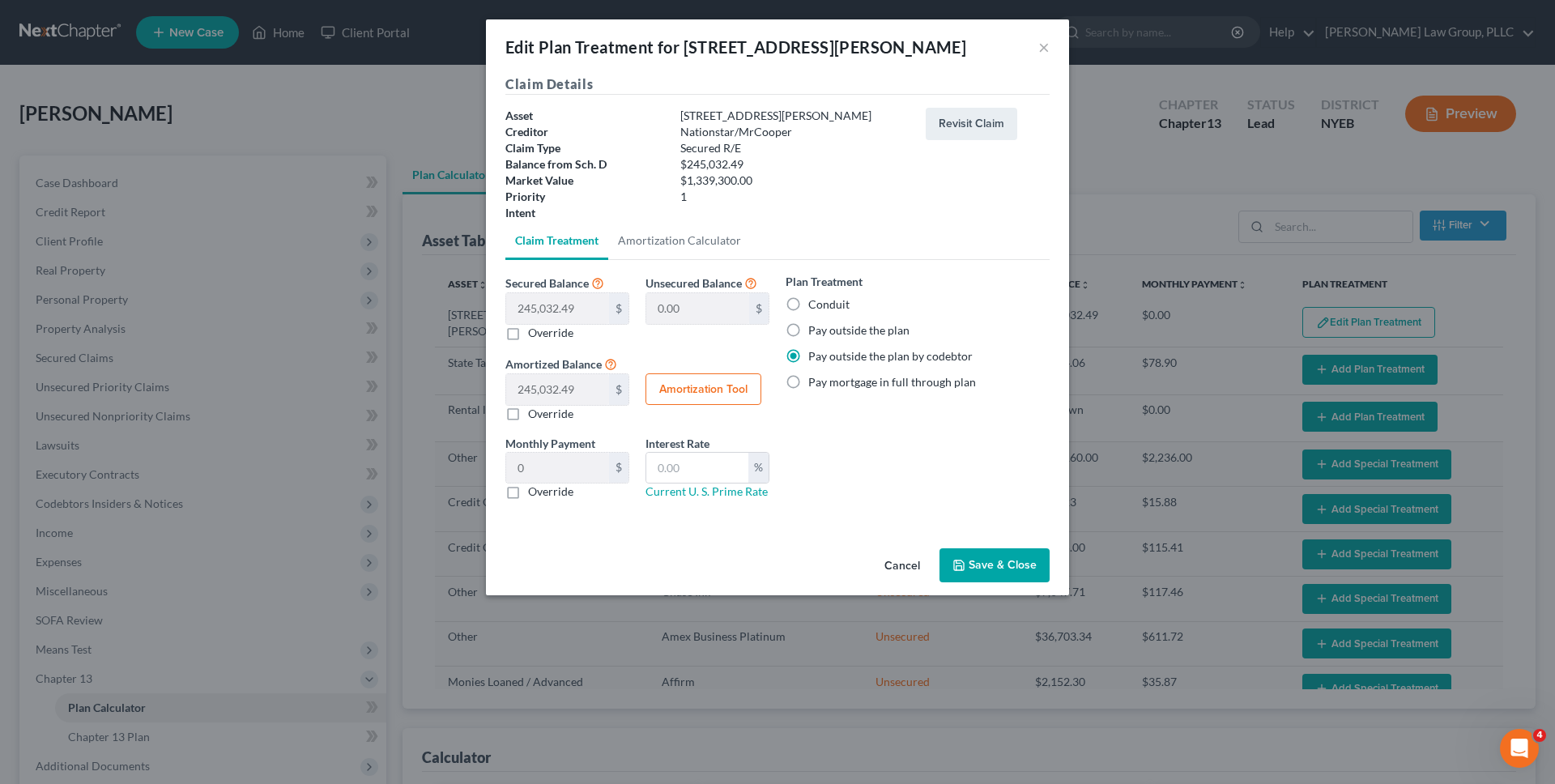
click at [891, 333] on label "Pay outside the plan" at bounding box center [859, 330] width 101 height 16
click at [825, 333] on input "Pay outside the plan" at bounding box center [820, 328] width 11 height 11
radio input "true"
click at [1020, 562] on button "Save & Close" at bounding box center [994, 565] width 110 height 34
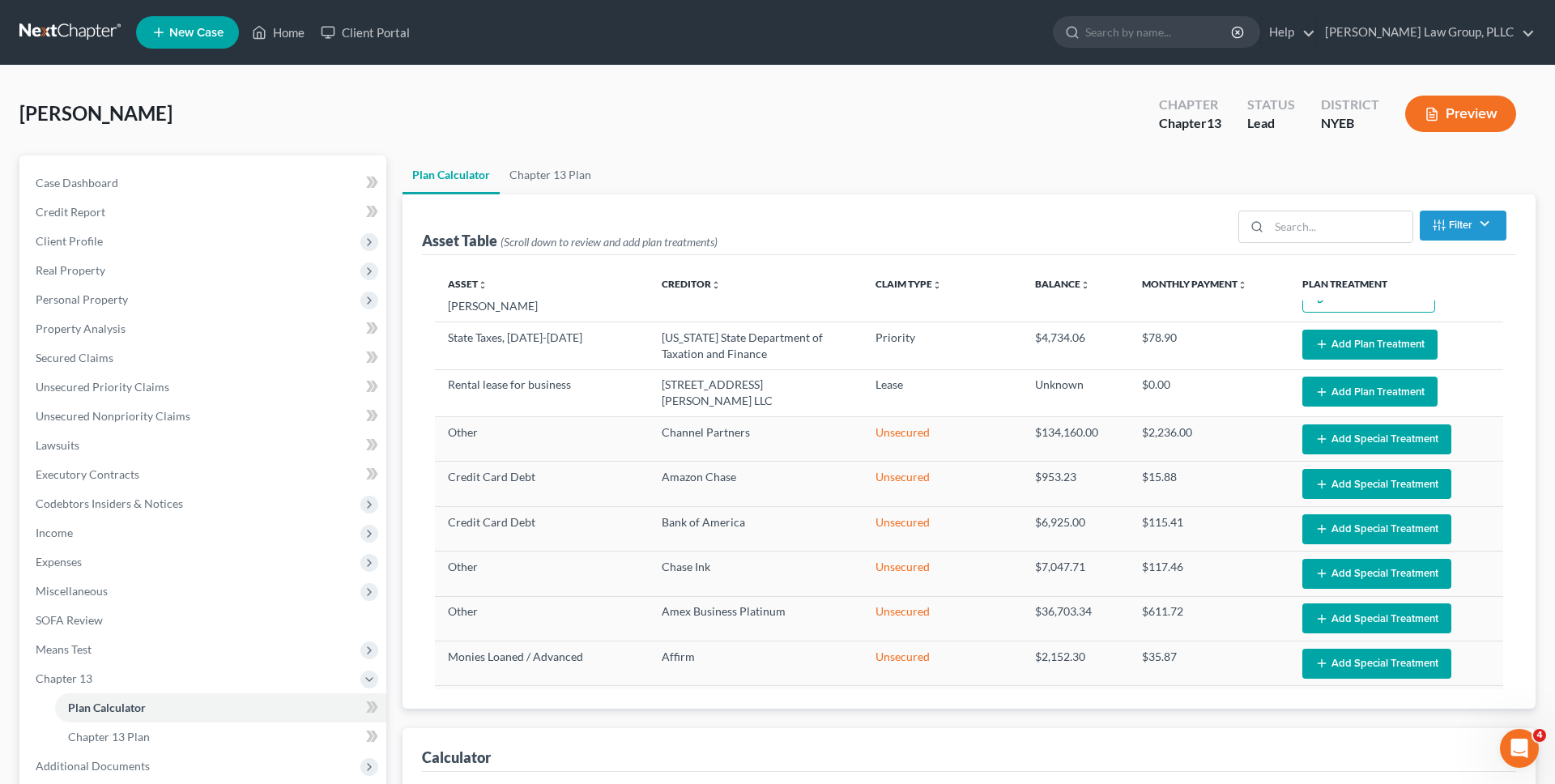
scroll to position [17, 0]
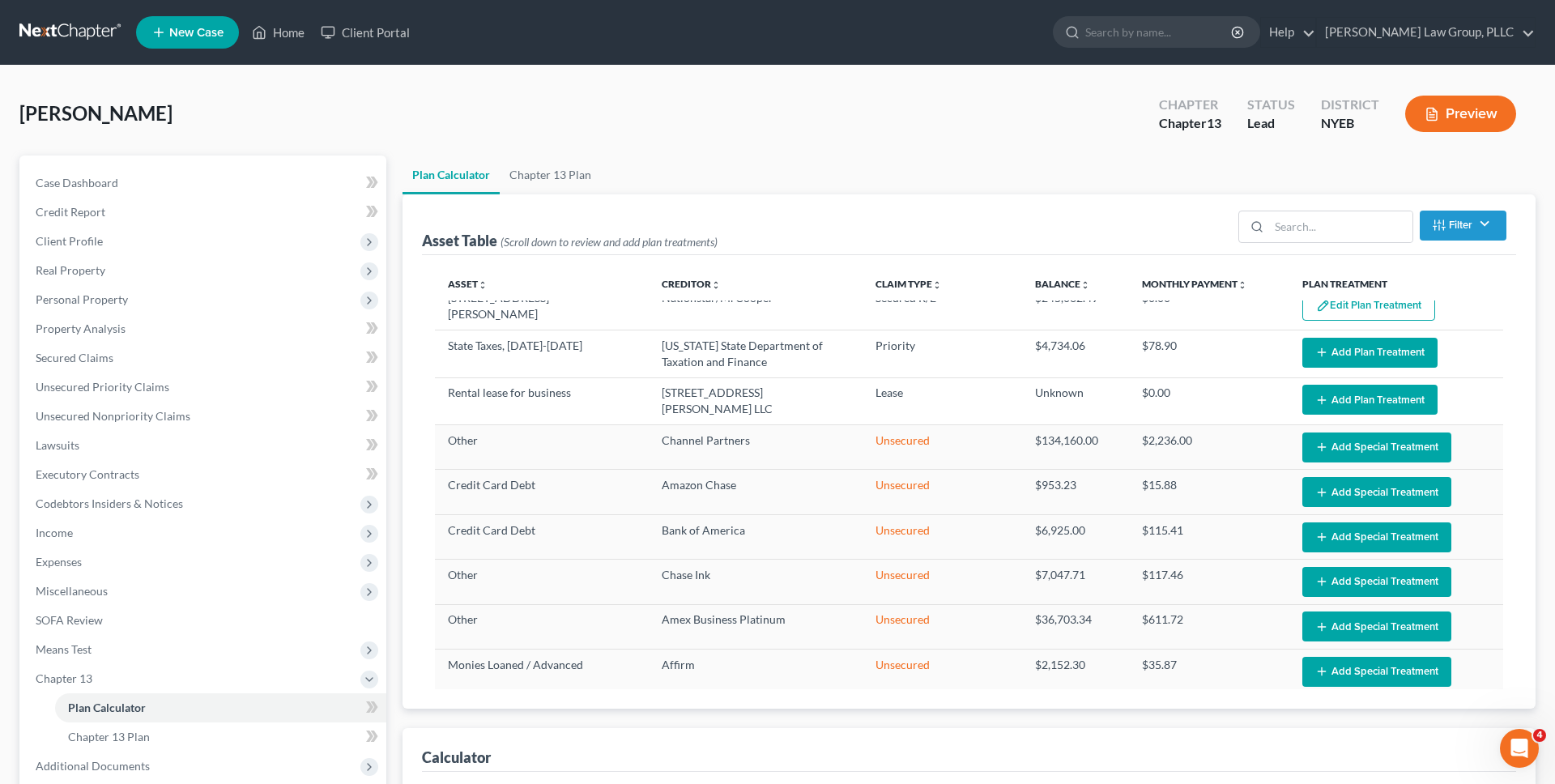
select select "59"
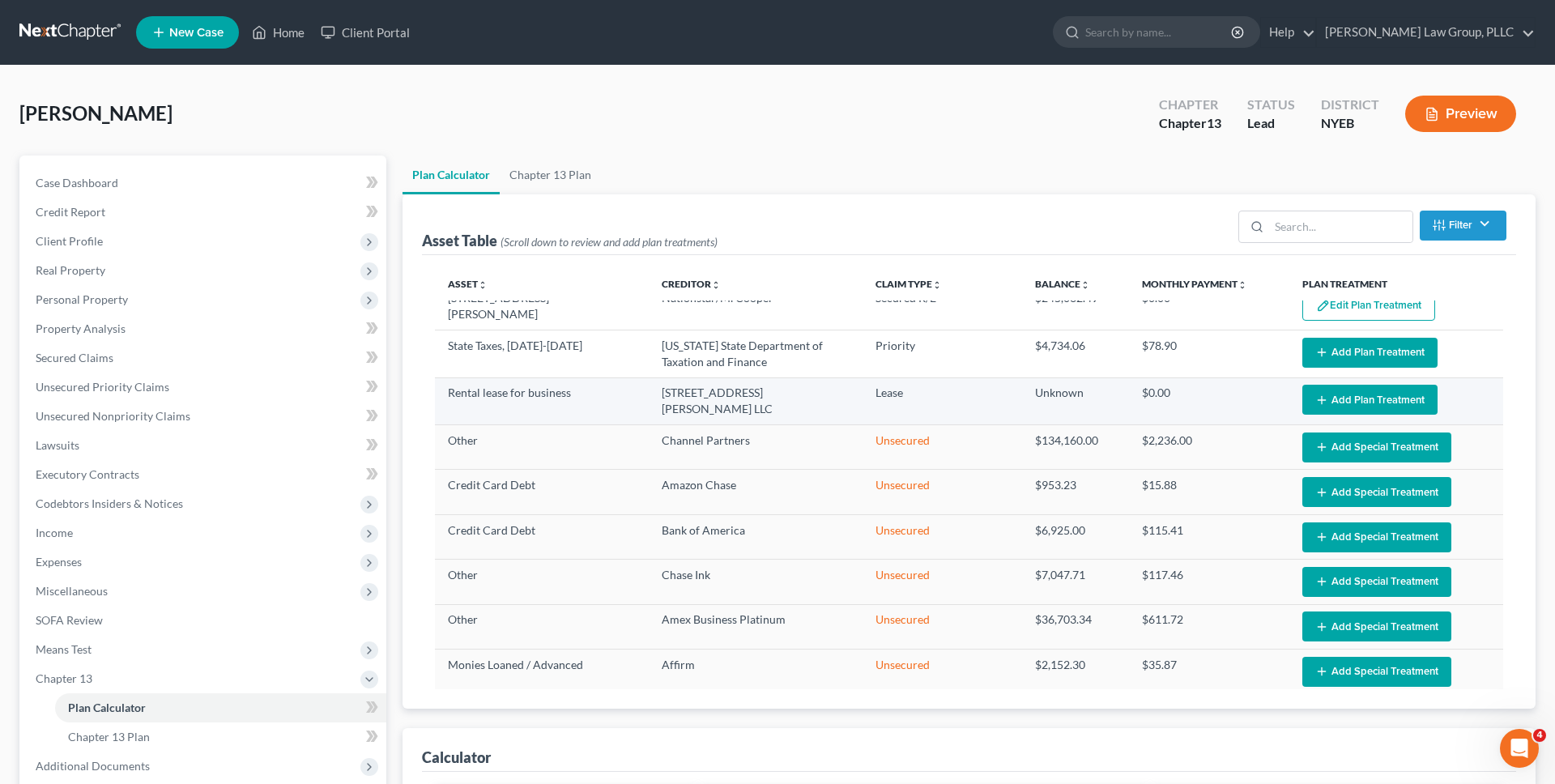
click at [1344, 408] on button "Add Plan Treatment" at bounding box center [1369, 400] width 136 height 30
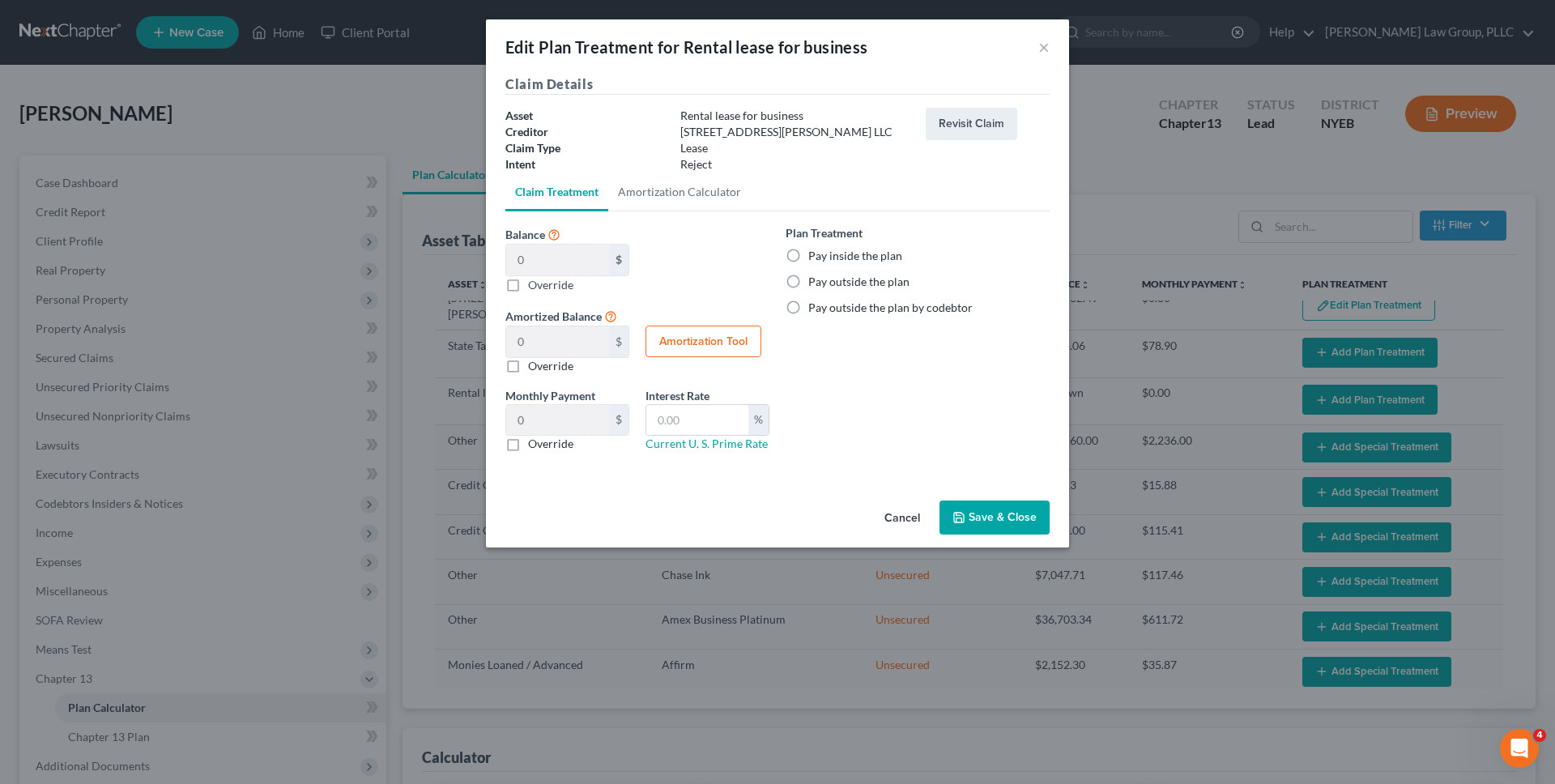
click at [868, 271] on div "Plan Treatment Pay inside the plan Pay outside the plan Pay outside the plan by…" at bounding box center [917, 269] width 264 height 91
click at [927, 518] on button "Cancel" at bounding box center [901, 518] width 61 height 33
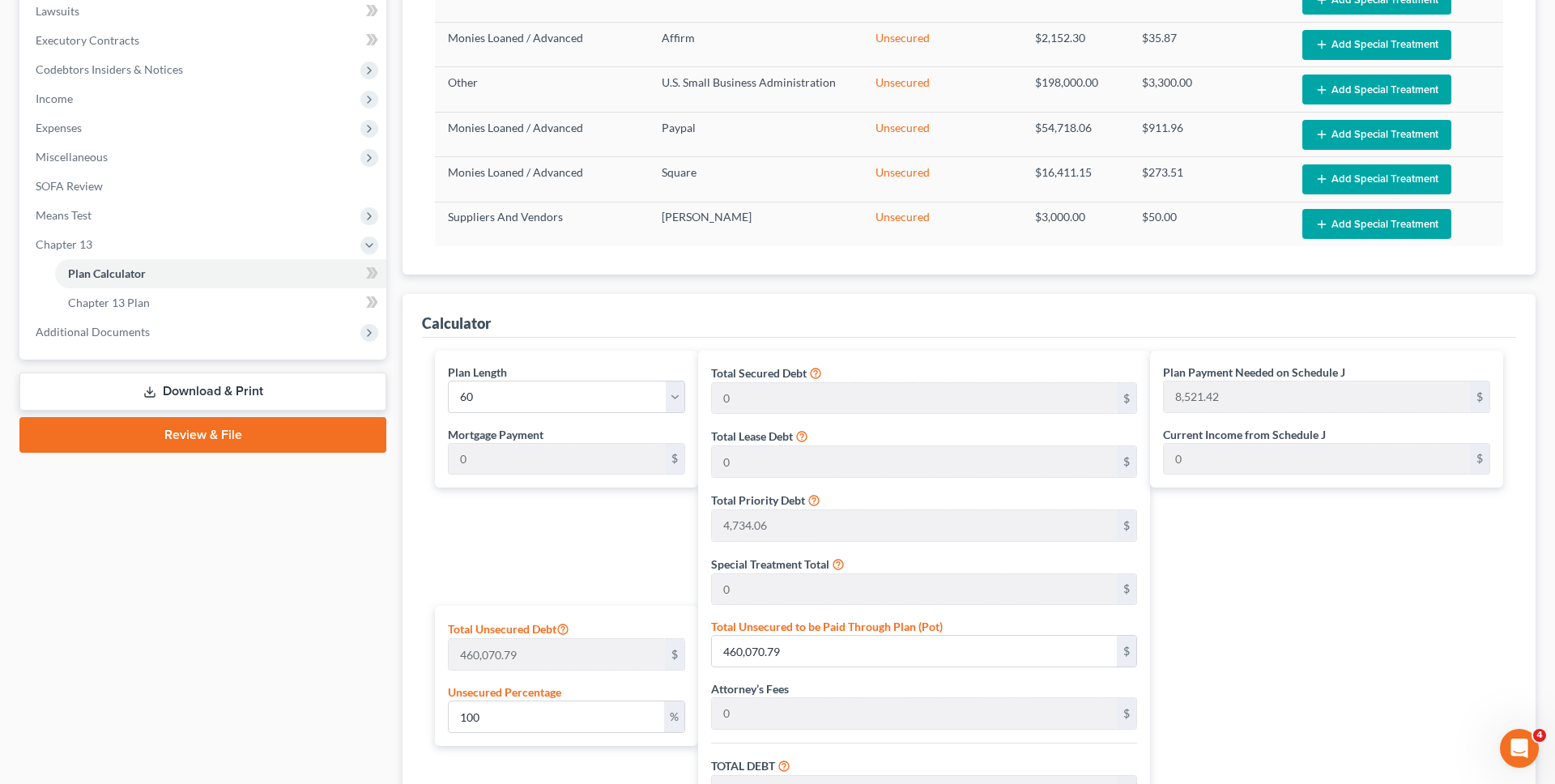
scroll to position [371, 0]
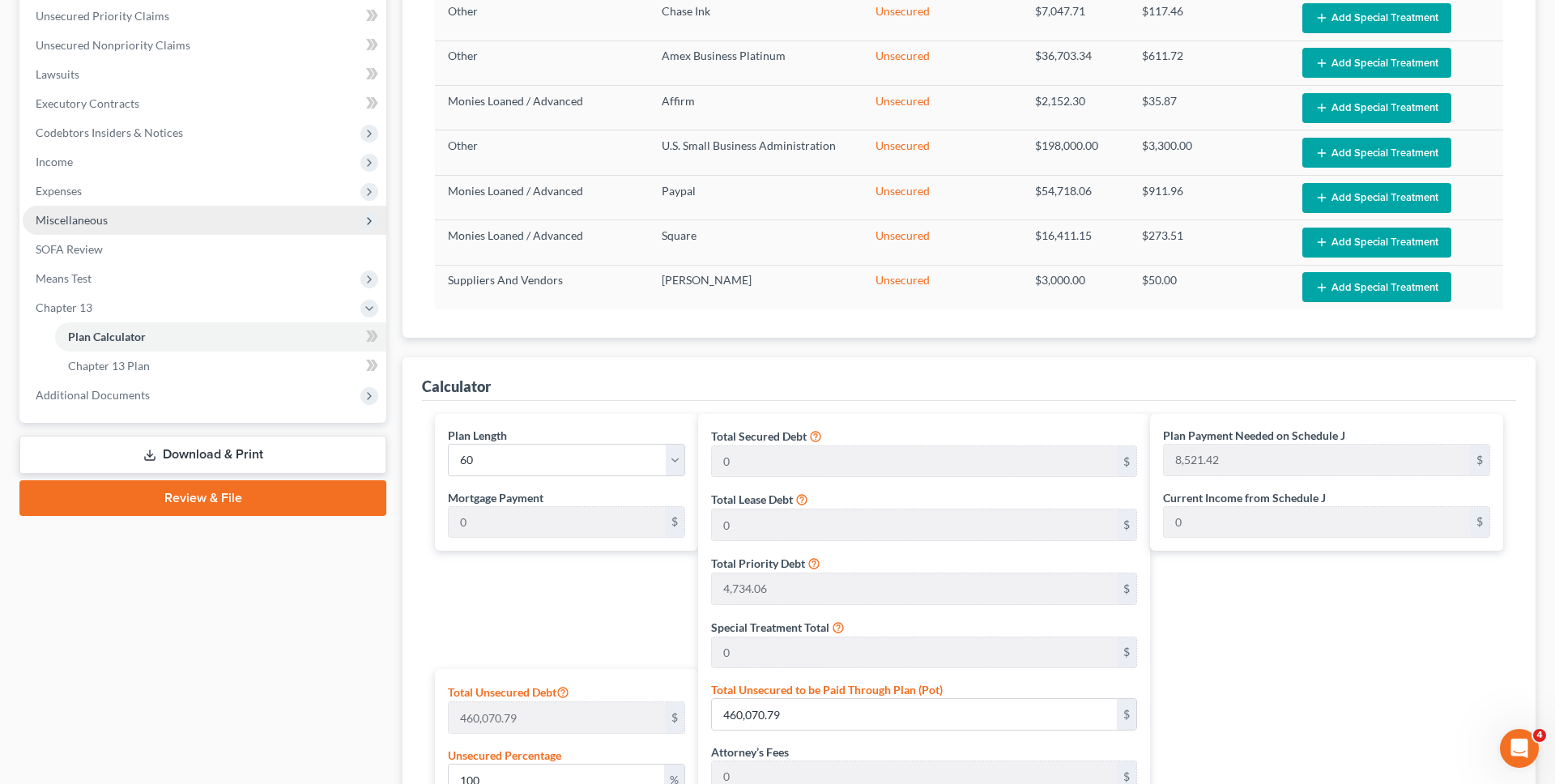
click at [196, 230] on span "Miscellaneous" at bounding box center [205, 220] width 363 height 29
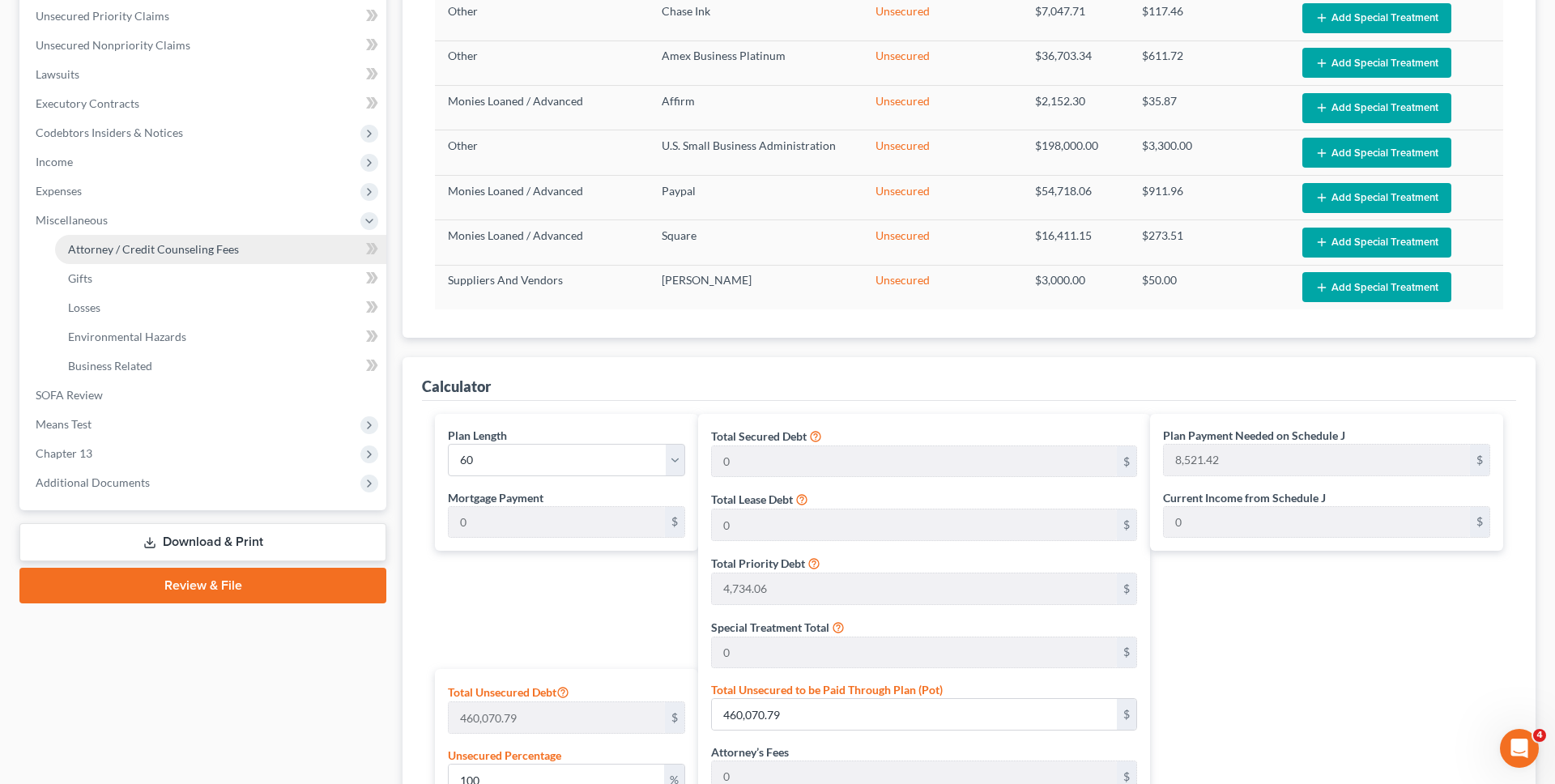
click at [215, 252] on span "Attorney / Credit Counseling Fees" at bounding box center [153, 249] width 171 height 14
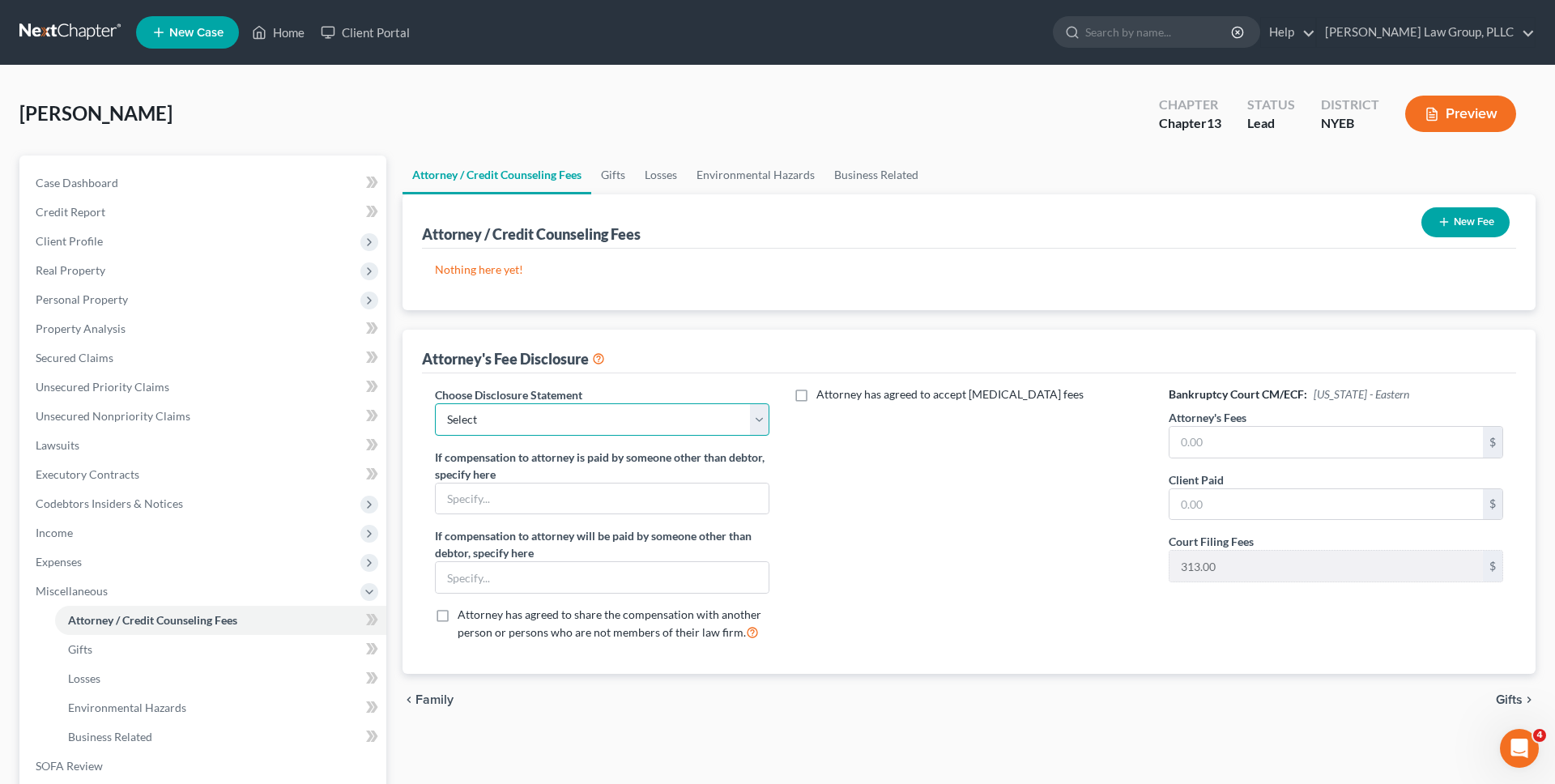
click at [698, 427] on select "Select Managing Partner" at bounding box center [602, 419] width 334 height 33
select select "0"
click at [435, 403] on select "Select Managing Partner" at bounding box center [602, 419] width 334 height 33
click at [1226, 436] on input "text" at bounding box center [1326, 442] width 314 height 31
type input "5,400"
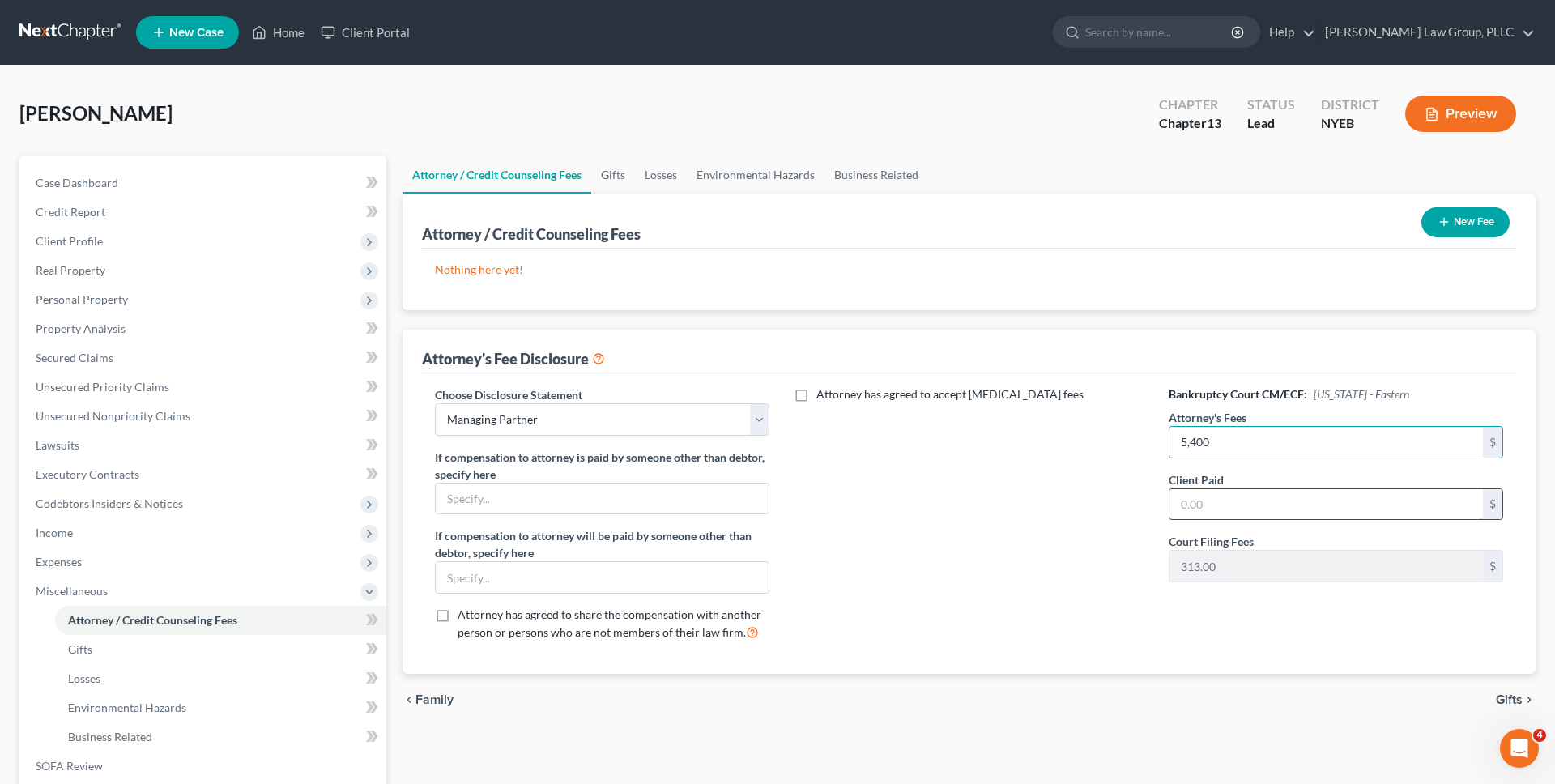
click at [1249, 499] on input "text" at bounding box center [1326, 504] width 314 height 31
type input "4,000"
click at [1466, 233] on button "New Fee" at bounding box center [1466, 222] width 89 height 30
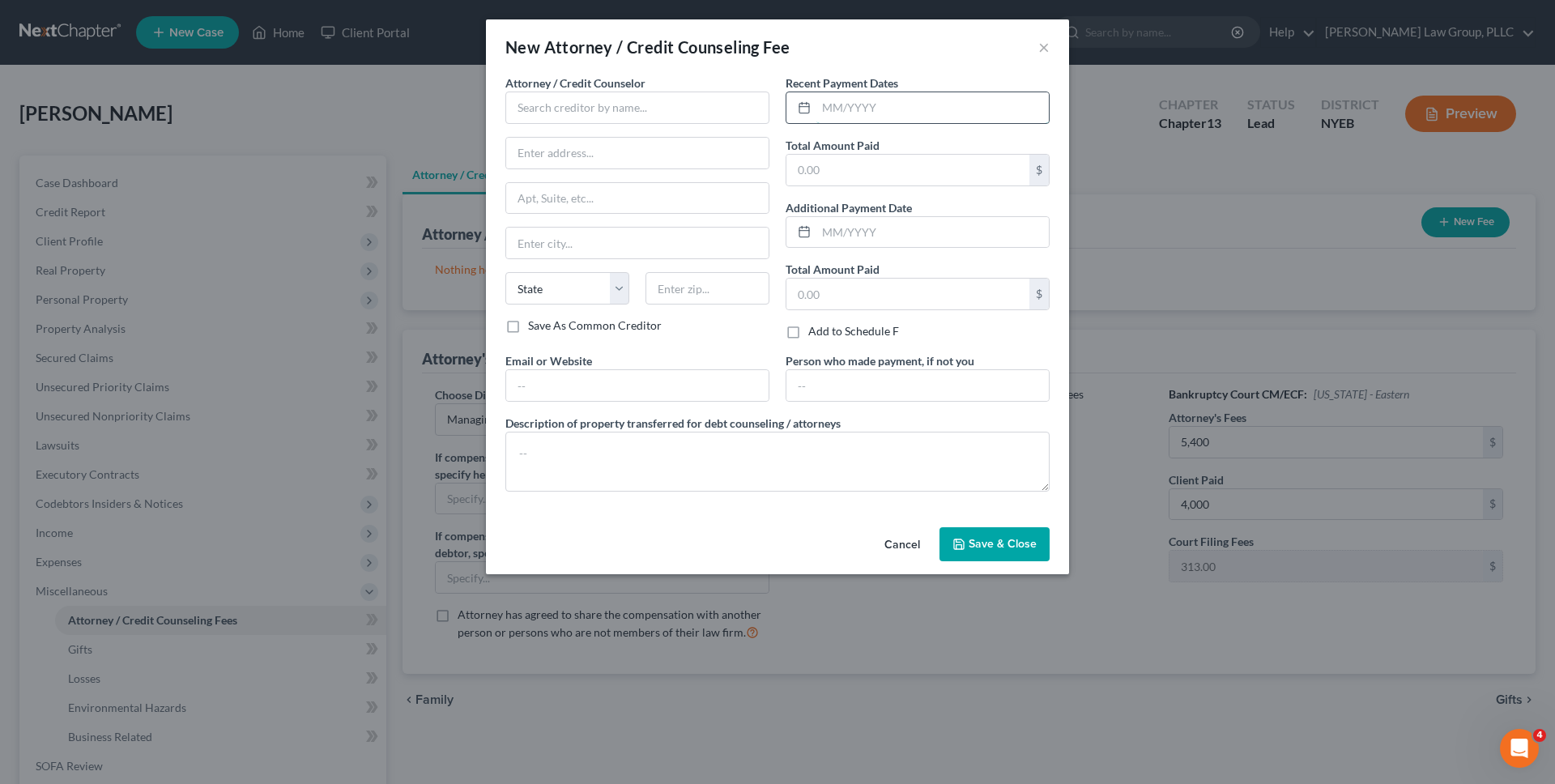
click at [913, 108] on input "text" at bounding box center [932, 107] width 232 height 31
type input "09/2025"
click at [897, 167] on input "text" at bounding box center [907, 170] width 243 height 31
type input "4,000"
click at [699, 117] on input "text" at bounding box center [637, 107] width 264 height 33
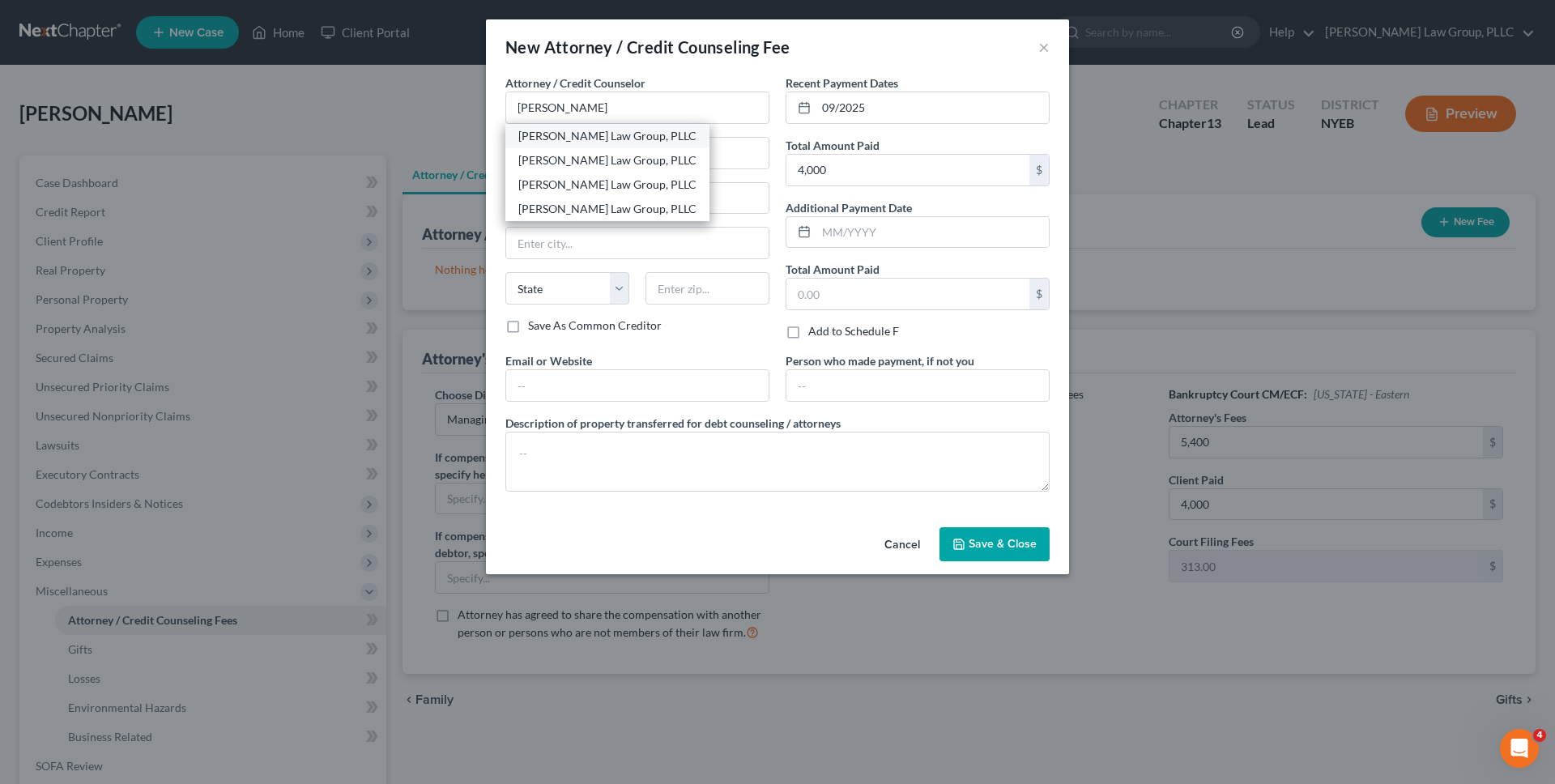
click at [635, 141] on div "[PERSON_NAME] Law Group, PLLC" at bounding box center [607, 136] width 178 height 16
type input "[PERSON_NAME] Law Group, PLLC"
type input "[STREET_ADDRESS]"
type input "[US_STATE]"
select select "35"
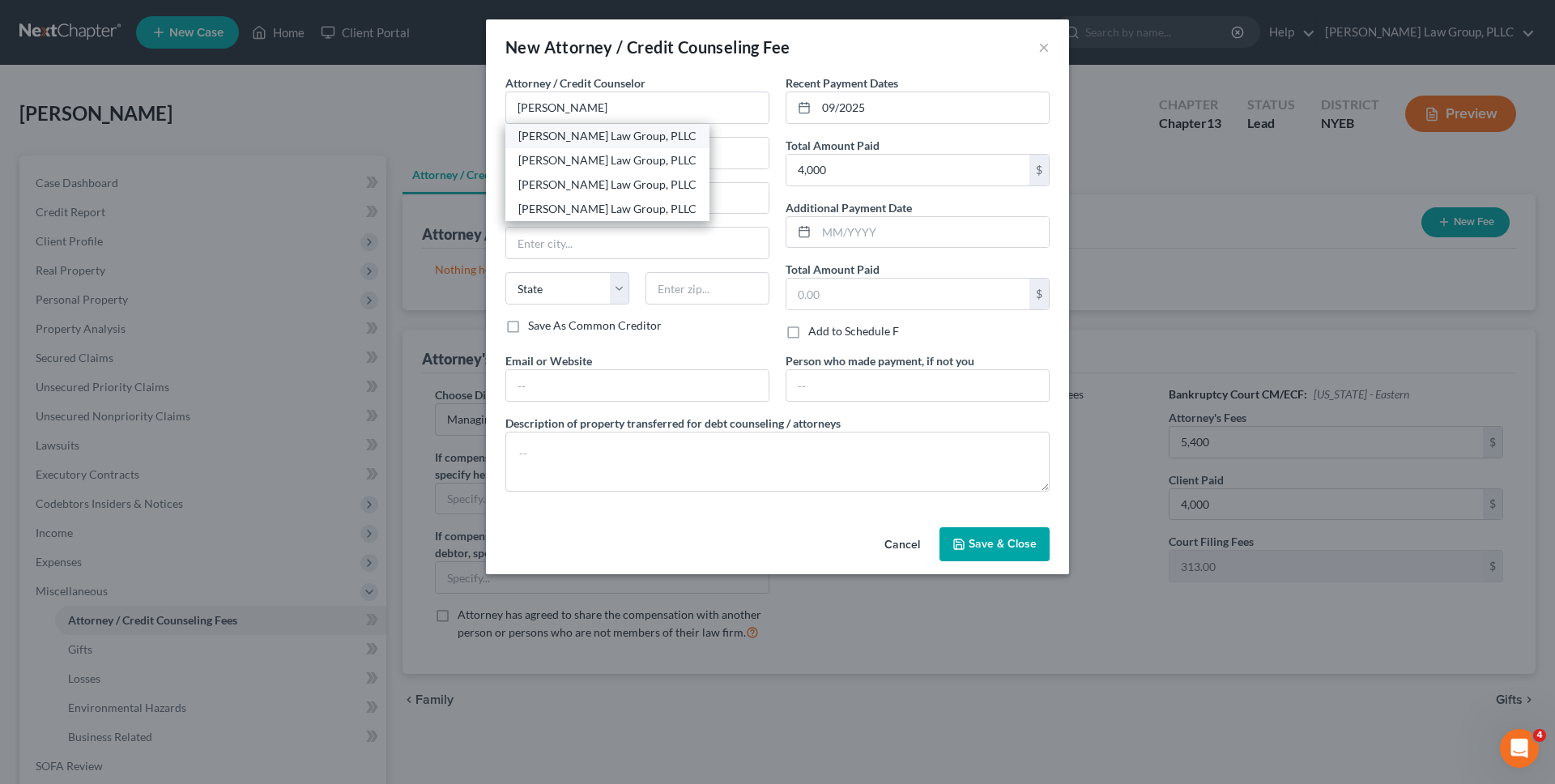
type input "10006"
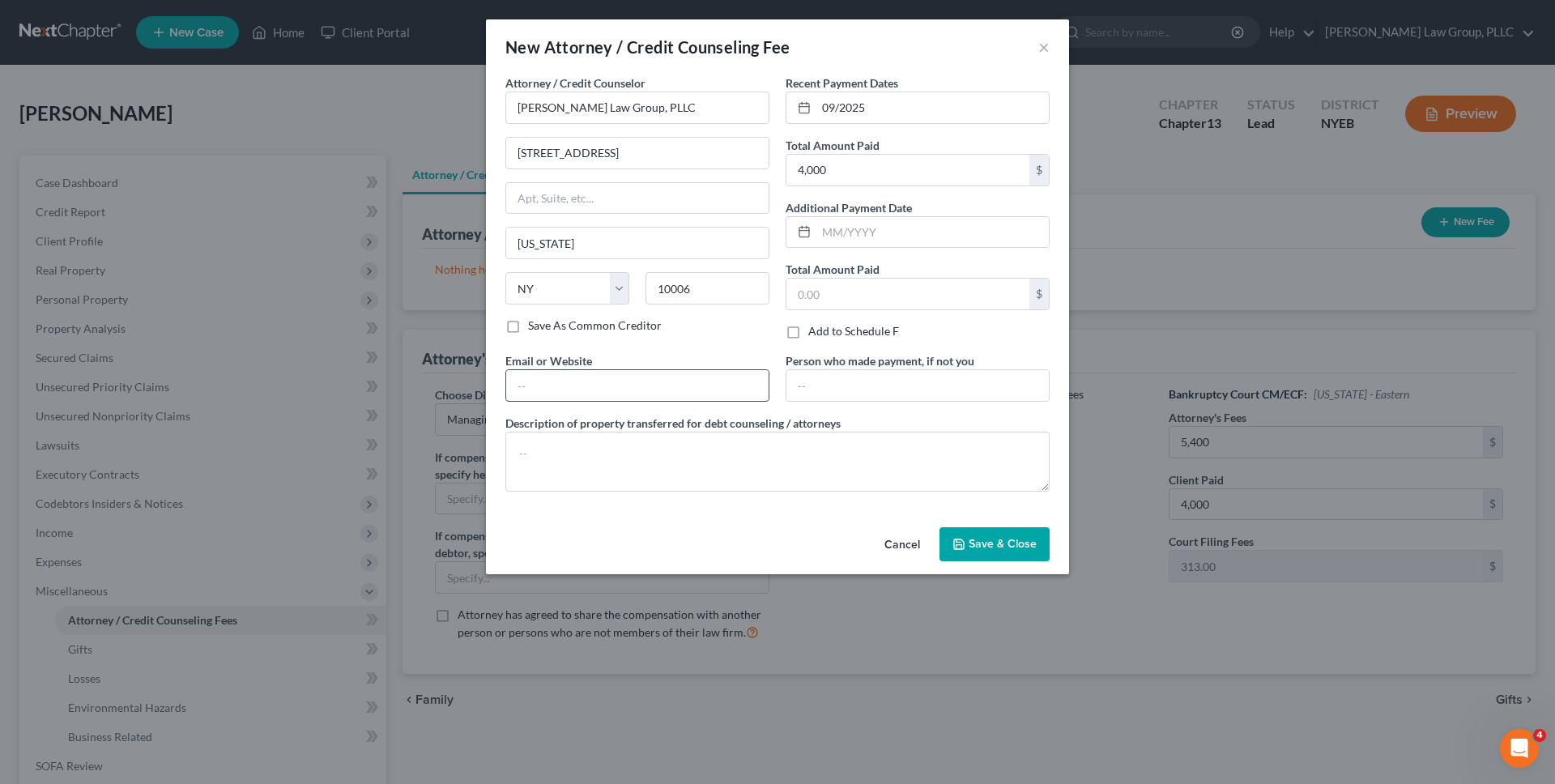
click at [641, 381] on input "text" at bounding box center [637, 385] width 262 height 31
type input "[URL][DOMAIN_NAME]"
click at [998, 549] on span "Save & Close" at bounding box center [1002, 544] width 68 height 14
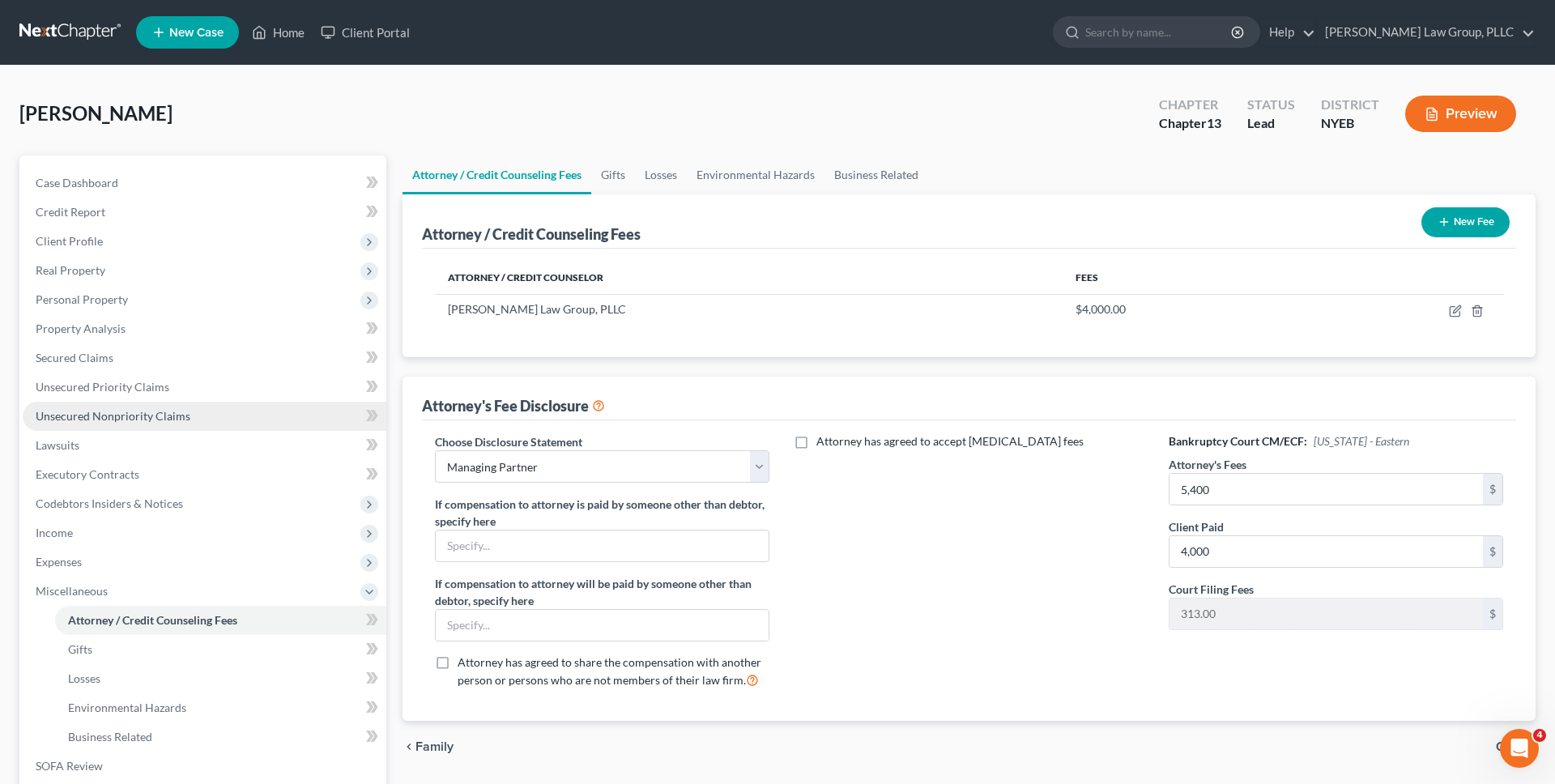
click at [118, 415] on span "Unsecured Nonpriority Claims" at bounding box center [113, 415] width 155 height 14
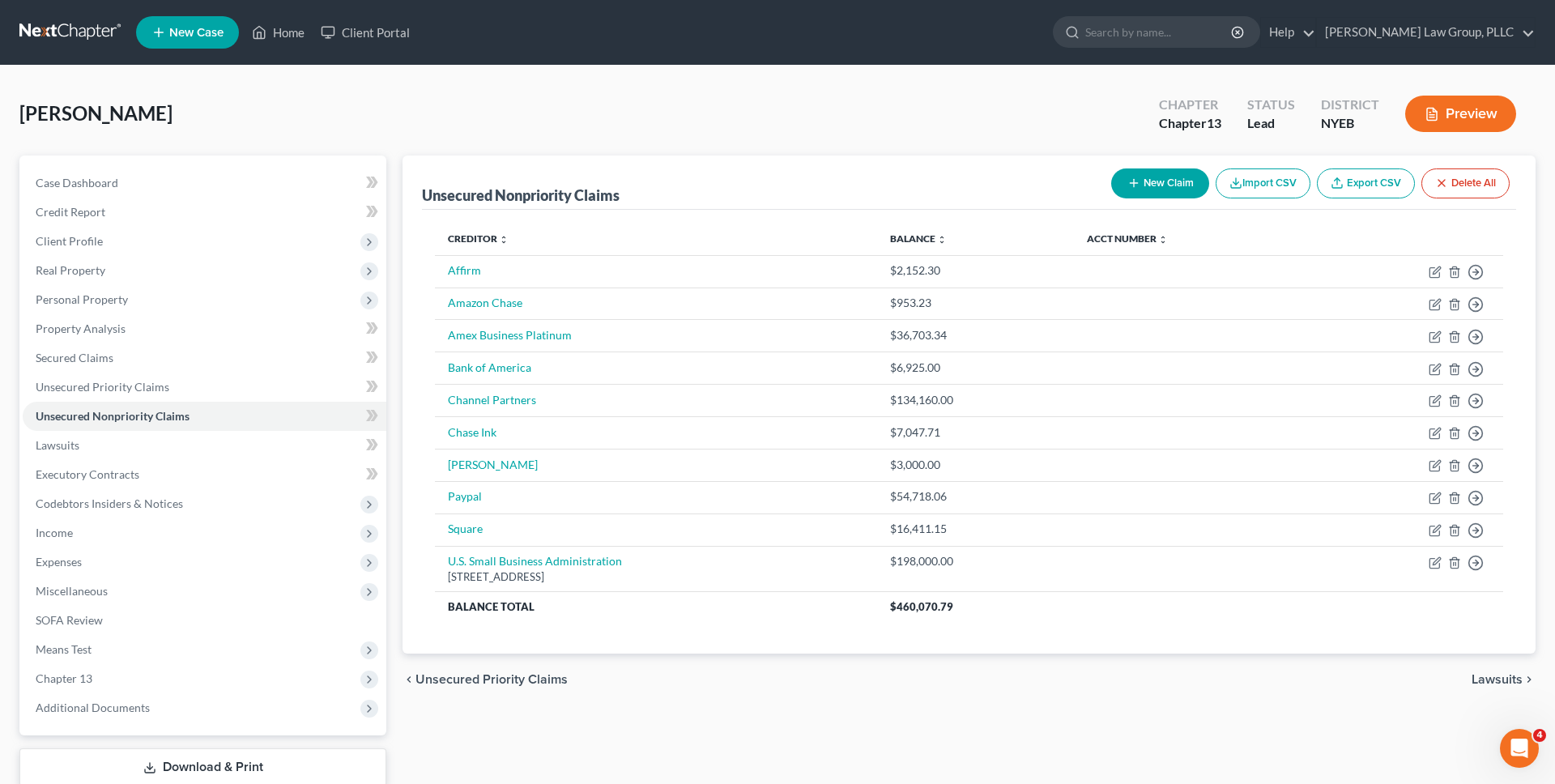
click at [81, 28] on link at bounding box center [71, 32] width 104 height 29
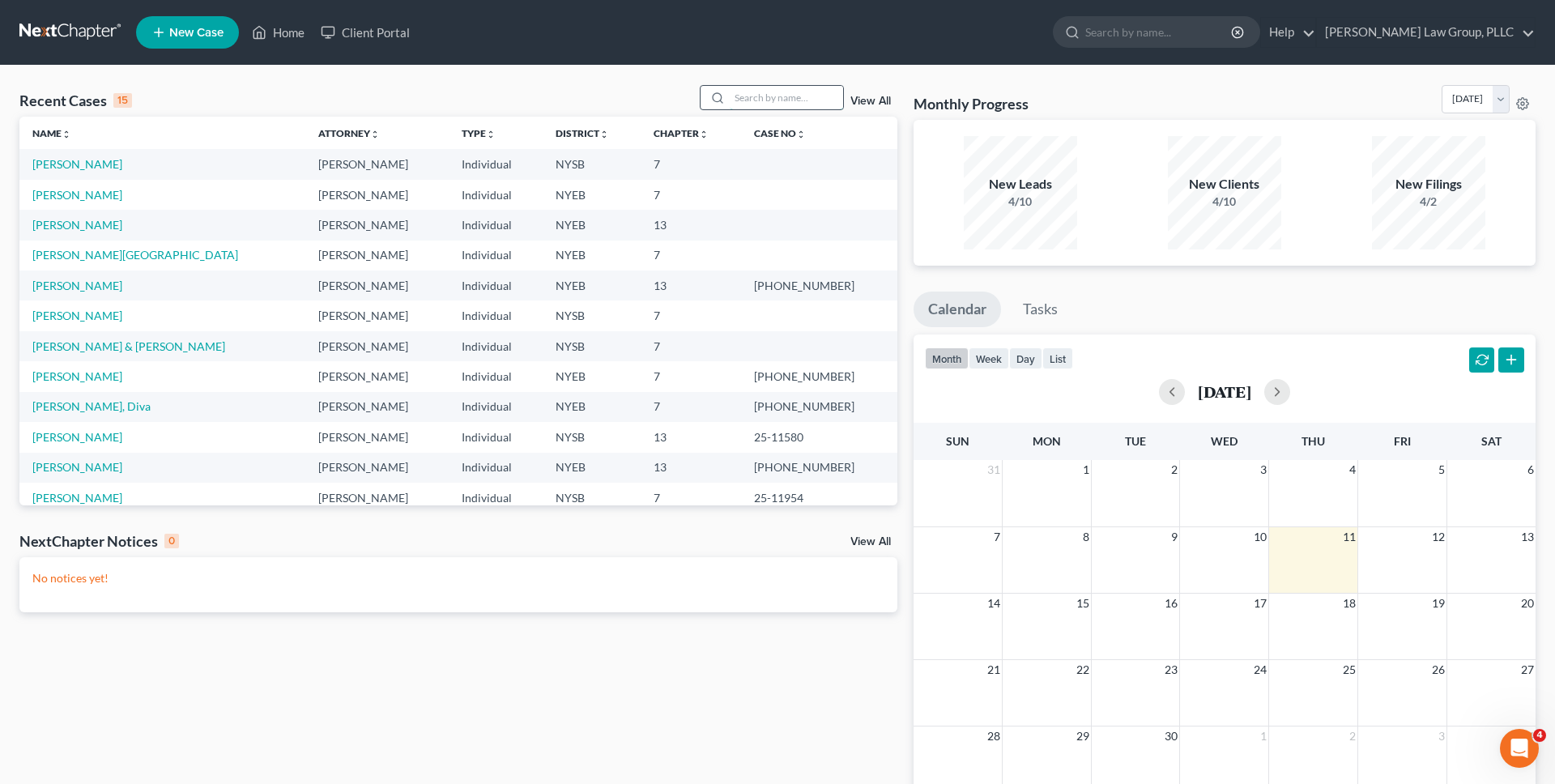
click at [781, 96] on input "search" at bounding box center [786, 97] width 113 height 24
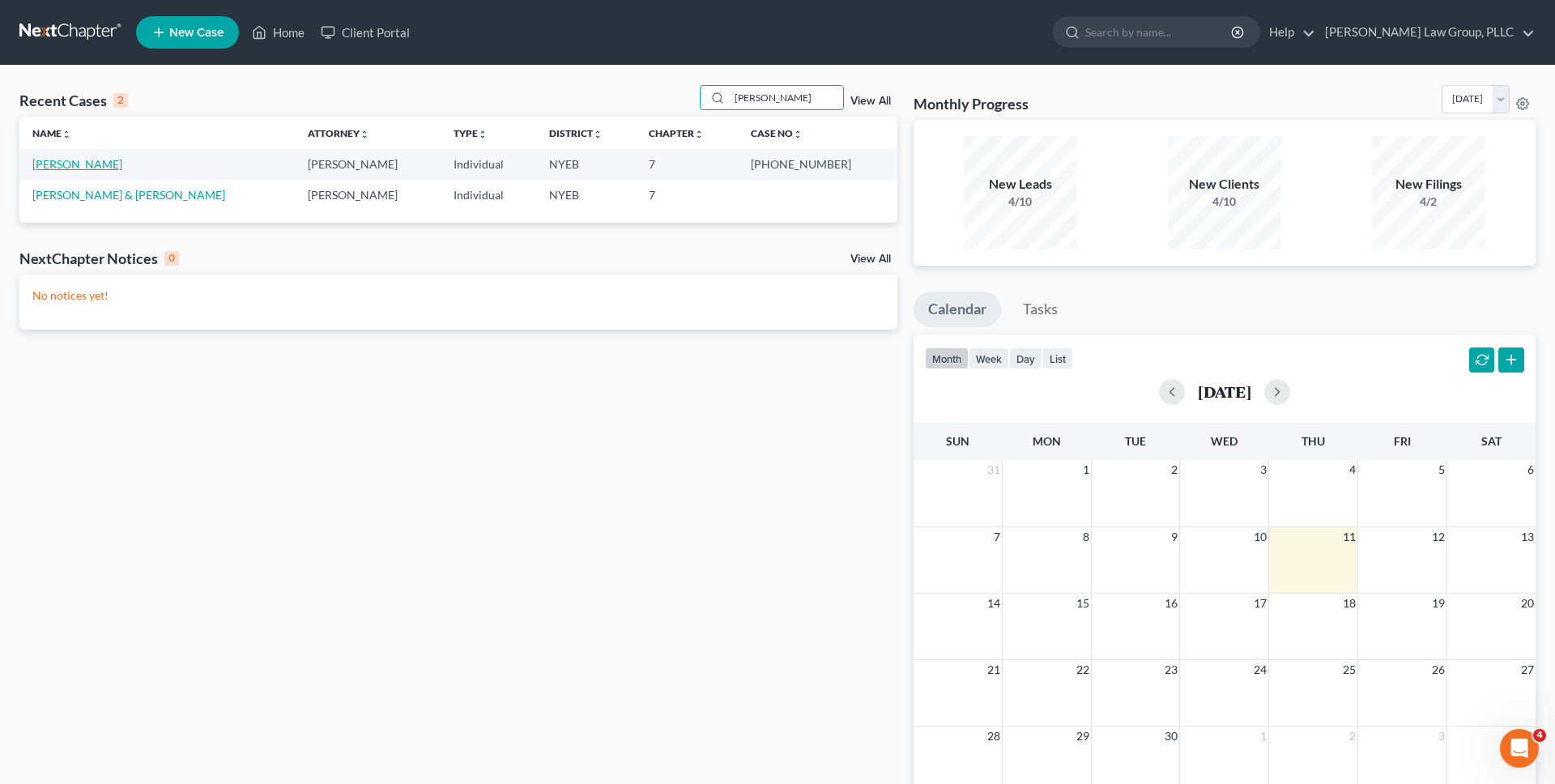
type input "matthews"
click at [107, 165] on link "Matthews, Lorna" at bounding box center [77, 164] width 89 height 14
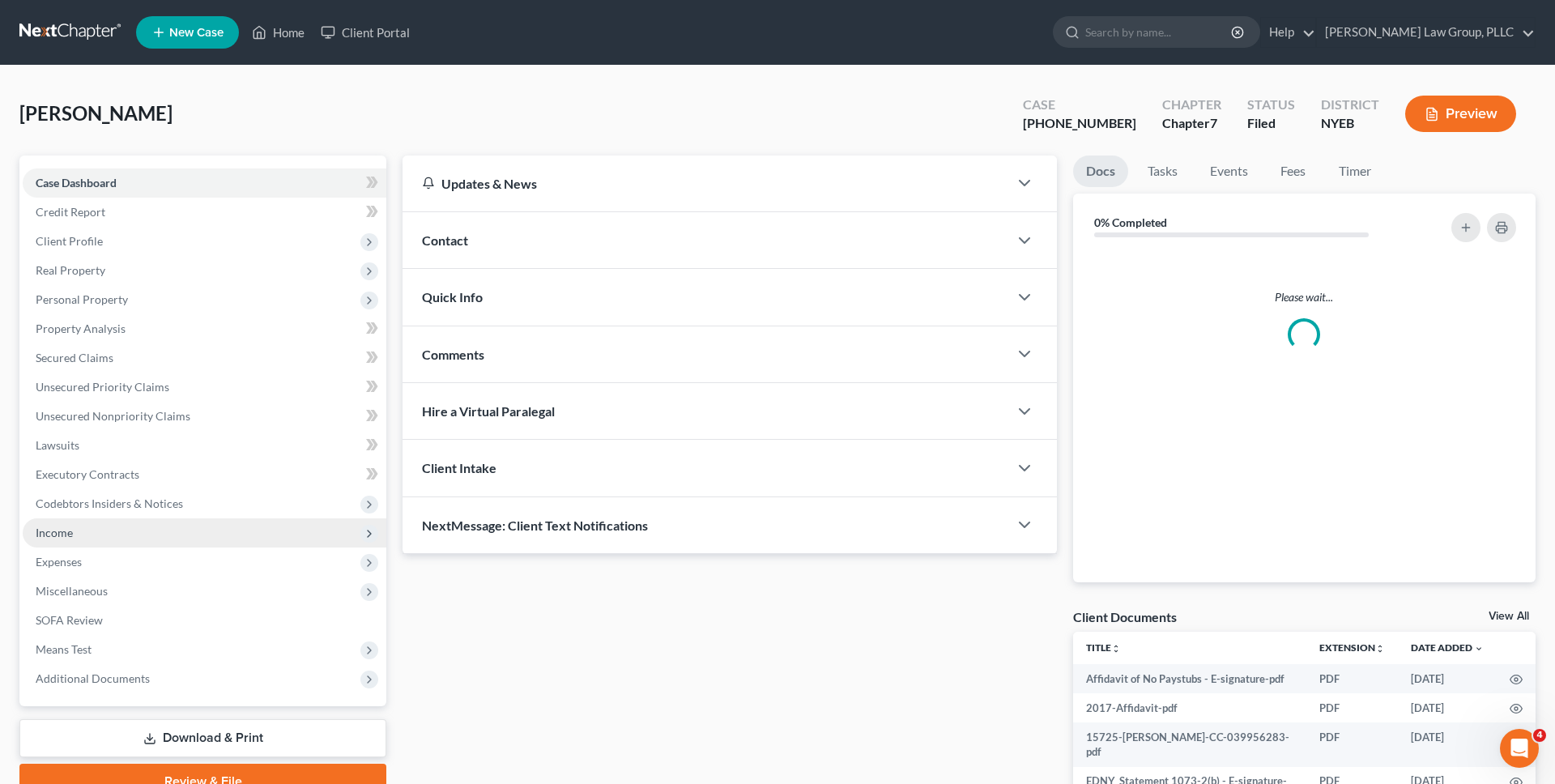
click at [152, 531] on span "Income" at bounding box center [205, 532] width 363 height 29
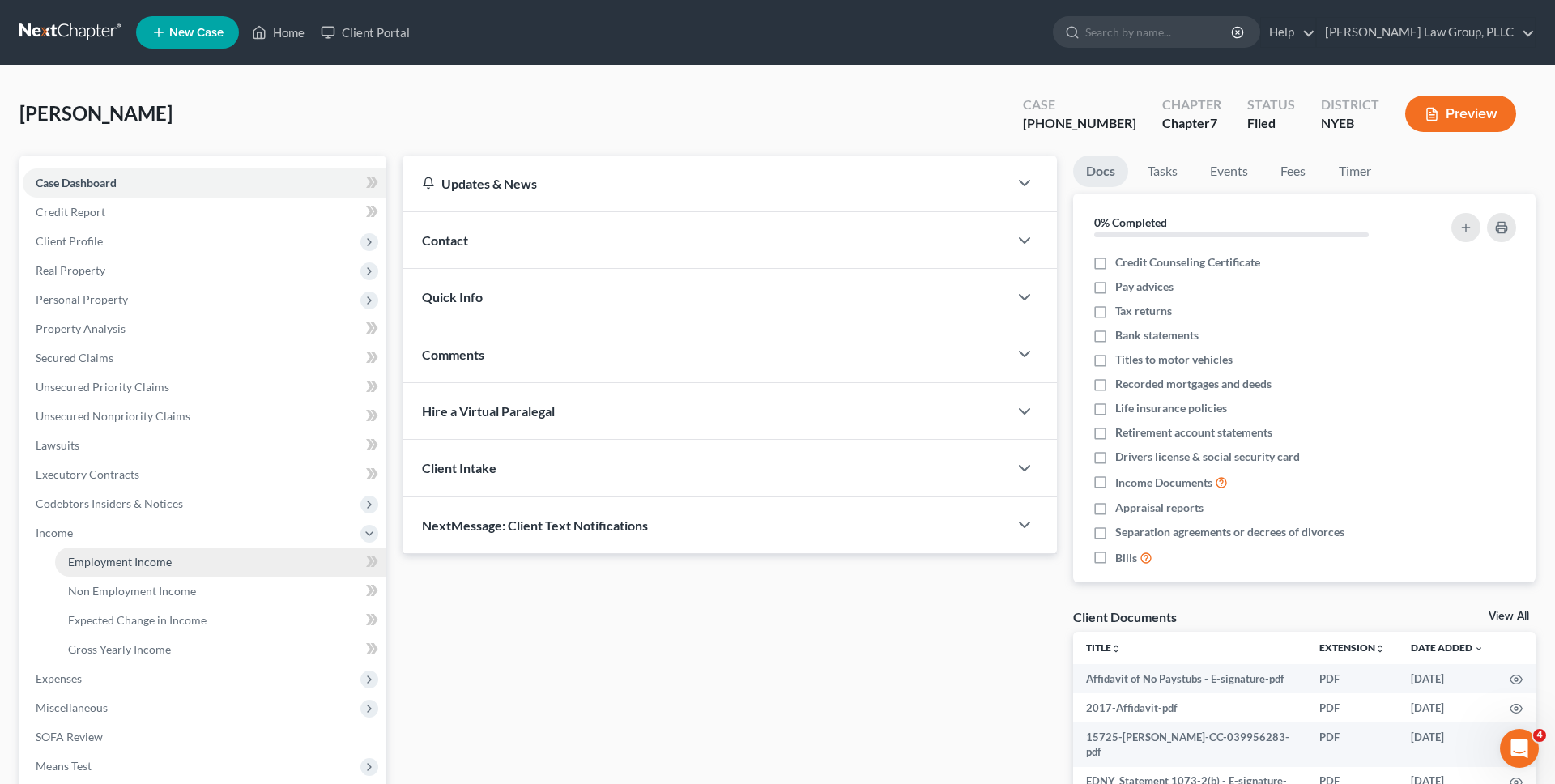
click at [132, 564] on span "Employment Income" at bounding box center [120, 562] width 104 height 14
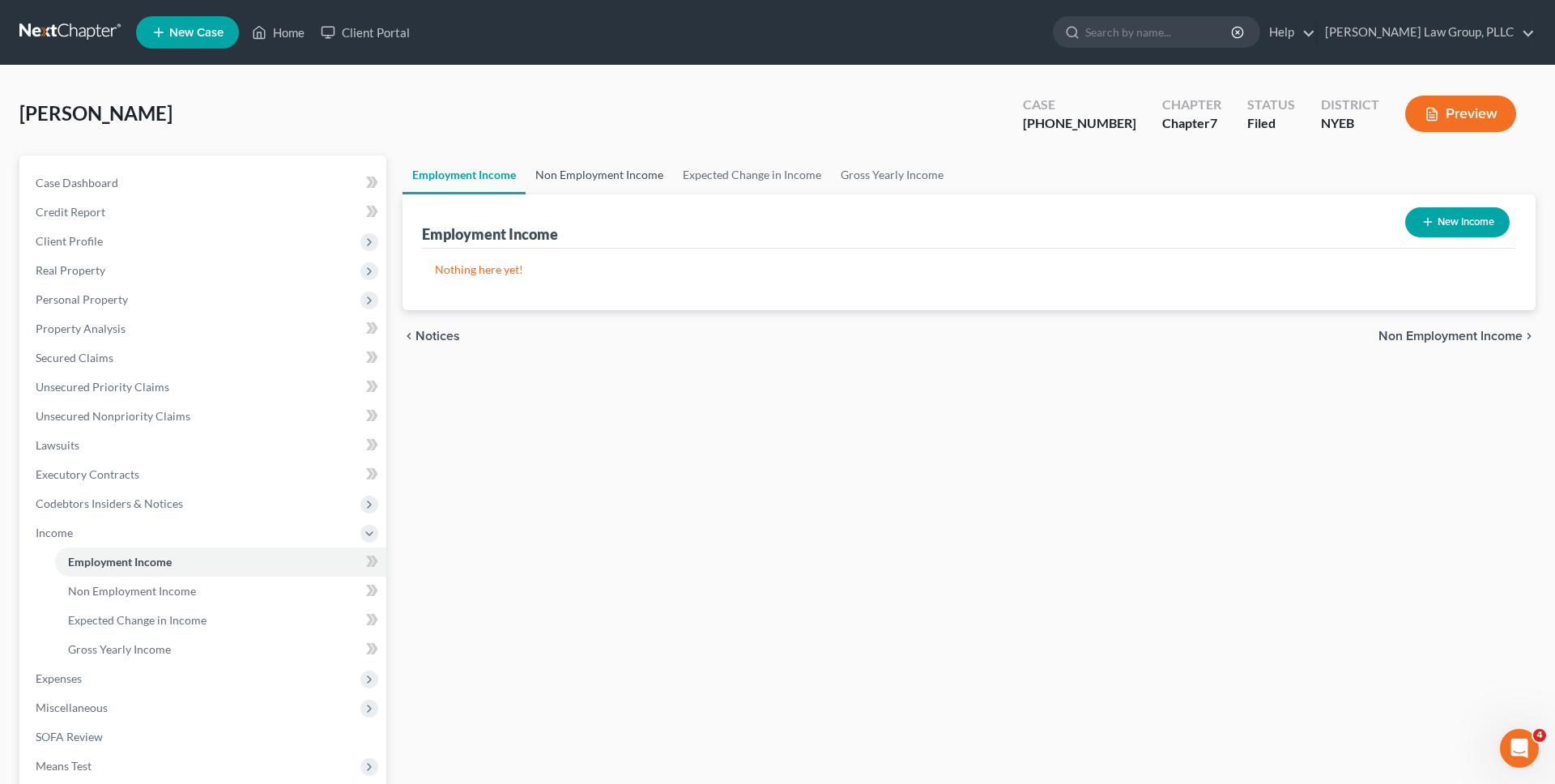
click at [582, 171] on link "Non Employment Income" at bounding box center [599, 175] width 147 height 39
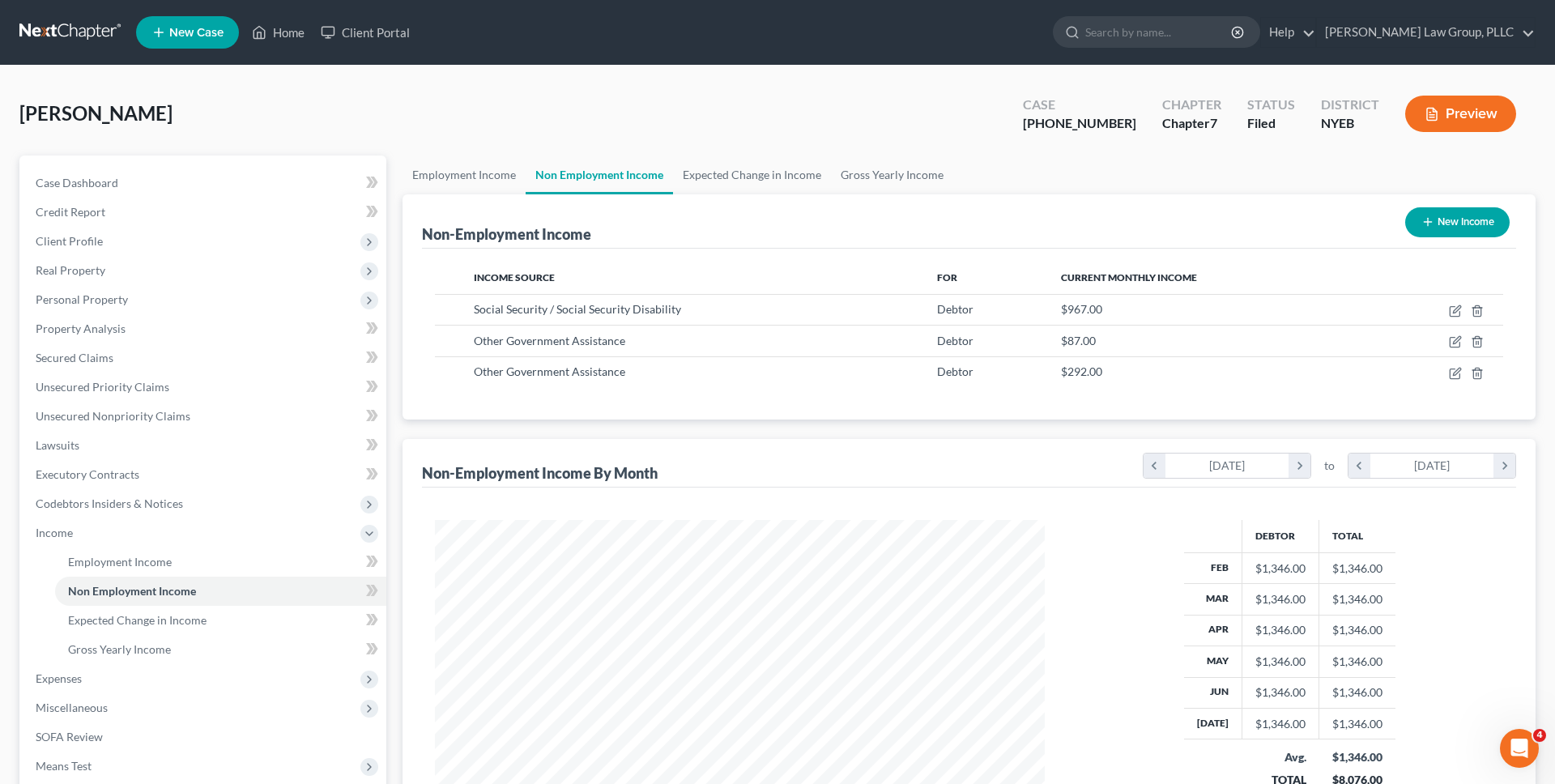
scroll to position [305, 642]
click at [104, 18] on link at bounding box center [71, 32] width 104 height 29
